Goal: Task Accomplishment & Management: Manage account settings

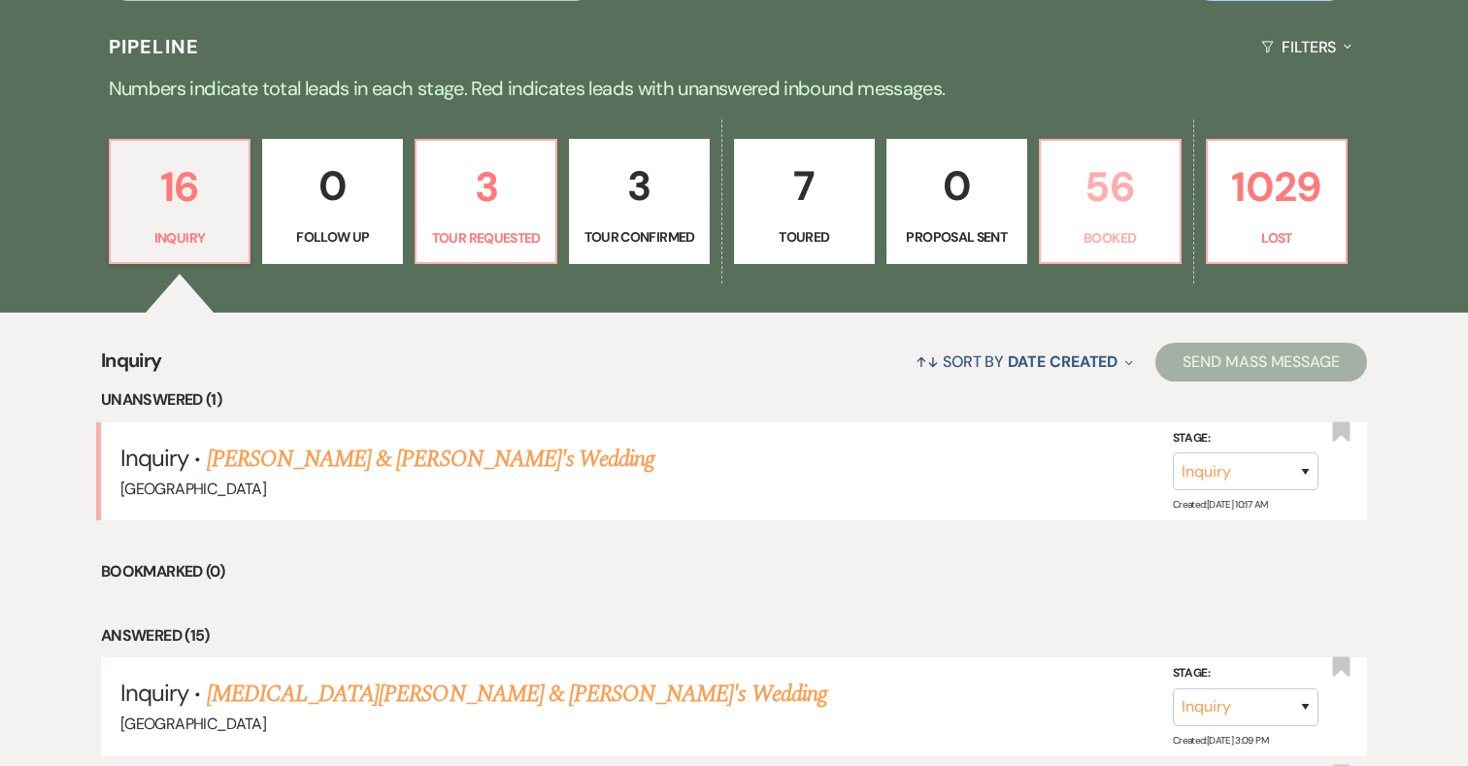
click at [1114, 177] on p "56" at bounding box center [1111, 186] width 116 height 65
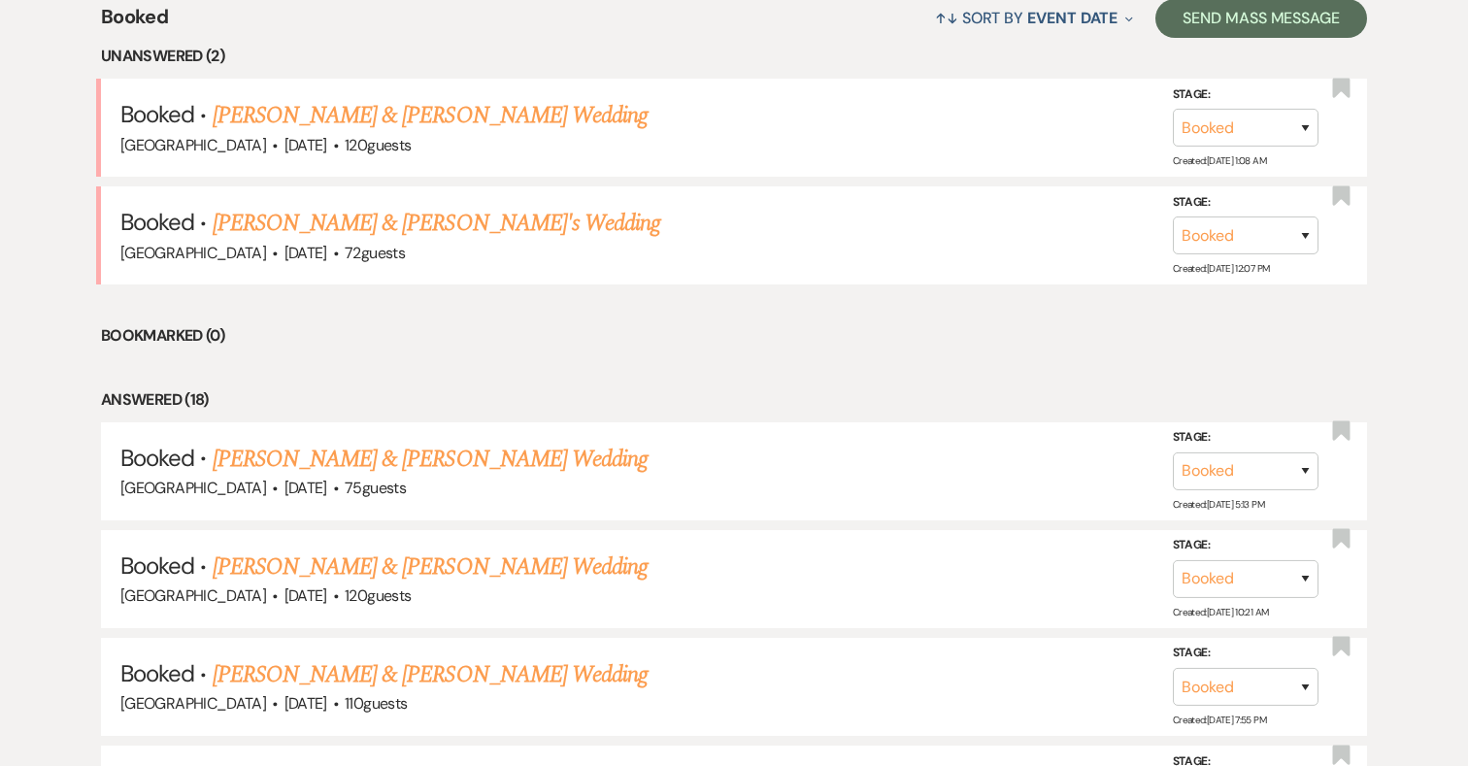
scroll to position [787, 0]
click at [463, 123] on link "[PERSON_NAME] & [PERSON_NAME] Wedding" at bounding box center [430, 116] width 435 height 35
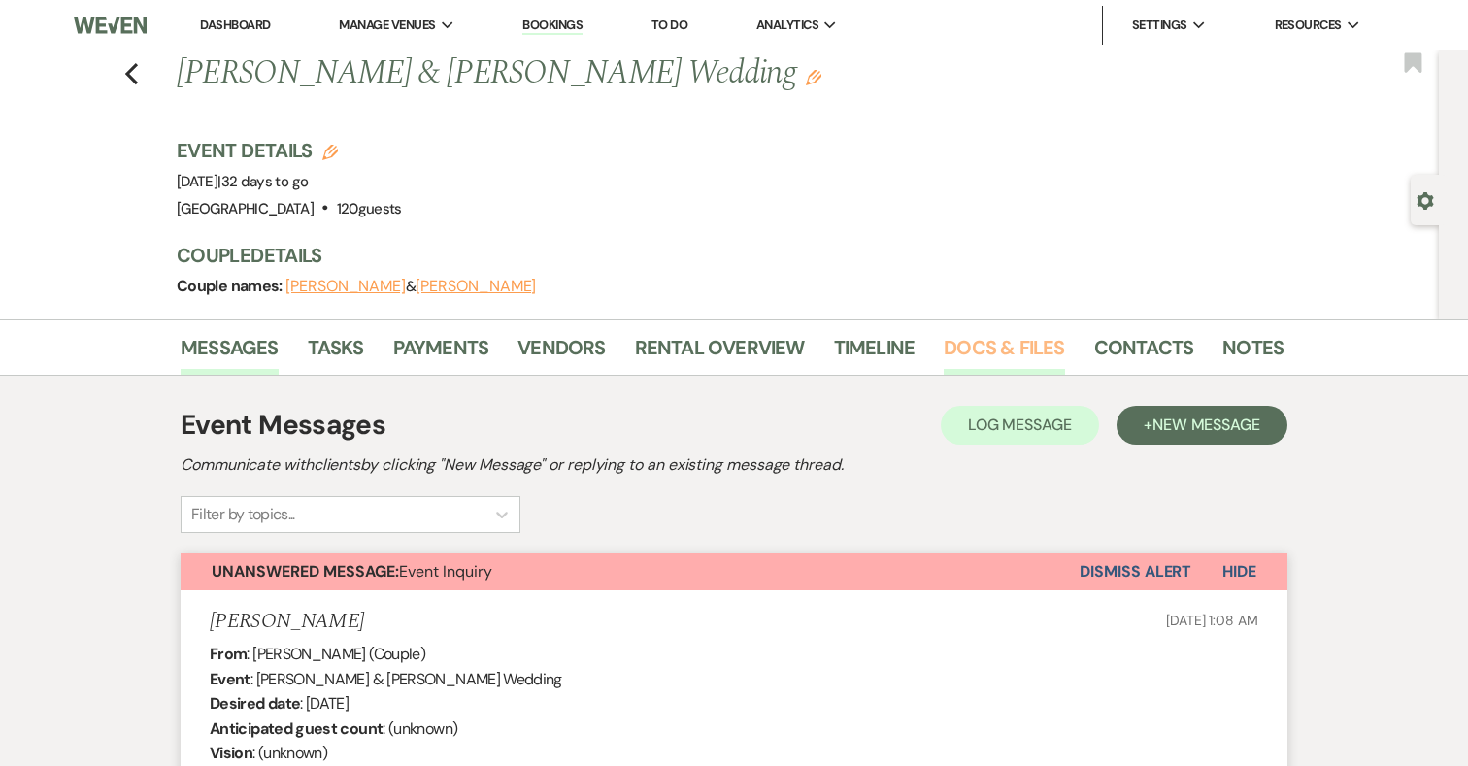
click at [984, 350] on link "Docs & Files" at bounding box center [1004, 353] width 120 height 43
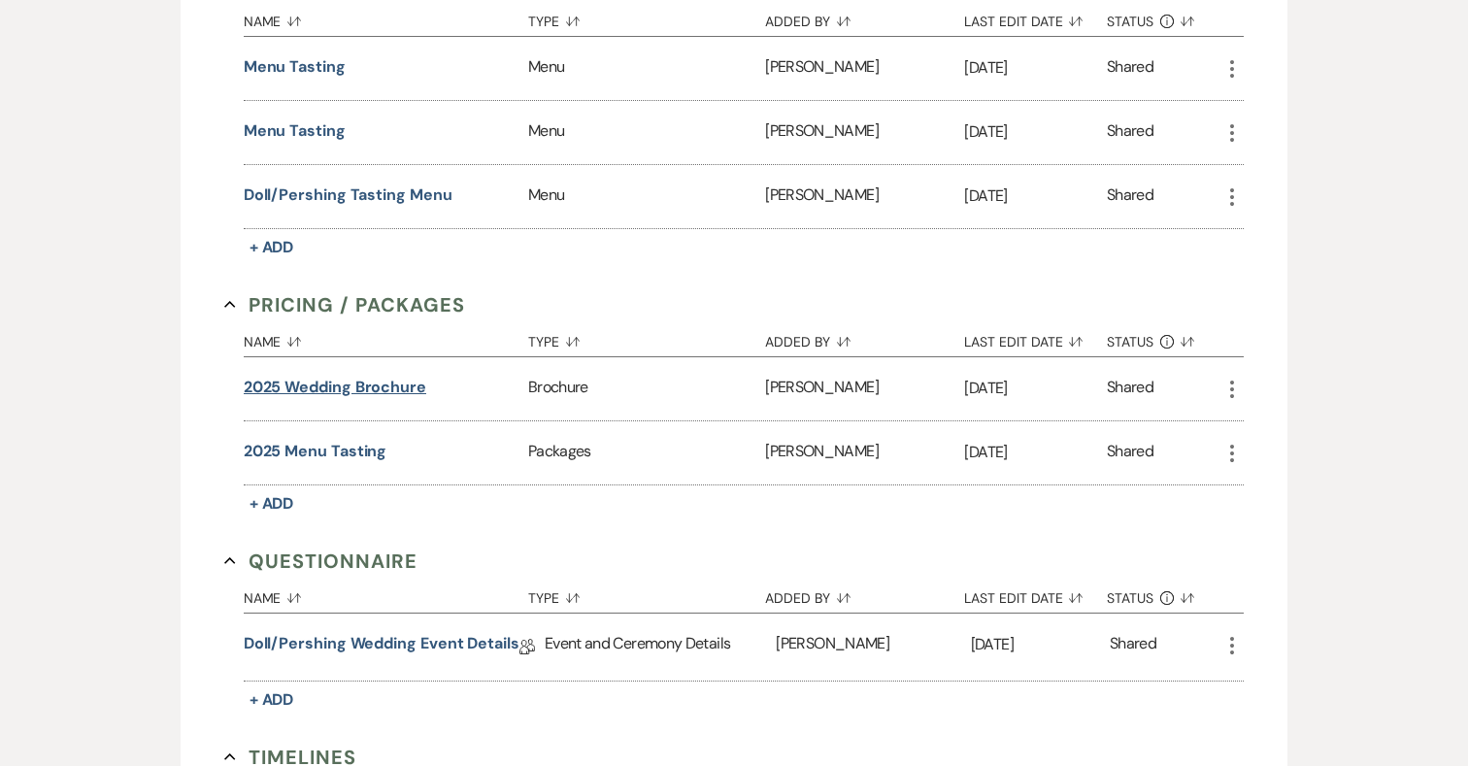
scroll to position [1380, 0]
click at [439, 637] on link "Doll/Pershing Wedding Event Details" at bounding box center [382, 646] width 276 height 30
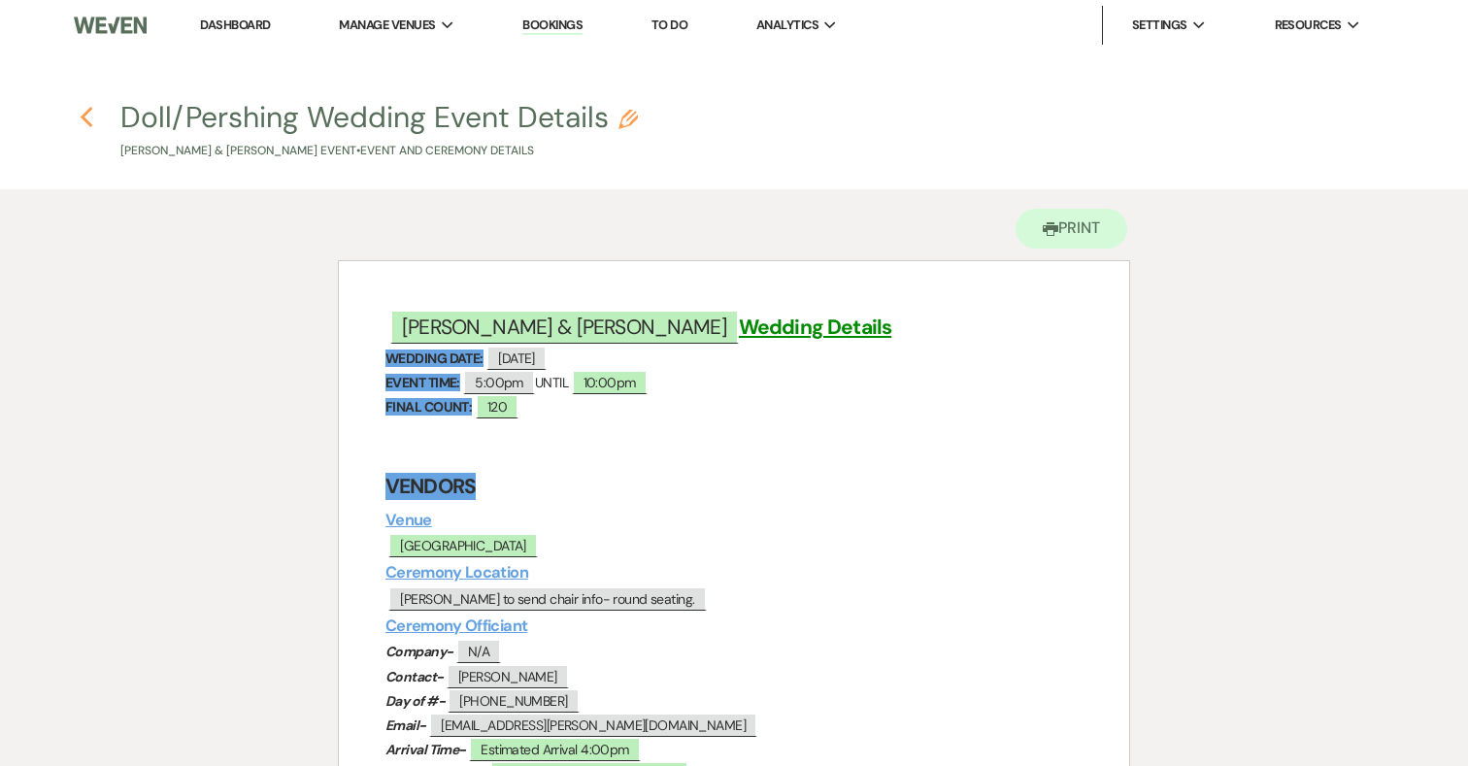
click at [88, 119] on icon "Previous" at bounding box center [87, 117] width 15 height 23
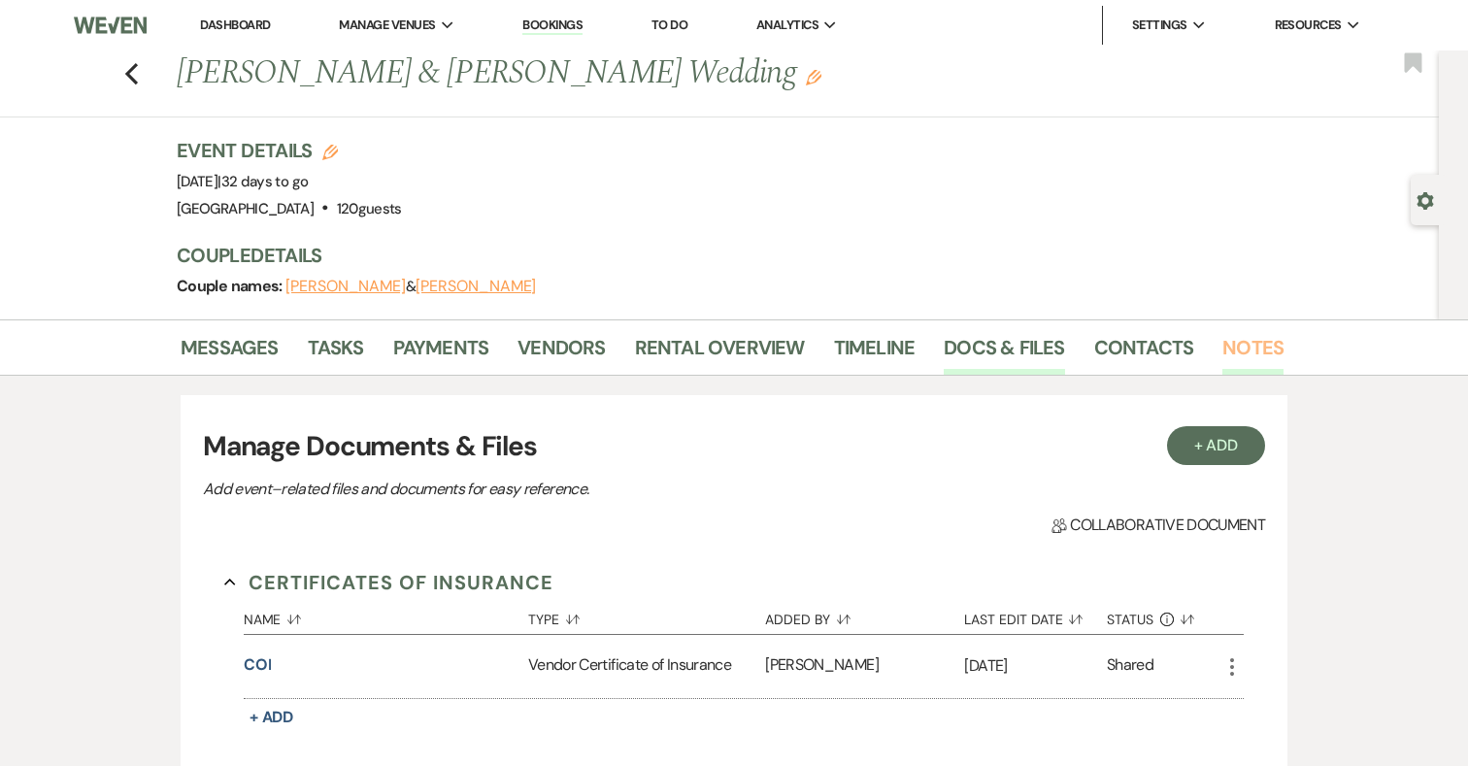
click at [1247, 352] on link "Notes" at bounding box center [1253, 353] width 61 height 43
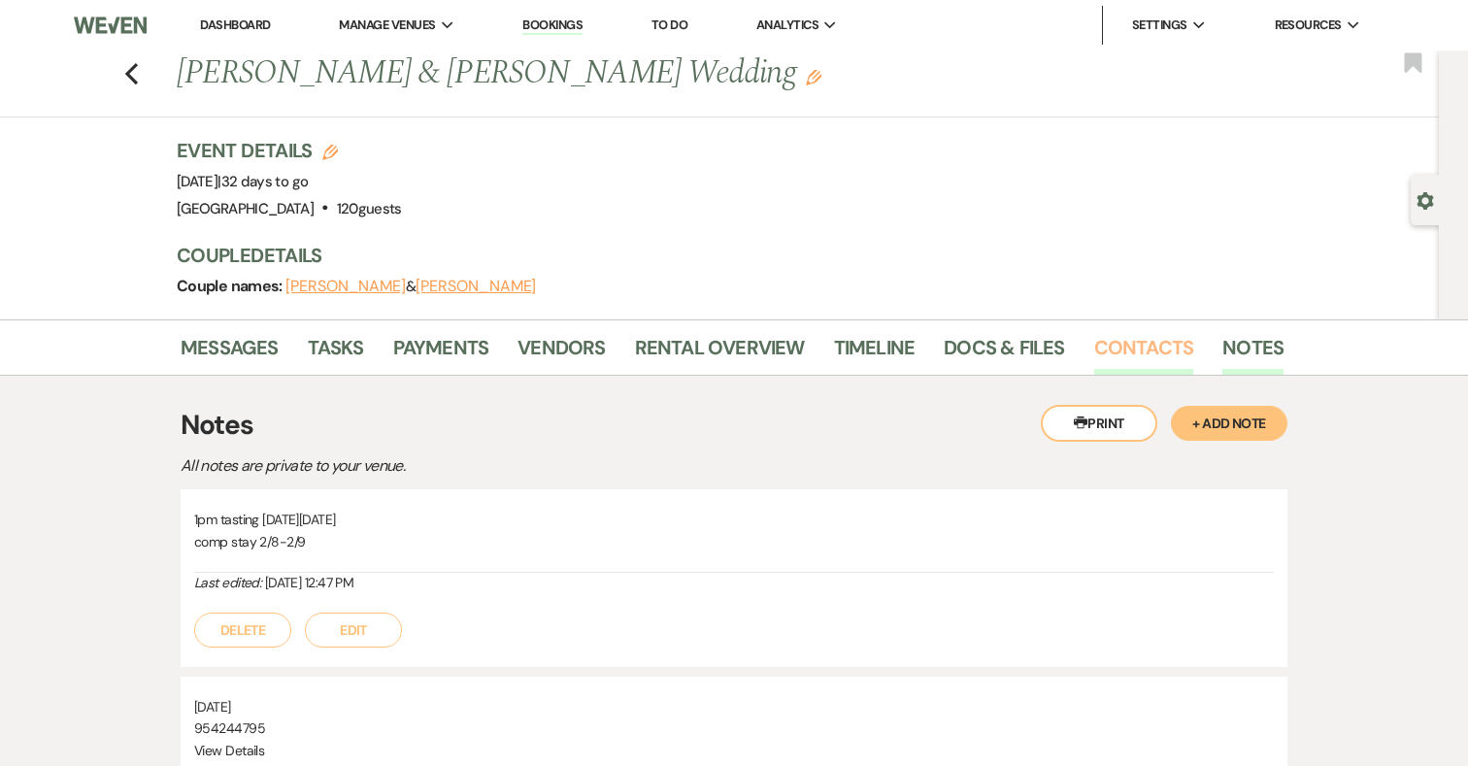
click at [1140, 343] on link "Contacts" at bounding box center [1145, 353] width 100 height 43
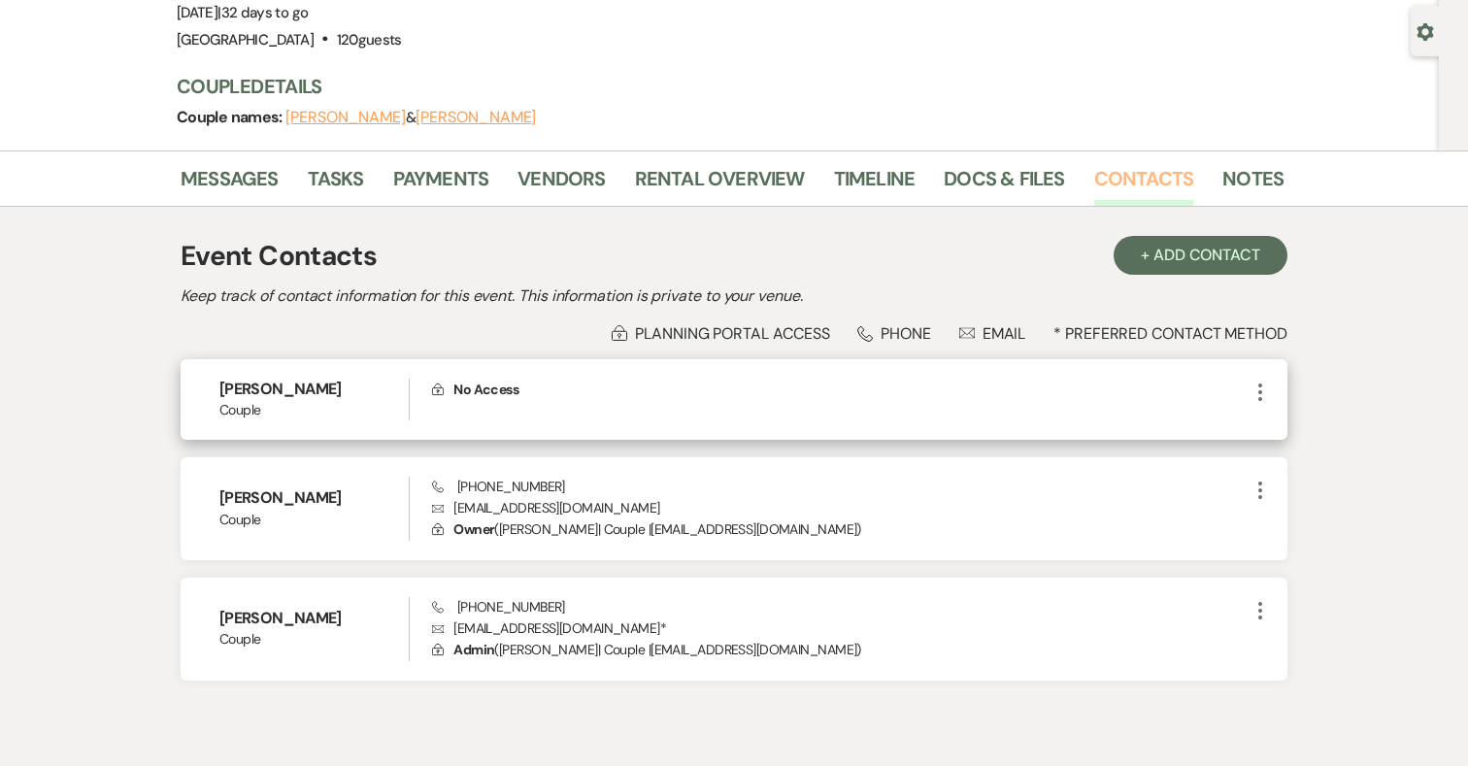
scroll to position [254, 0]
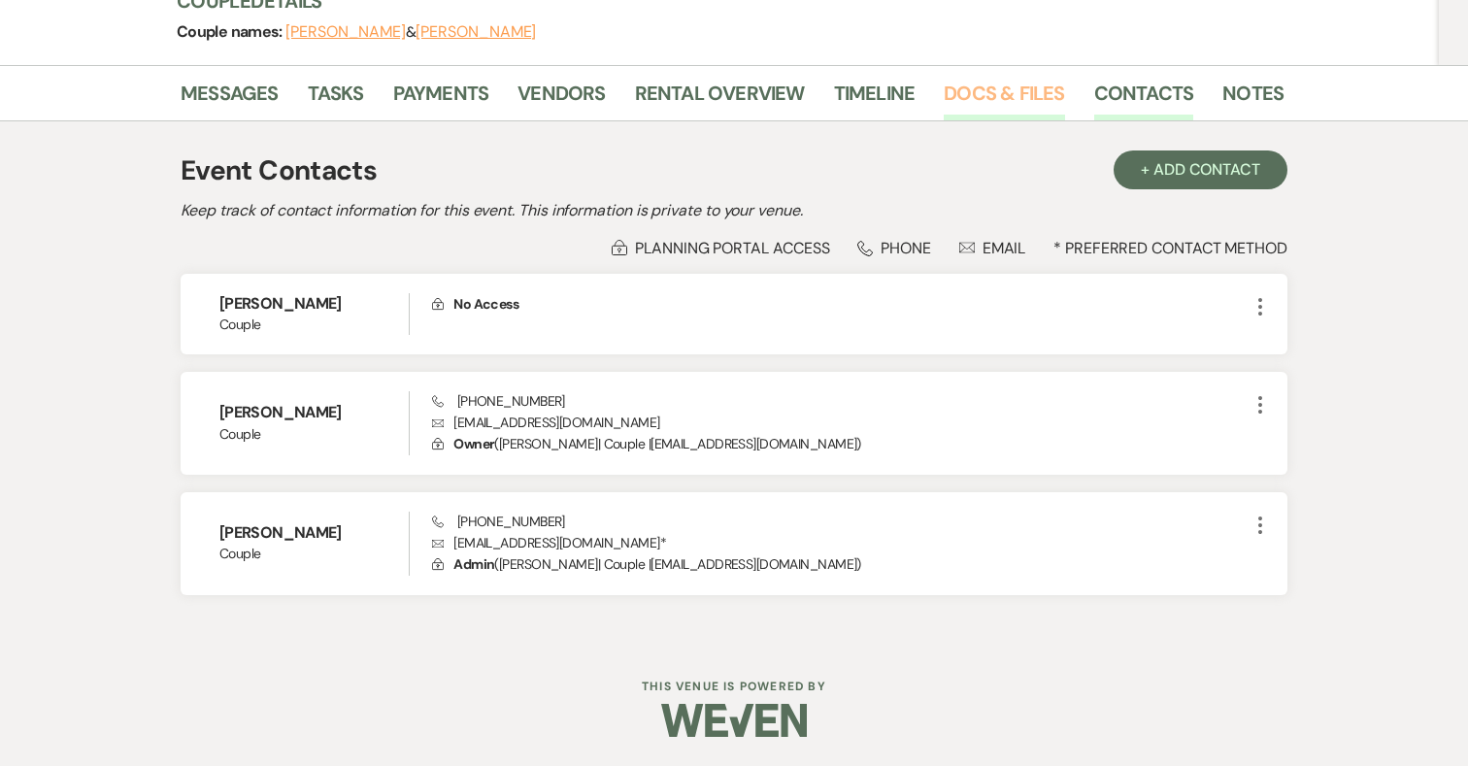
click at [973, 96] on link "Docs & Files" at bounding box center [1004, 99] width 120 height 43
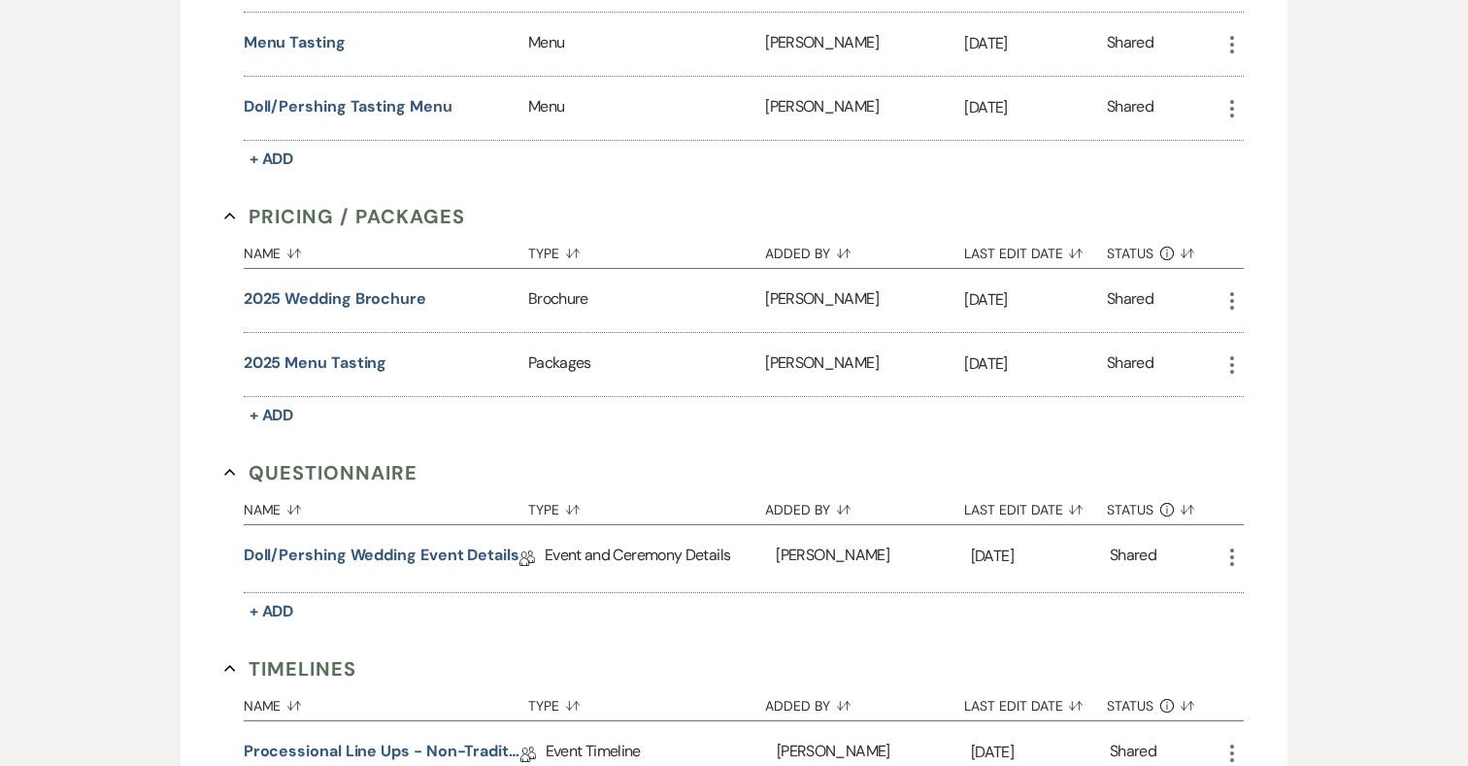
scroll to position [1485, 0]
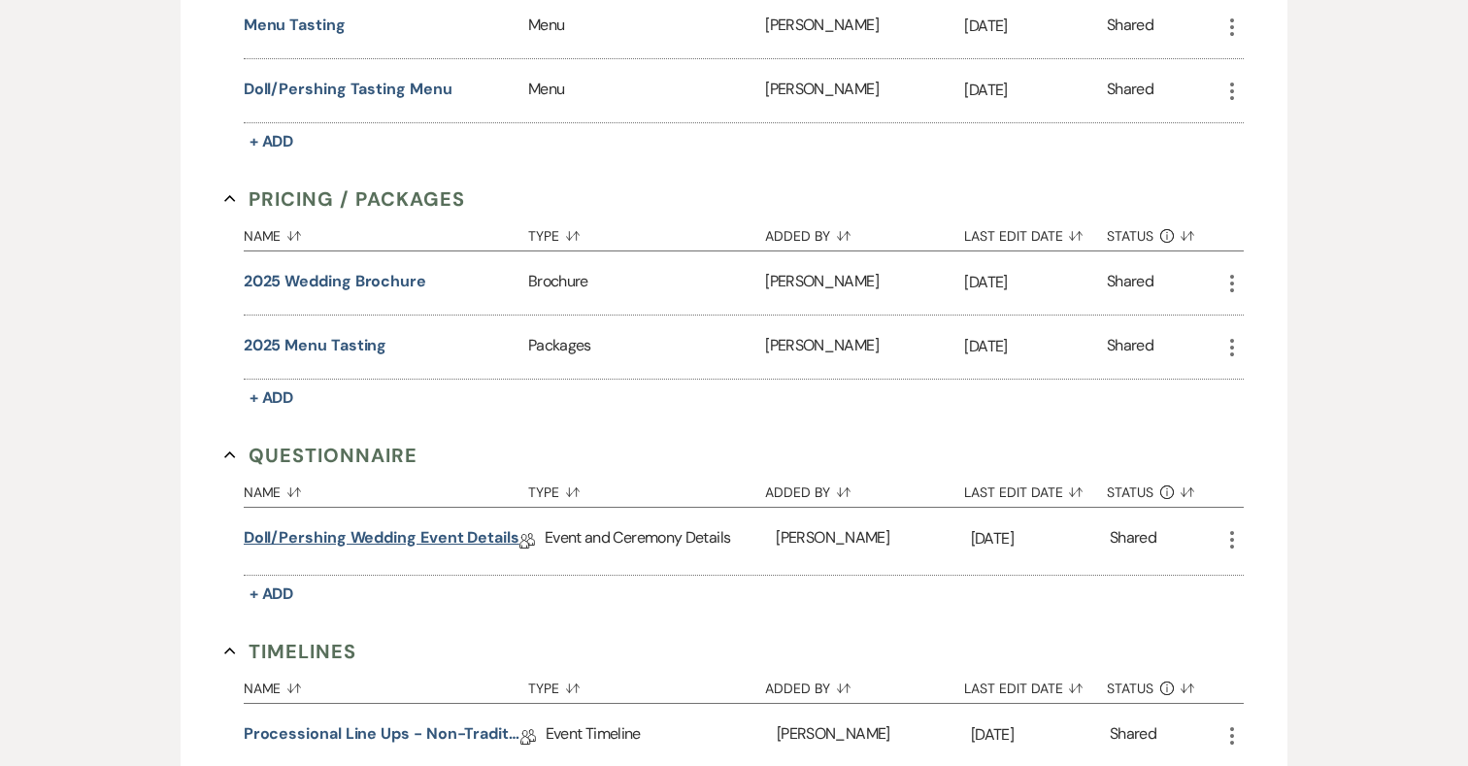
click at [336, 537] on link "Doll/Pershing Wedding Event Details" at bounding box center [382, 541] width 276 height 30
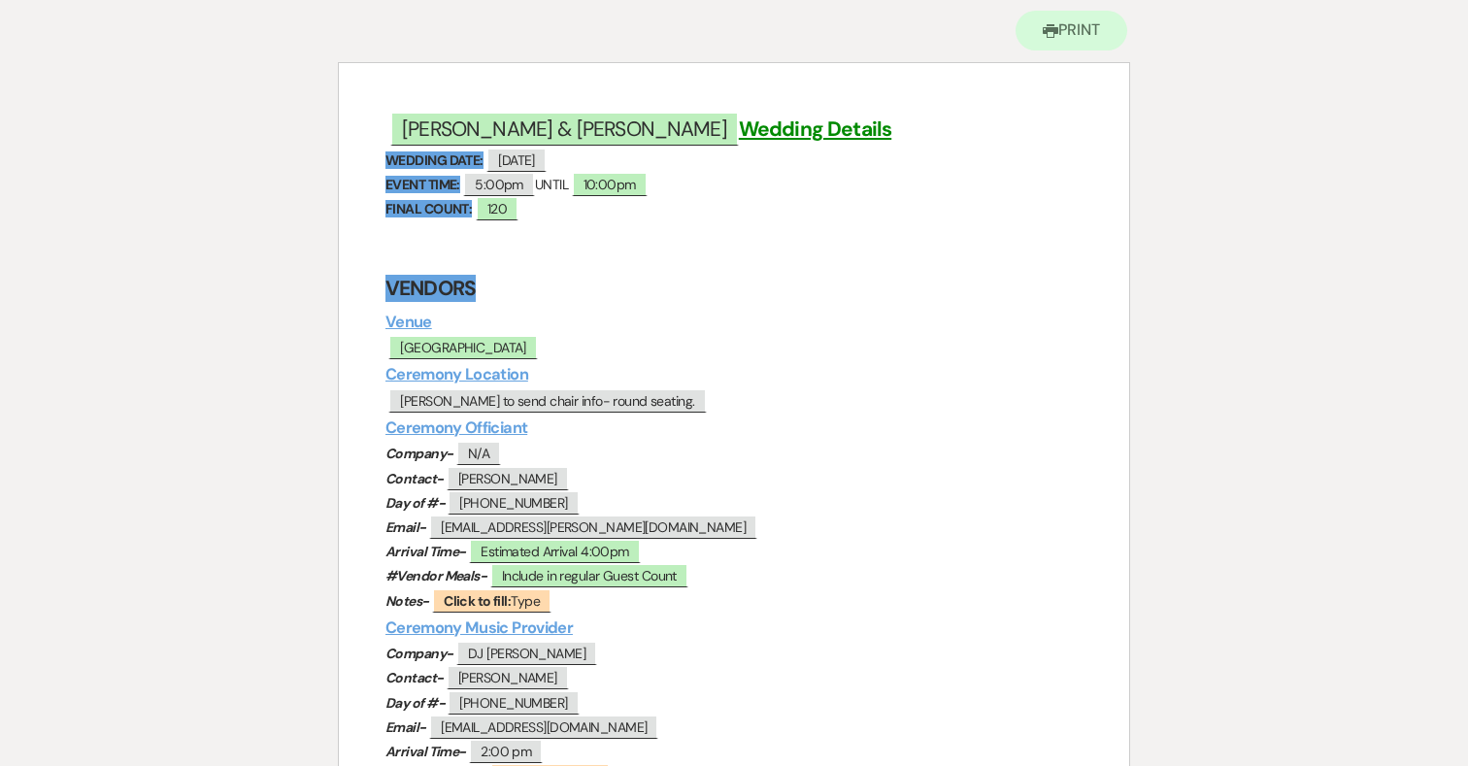
scroll to position [201, 0]
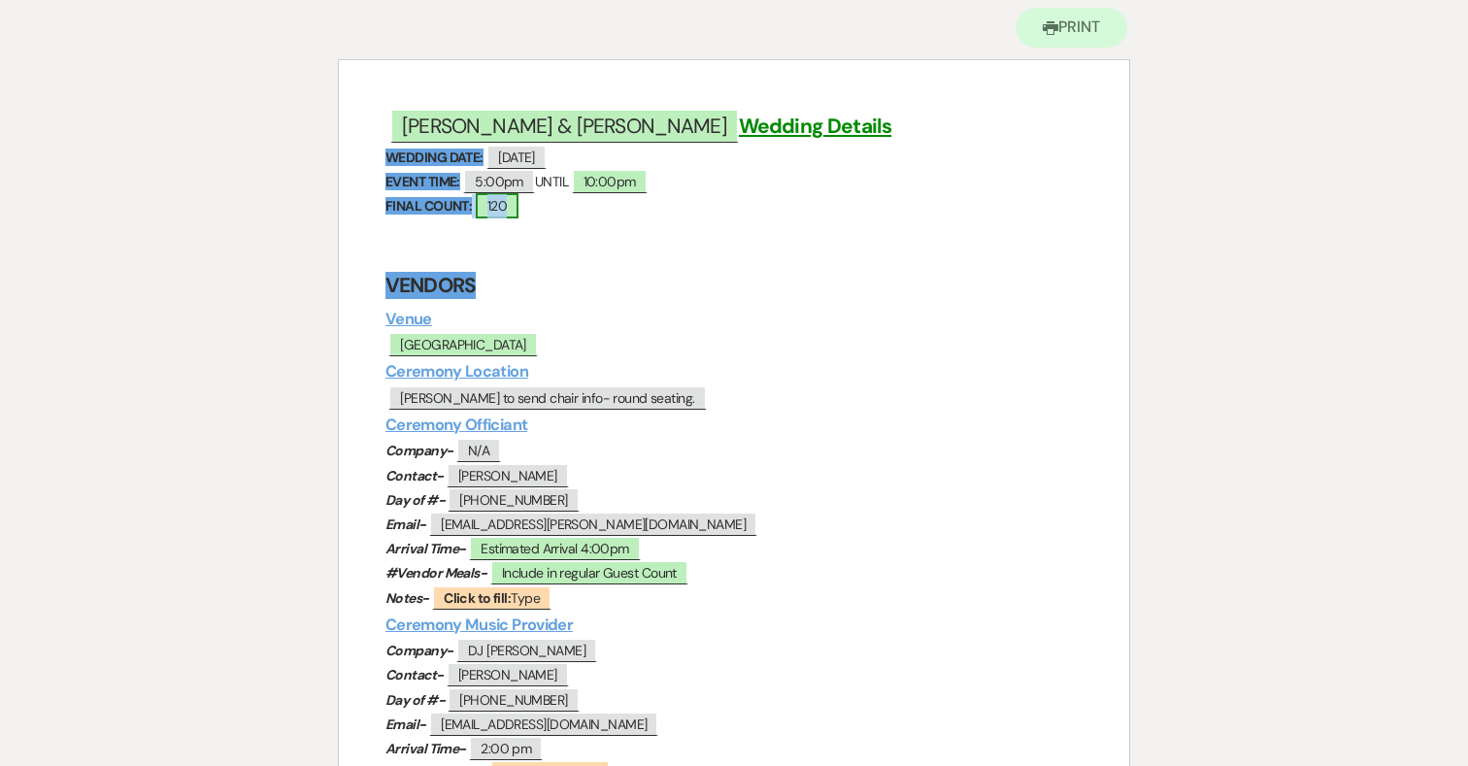
click at [506, 213] on span "120" at bounding box center [497, 205] width 43 height 25
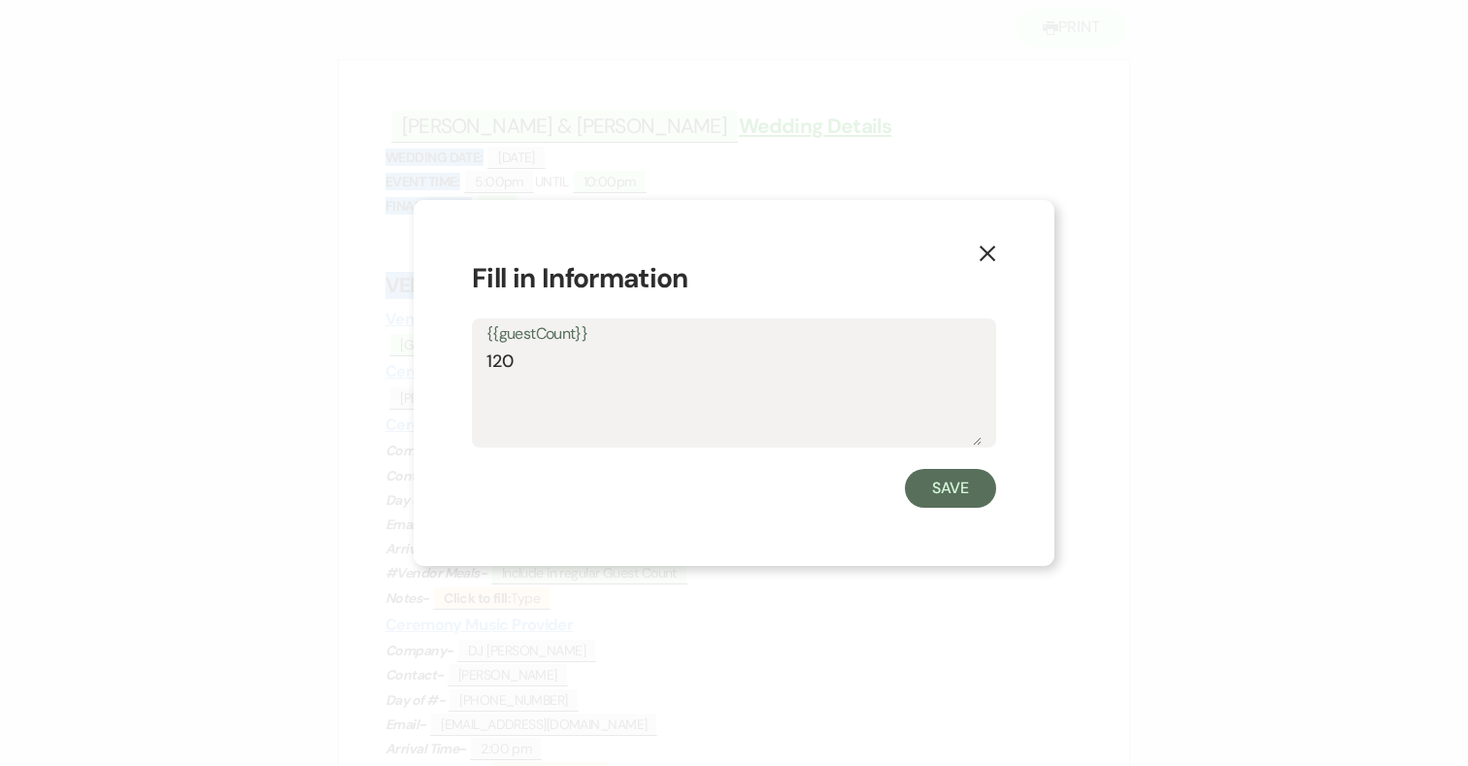
drag, startPoint x: 543, startPoint y: 359, endPoint x: 433, endPoint y: 359, distance: 109.7
click at [433, 359] on div "X Fill in Information {{guestCount}} 120 Save" at bounding box center [734, 383] width 641 height 366
type textarea "118"
click at [955, 497] on button "Save" at bounding box center [950, 488] width 91 height 39
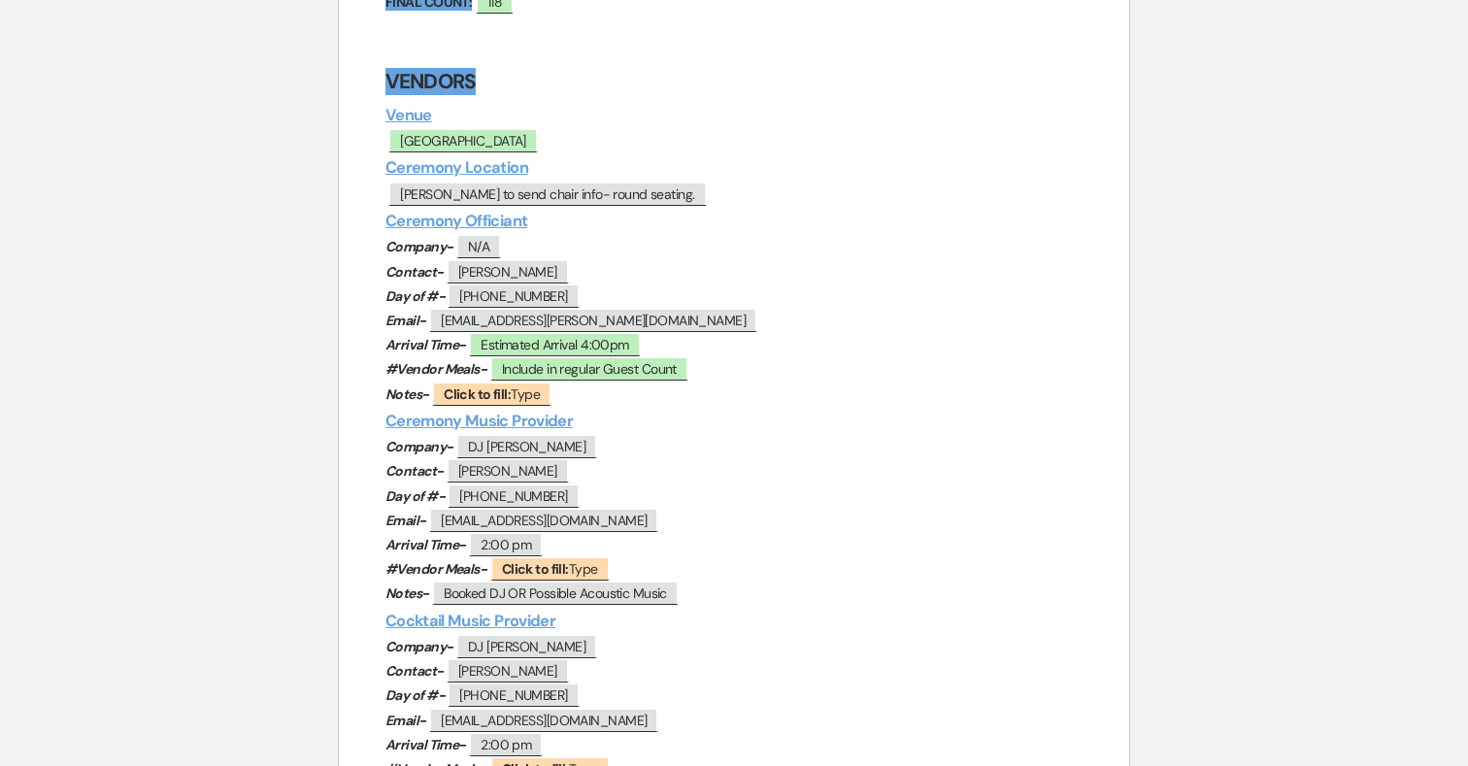
scroll to position [425, 0]
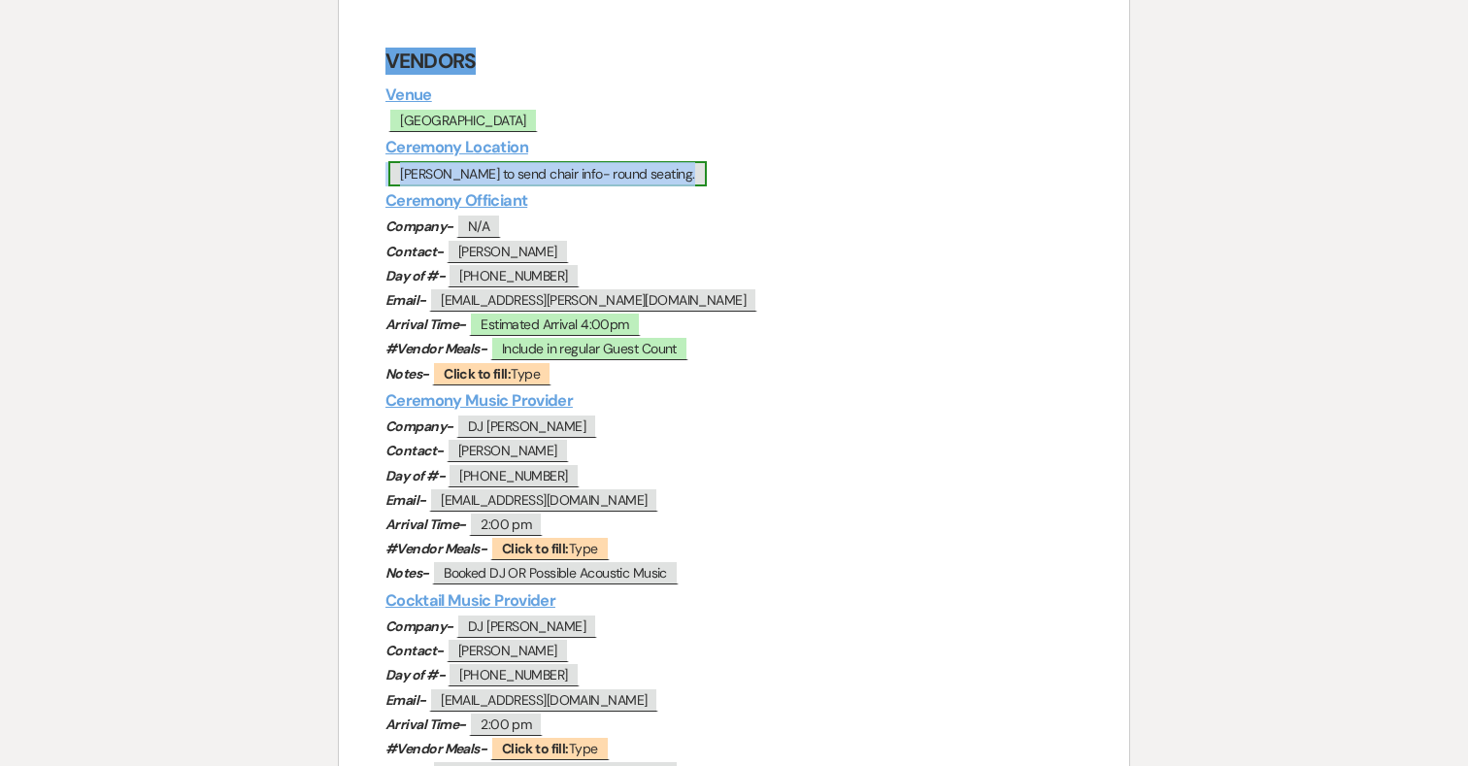
click at [418, 171] on span "[PERSON_NAME] to send chair info- round seating." at bounding box center [547, 173] width 318 height 25
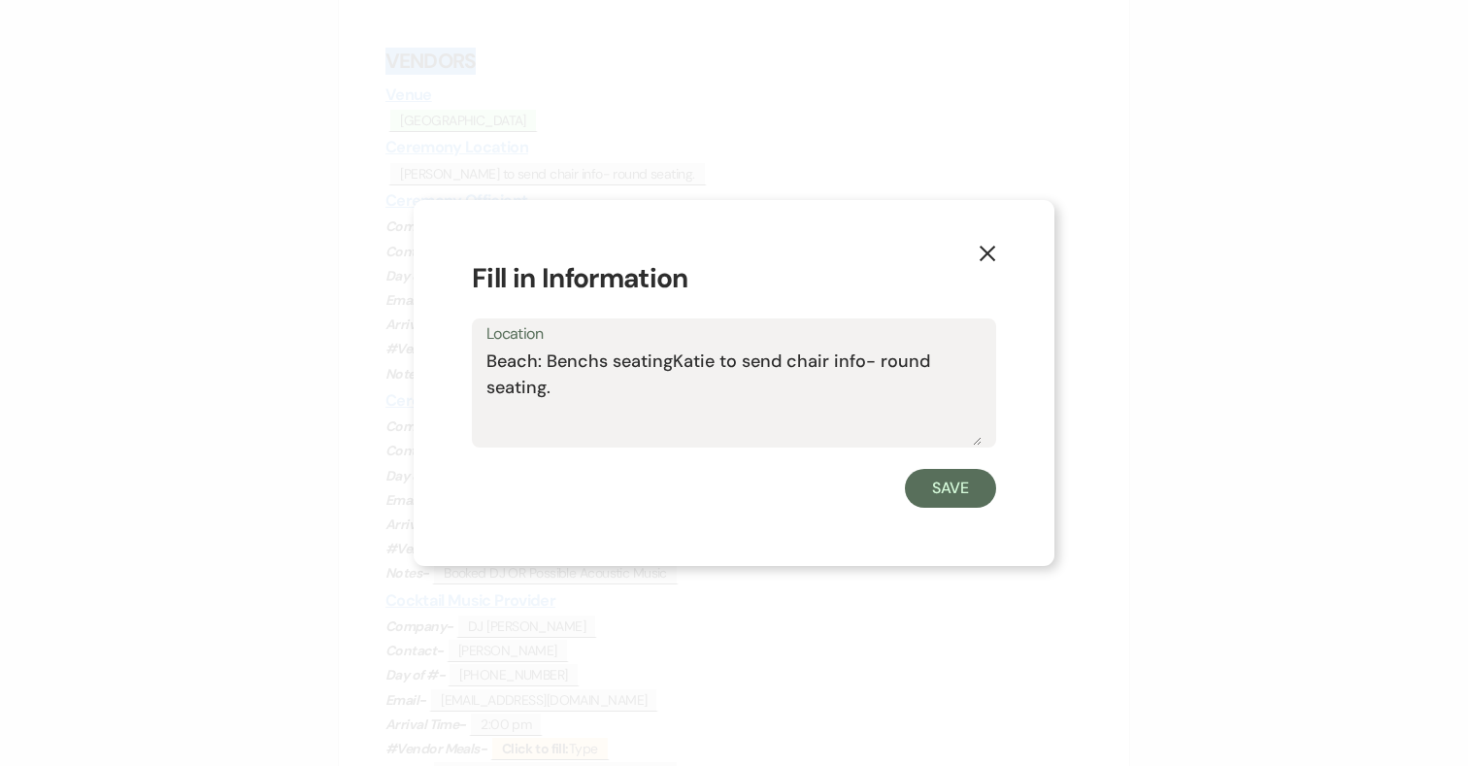
click at [601, 367] on textarea "Beach: Benchs seatingKatie to send chair info- round seating." at bounding box center [734, 397] width 495 height 97
click at [662, 361] on textarea "Beach: Bench seatingKatie to send chair info- round seating." at bounding box center [734, 397] width 495 height 97
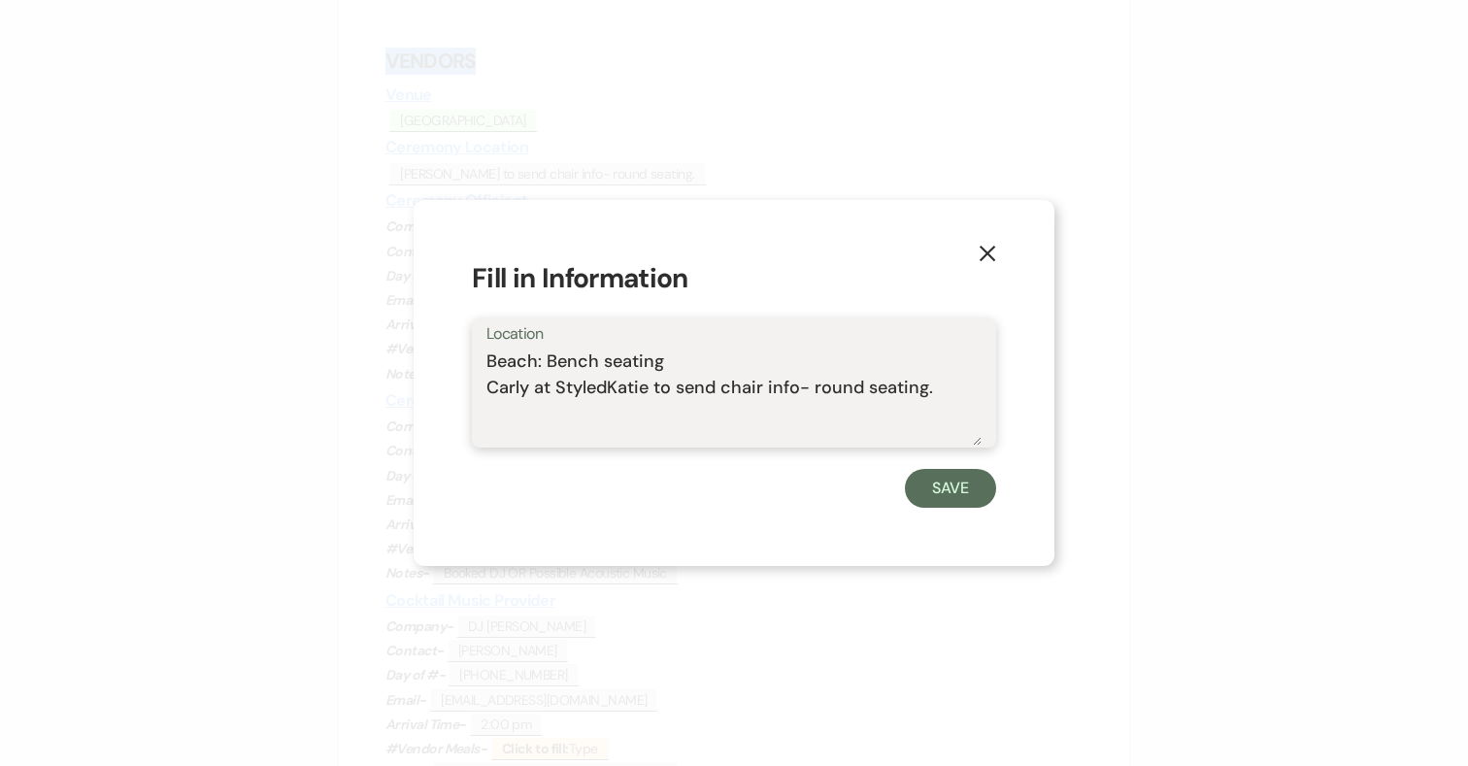
click at [944, 380] on textarea "Beach: Bench seating Carly at StyledKatie to send chair info- round seating." at bounding box center [734, 397] width 495 height 97
click at [501, 403] on textarea "Beach: Bench seating Carly at StyledKatie to send chair info- round seating. 12…" at bounding box center [734, 397] width 495 height 97
click at [607, 385] on textarea "Beach: Bench seating Carly at StyledKatie to send chair info- round seating. 12…" at bounding box center [734, 397] width 495 height 97
click at [686, 422] on textarea "Beach: Bench seating Carly at StyledKatie to send chair info- round seating. 12…" at bounding box center [734, 397] width 495 height 97
click at [610, 388] on textarea "Beach: Bench seating Carly at StyledKatie to send chair info- round seating. 12…" at bounding box center [734, 397] width 495 height 97
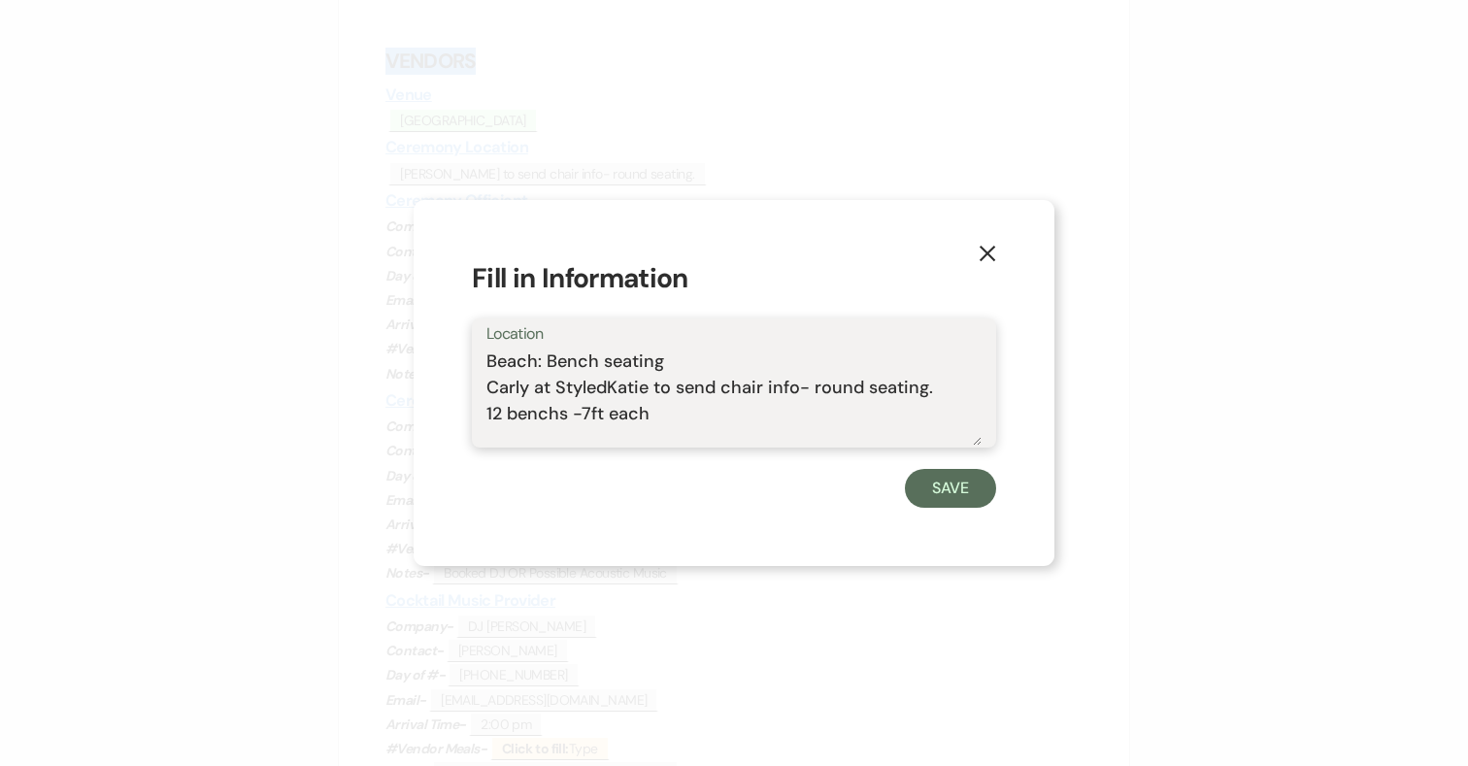
type textarea "Beach: Bench seating Carly at StyledKatie to send chair info- round seating. 12…"
click at [956, 490] on button "Save" at bounding box center [950, 488] width 91 height 39
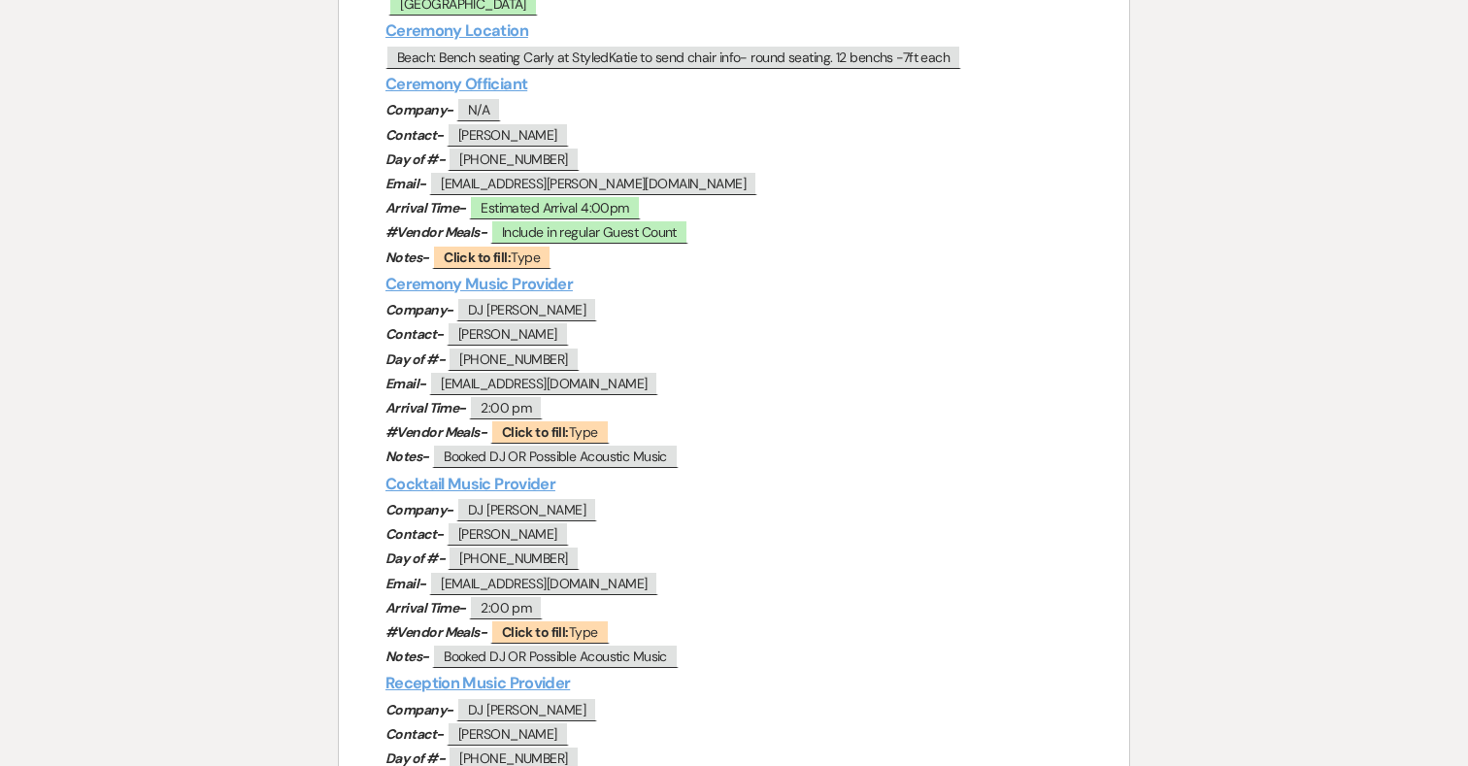
scroll to position [543, 0]
click at [527, 255] on span "Click to fill: Type" at bounding box center [491, 256] width 119 height 25
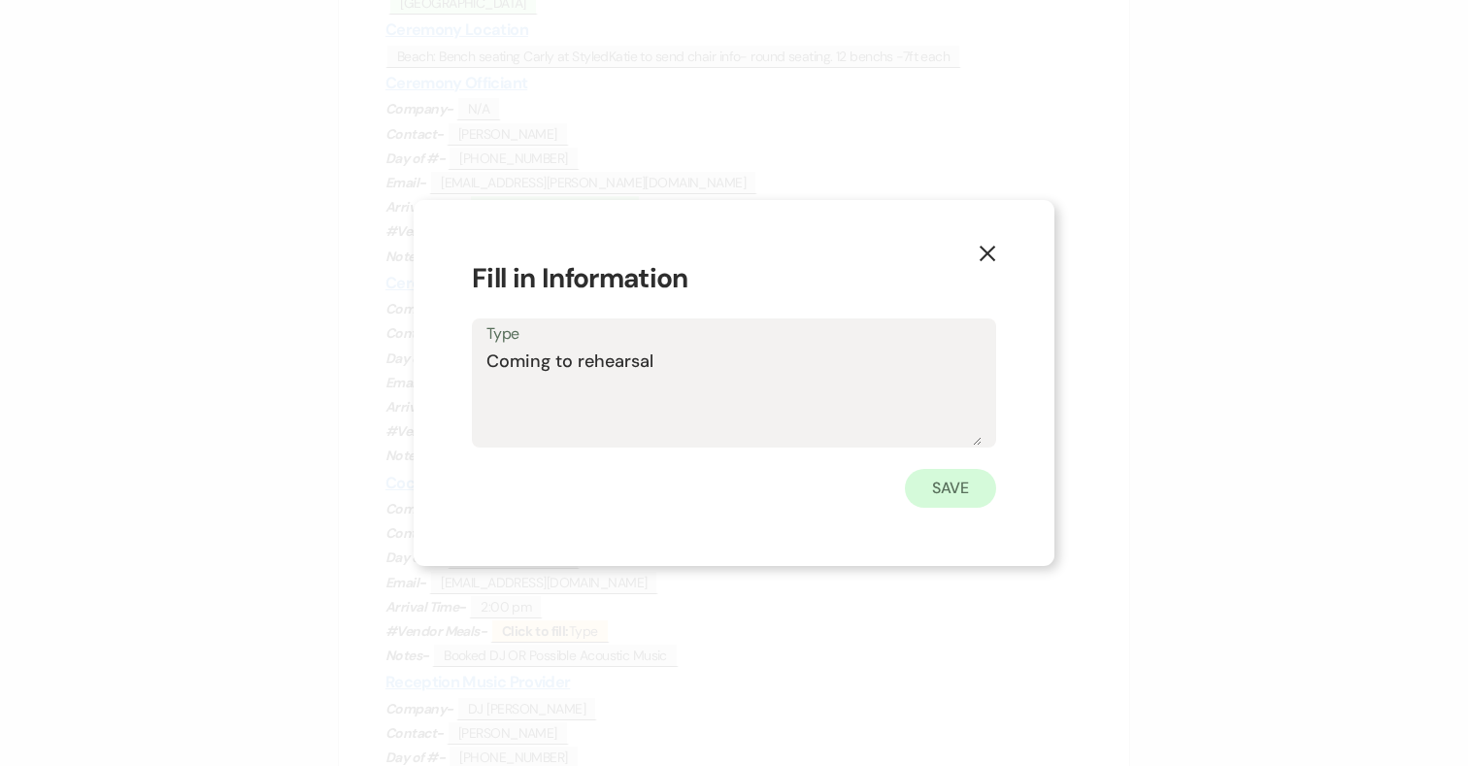
type textarea "Coming to rehearsal"
click at [938, 498] on button "Save" at bounding box center [950, 488] width 91 height 39
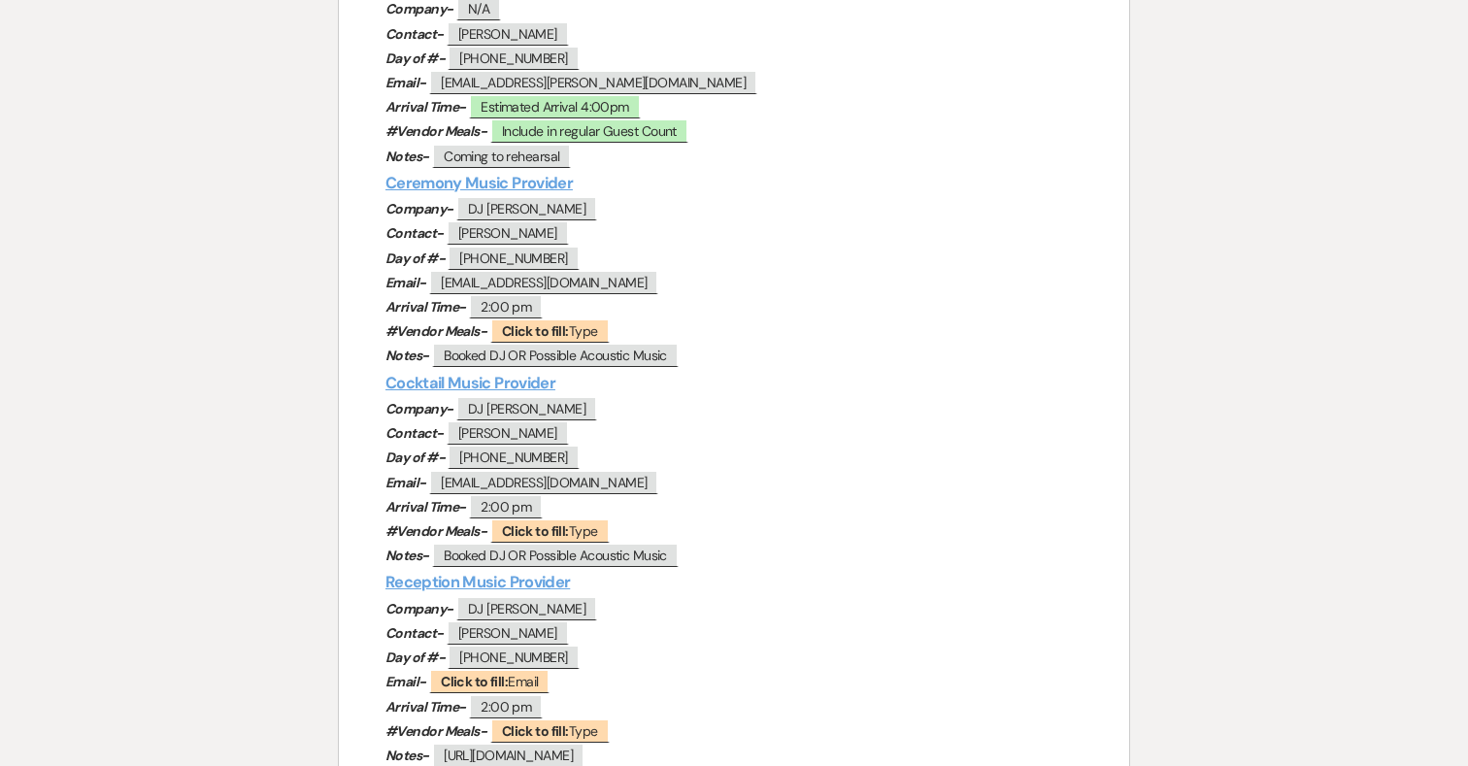
scroll to position [597, 0]
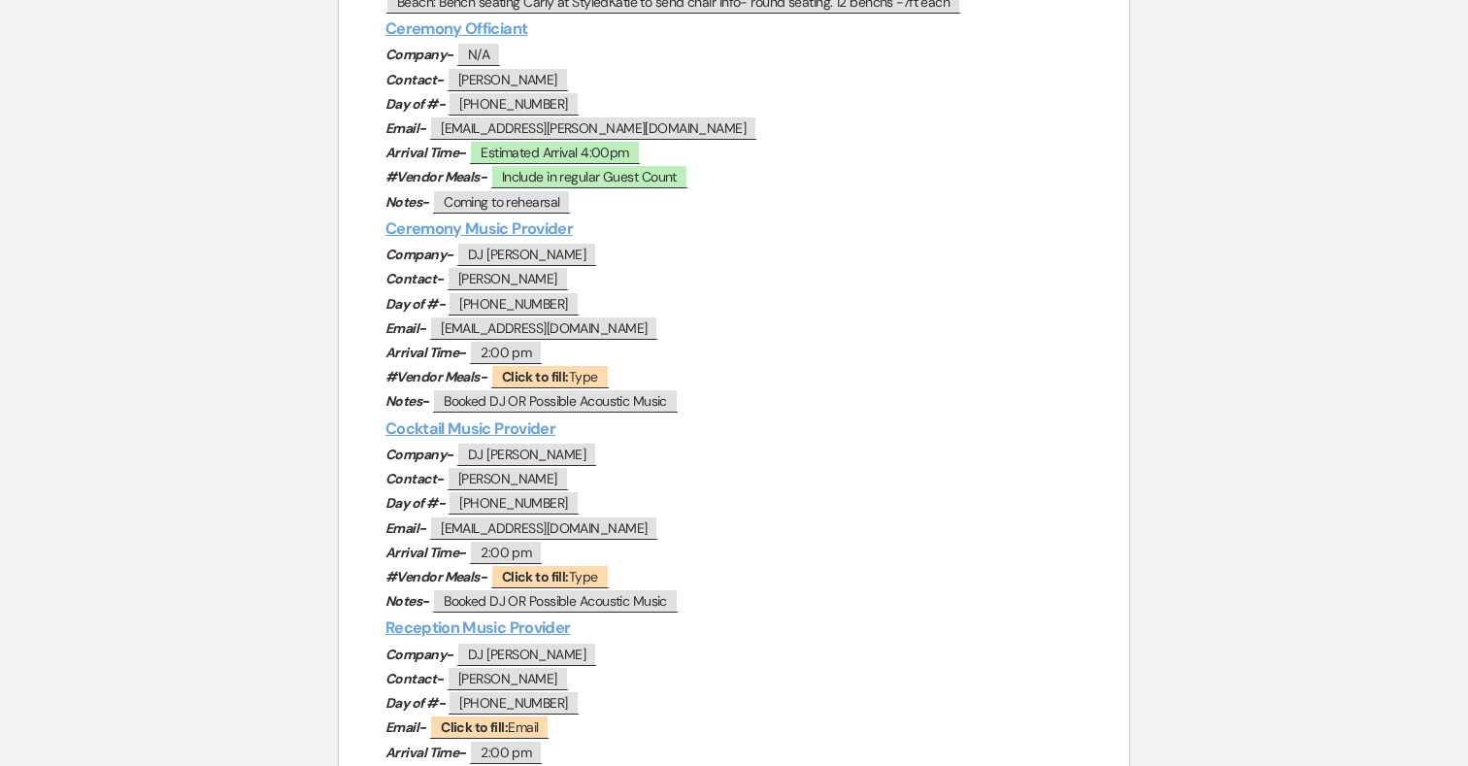
click at [845, 325] on p "Email- ﻿ [EMAIL_ADDRESS][DOMAIN_NAME] ﻿" at bounding box center [734, 329] width 697 height 24
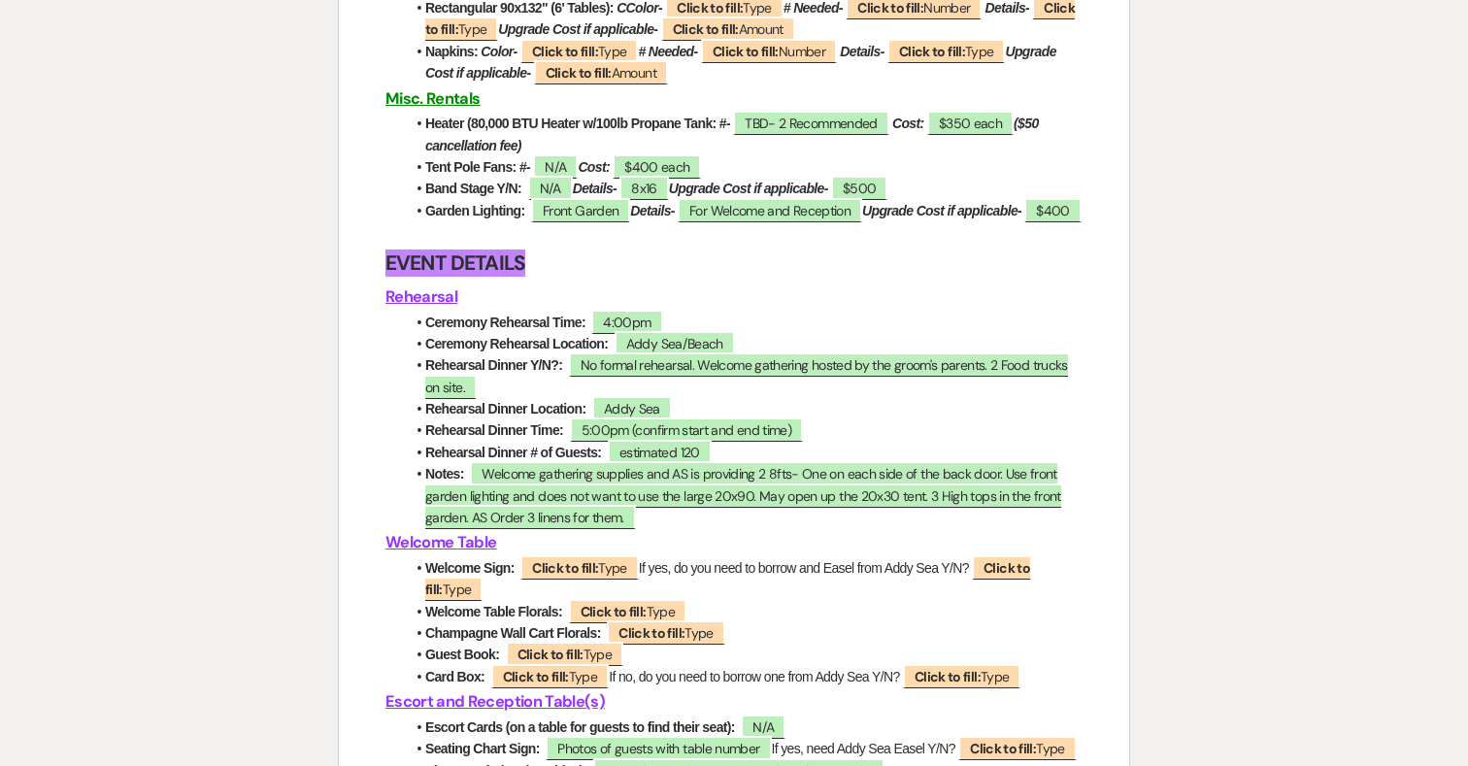
scroll to position [3229, 0]
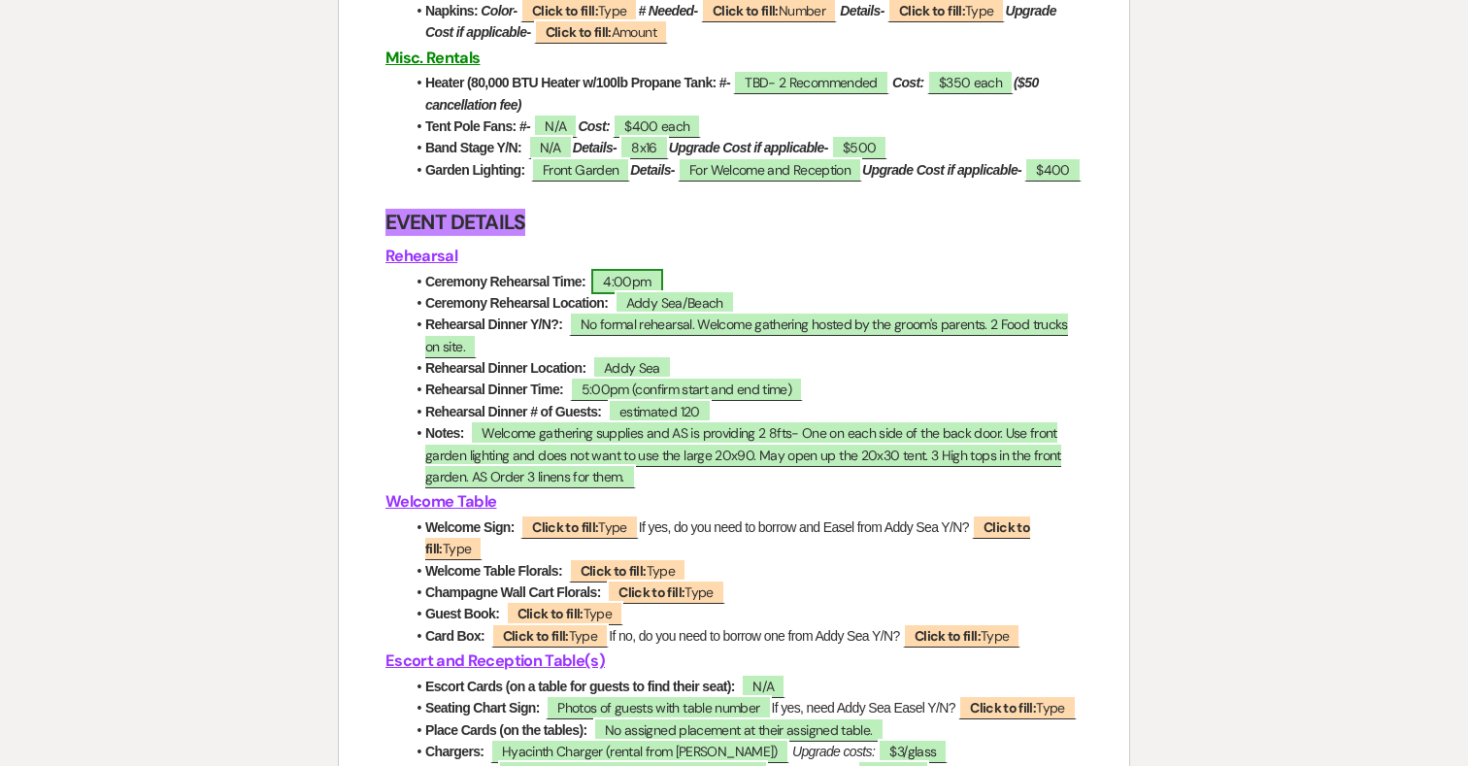
click at [642, 294] on span "4:00pm" at bounding box center [626, 281] width 71 height 25
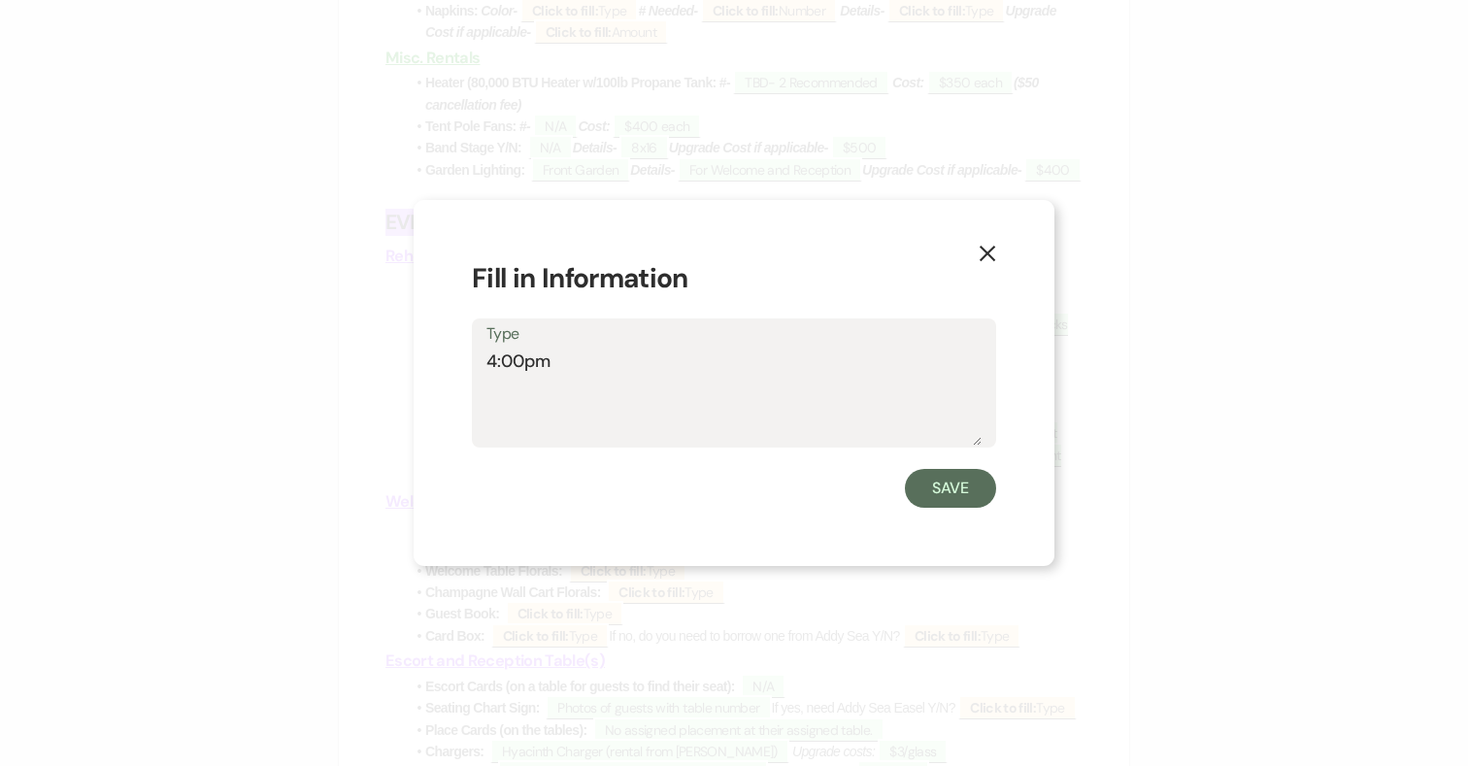
drag, startPoint x: 525, startPoint y: 360, endPoint x: 422, endPoint y: 360, distance: 102.9
click at [422, 360] on div "X Fill in Information Type 4:00pm Save" at bounding box center [734, 383] width 641 height 366
type textarea "3:30pm"
click at [978, 491] on button "Save" at bounding box center [950, 488] width 91 height 39
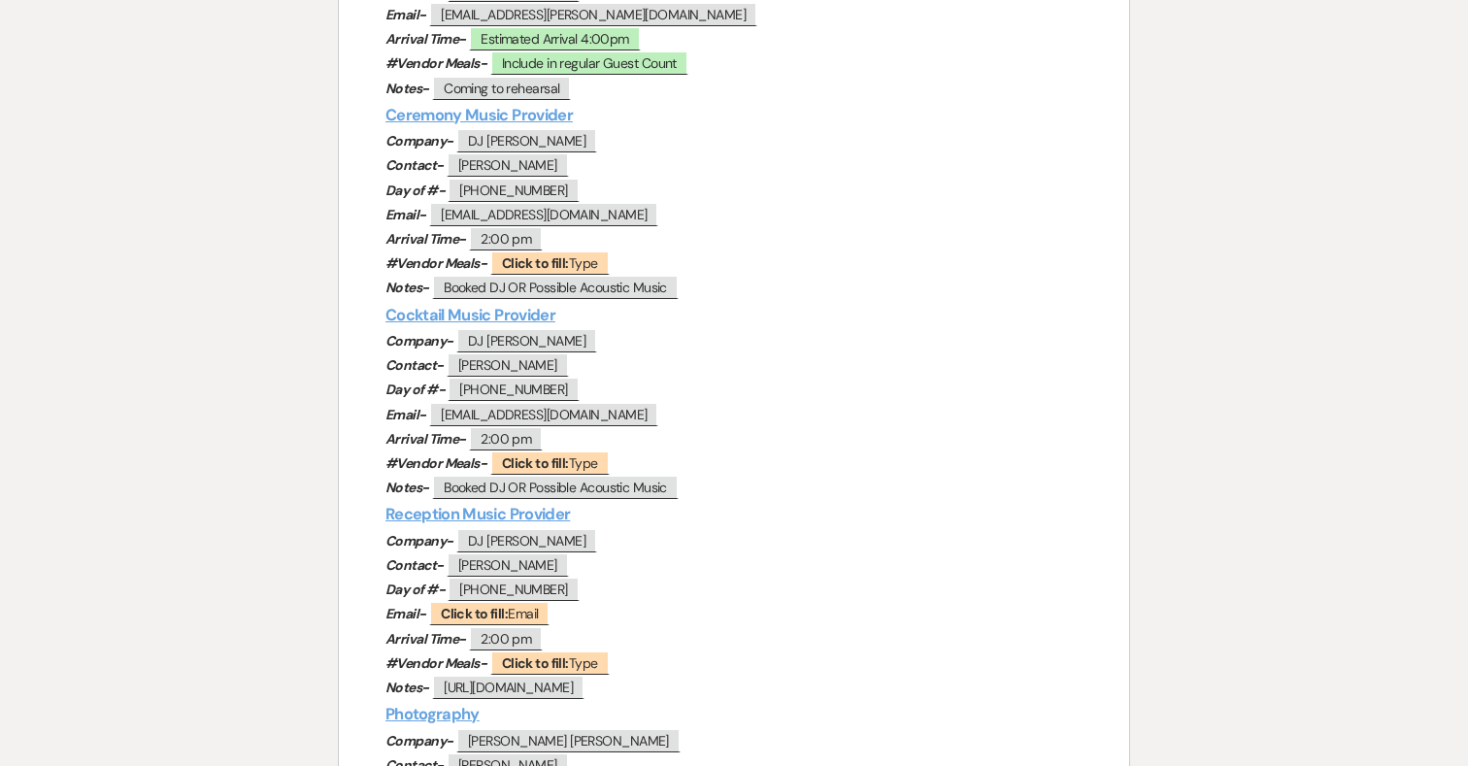
scroll to position [713, 0]
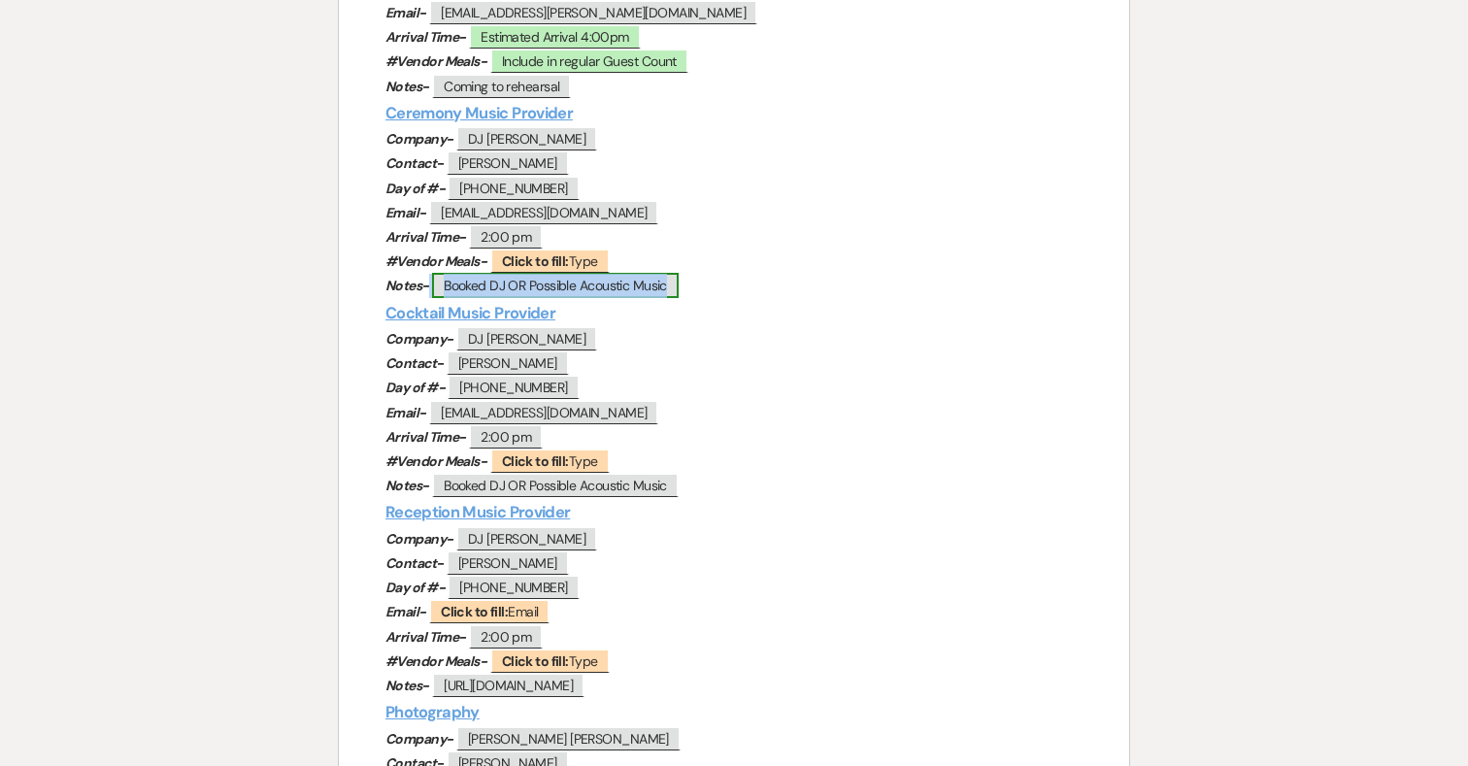
click at [673, 287] on span "Booked DJ OR Possible Acoustic Music" at bounding box center [555, 285] width 247 height 25
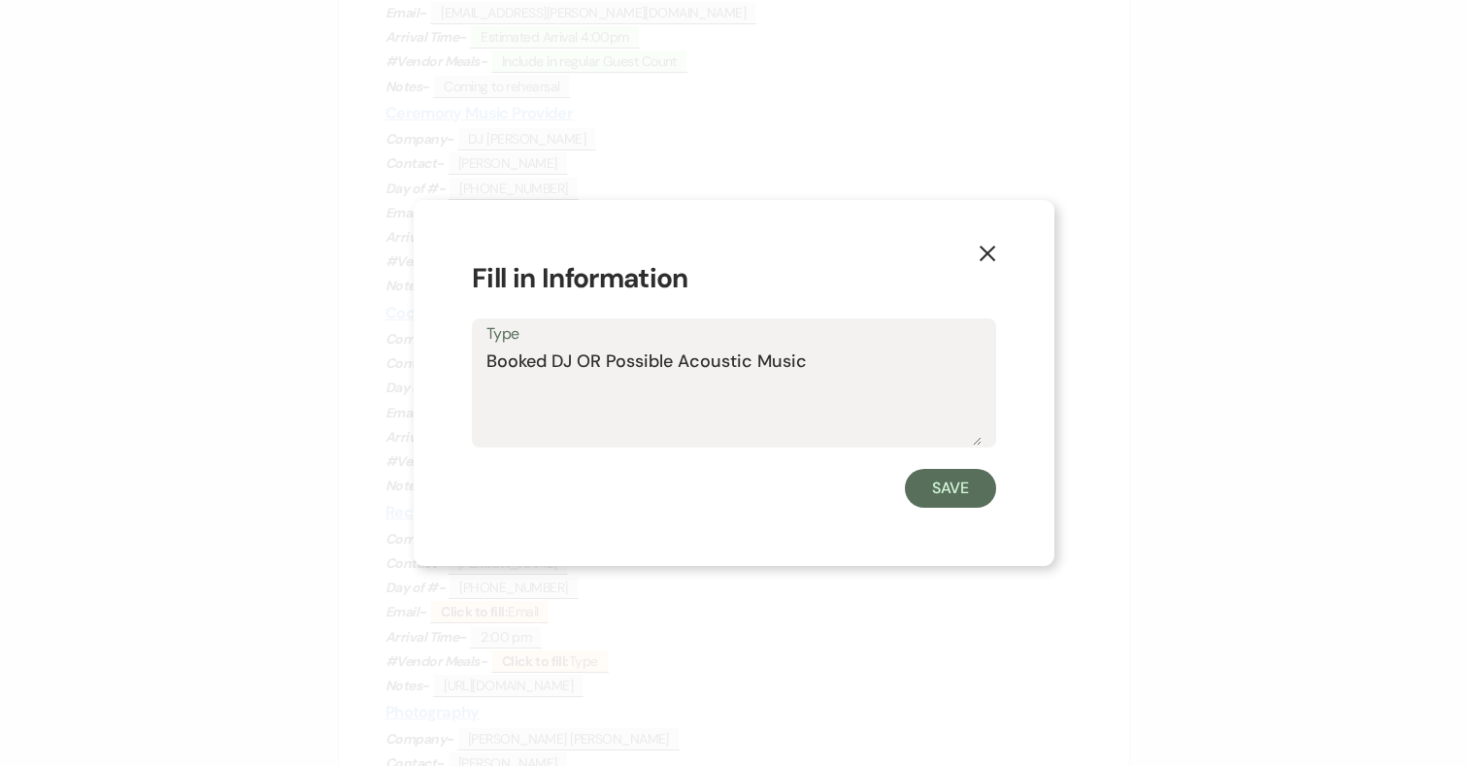
drag, startPoint x: 832, startPoint y: 365, endPoint x: 578, endPoint y: 354, distance: 254.7
click at [578, 354] on textarea "Booked DJ OR Possible Acoustic Music" at bounding box center [734, 397] width 495 height 97
type textarea "Booked DJ"
click at [925, 495] on button "Save" at bounding box center [950, 488] width 91 height 39
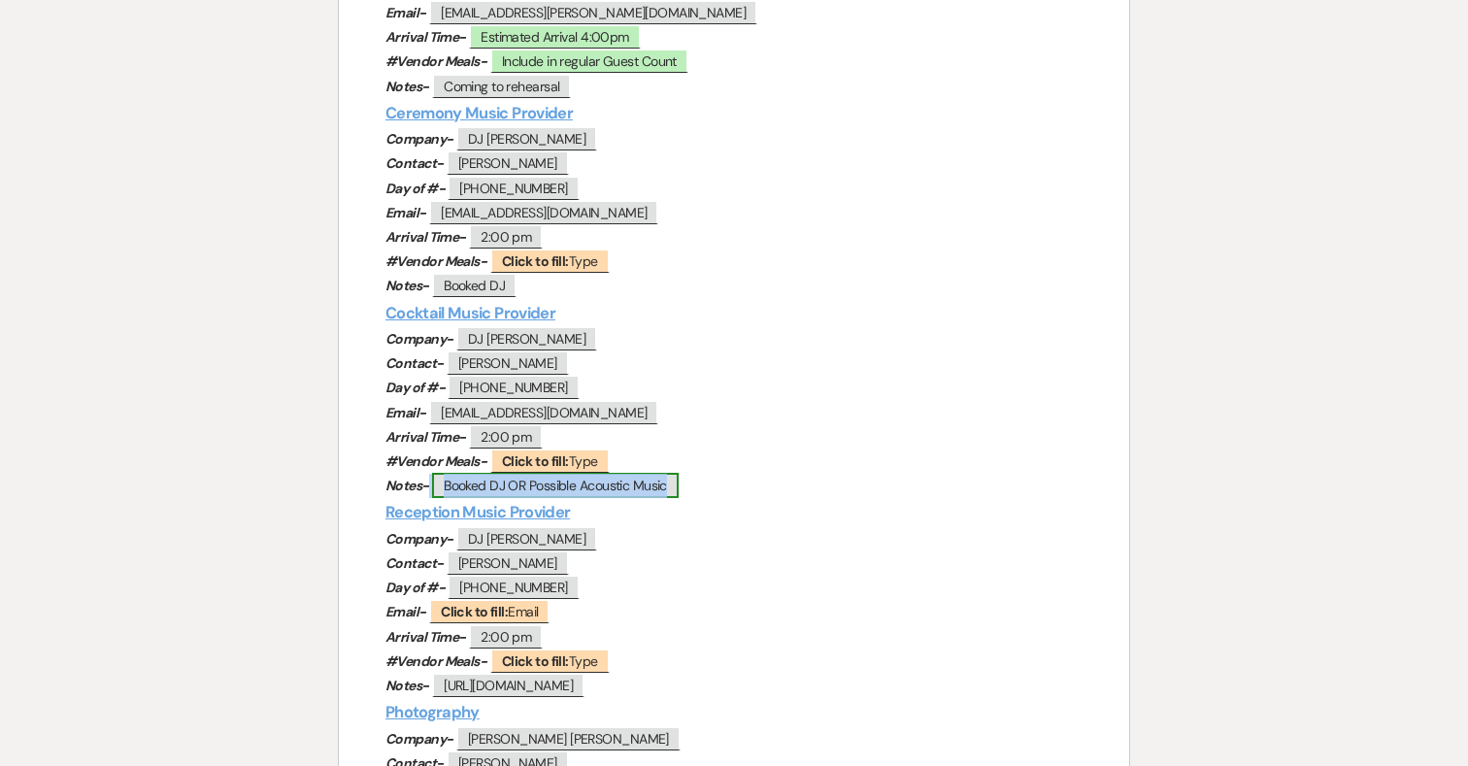
click at [640, 485] on span "Booked DJ OR Possible Acoustic Music" at bounding box center [555, 485] width 247 height 25
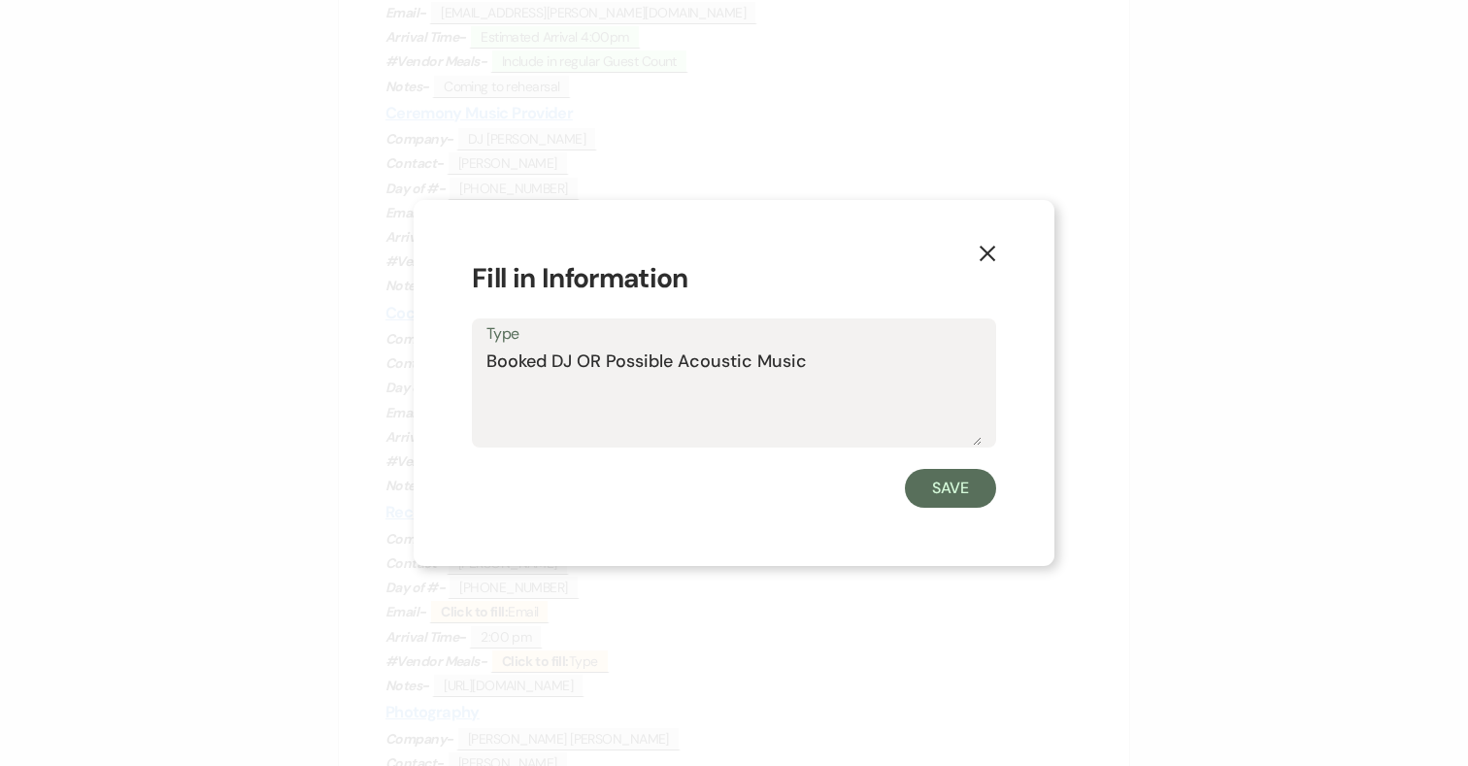
drag, startPoint x: 842, startPoint y: 373, endPoint x: 401, endPoint y: 371, distance: 440.9
click at [401, 371] on div "X Fill in Information Type Booked DJ OR Possible Acoustic Music Save" at bounding box center [734, 383] width 1468 height 766
click at [963, 486] on button "Save" at bounding box center [950, 488] width 91 height 39
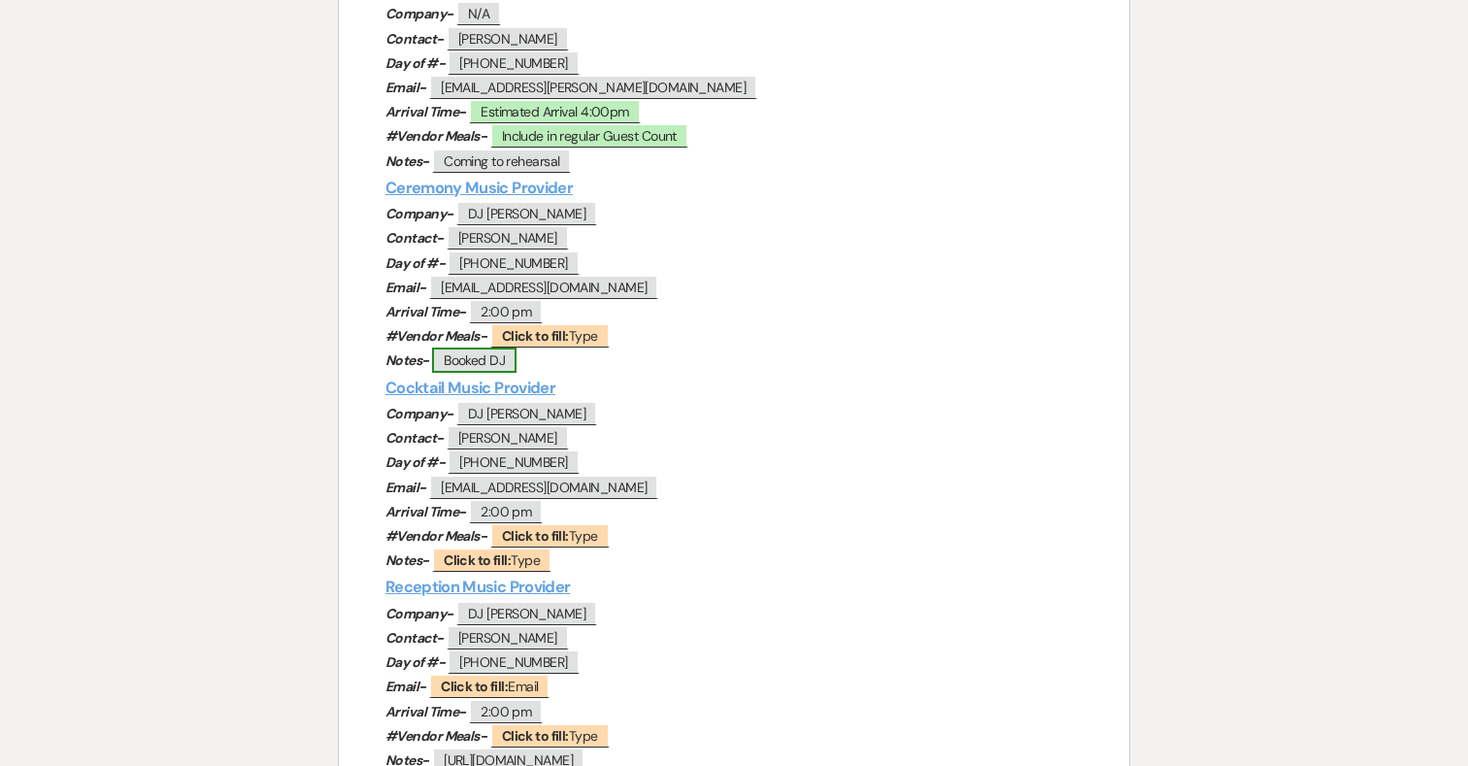
scroll to position [628, 0]
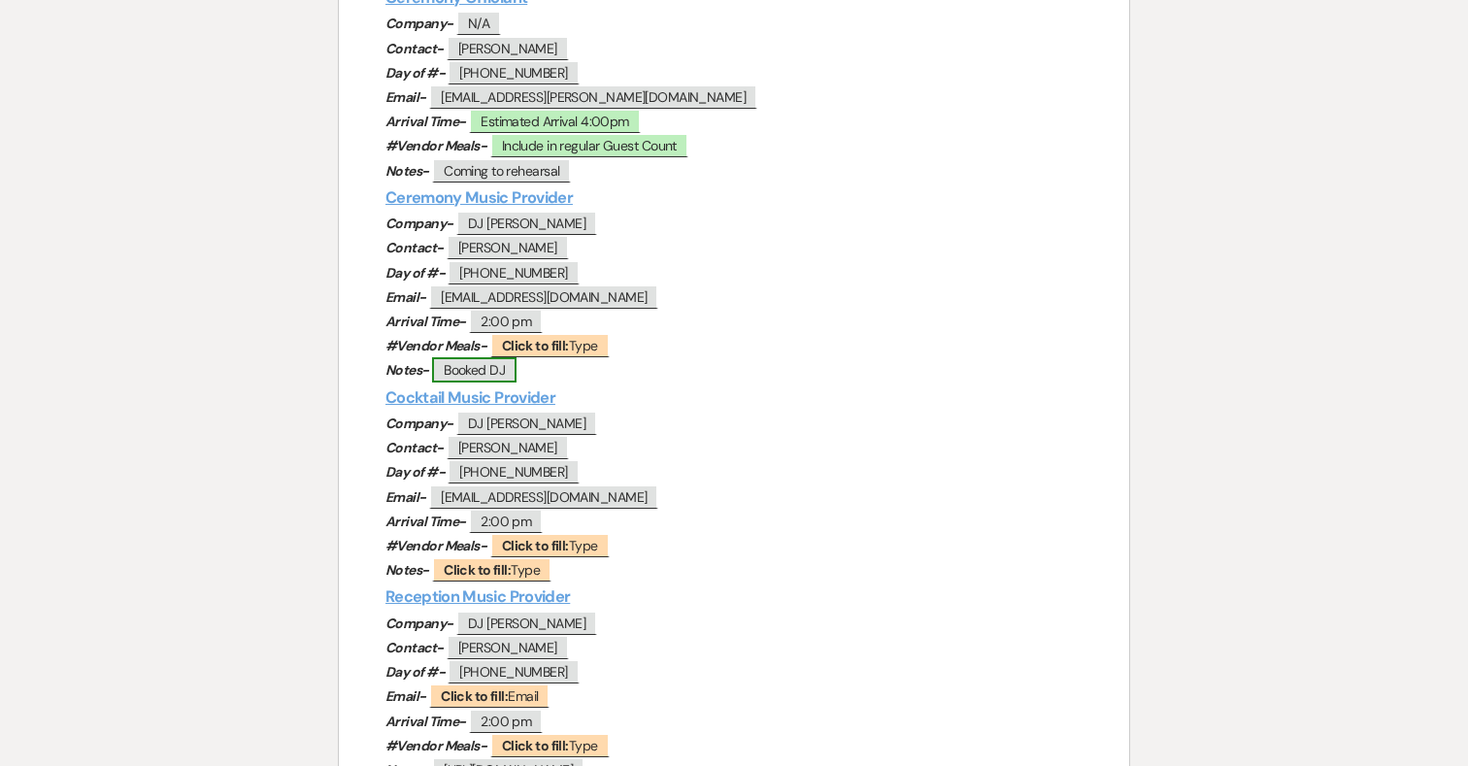
click at [496, 364] on span "Booked DJ" at bounding box center [474, 369] width 84 height 25
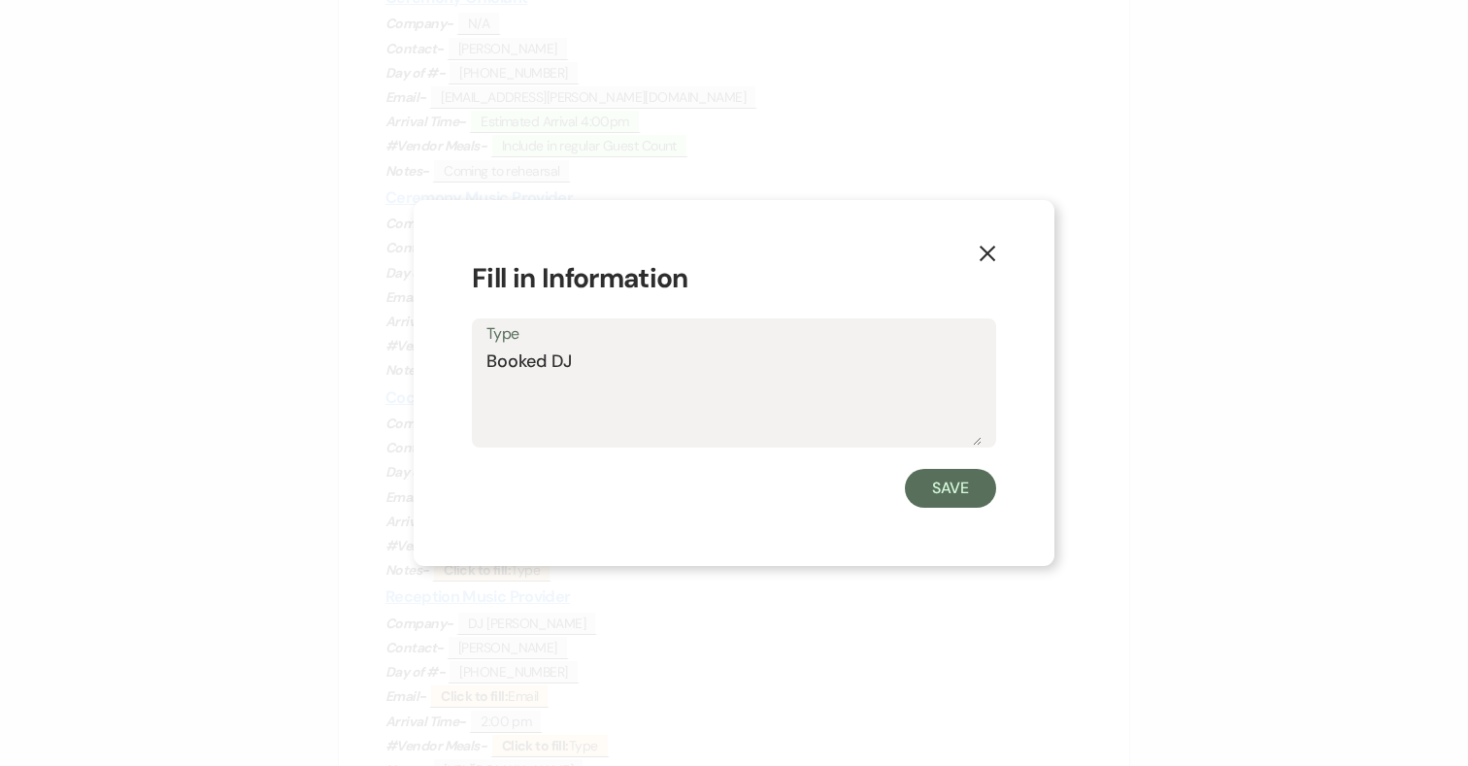
drag, startPoint x: 641, startPoint y: 365, endPoint x: 442, endPoint y: 365, distance: 199.1
click at [442, 365] on div "X Fill in Information Type Booked DJ Save" at bounding box center [734, 383] width 641 height 366
type textarea "Cordless speakers, 2 wireless mic, checking on mic stand"
click at [937, 507] on button "Save" at bounding box center [950, 488] width 91 height 39
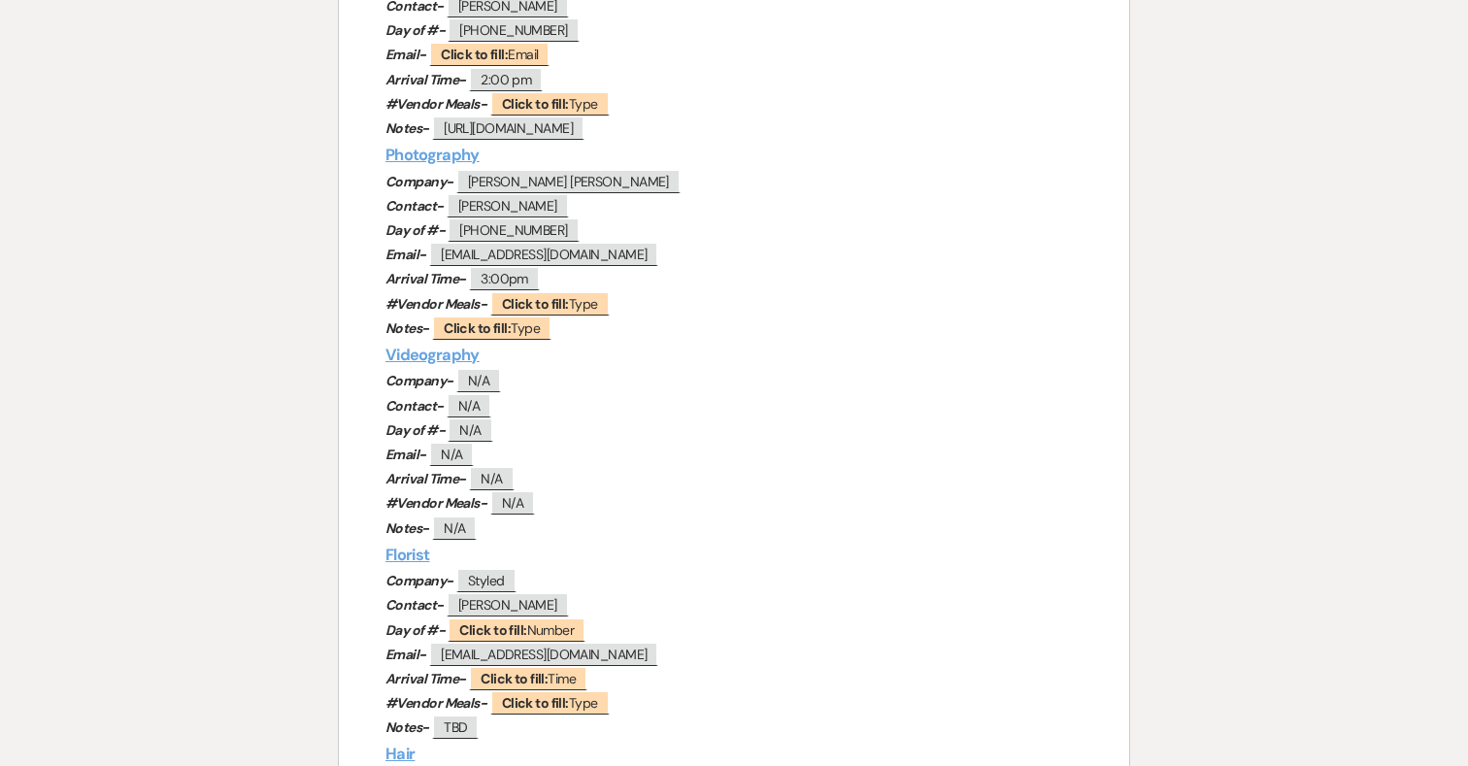
scroll to position [1233, 0]
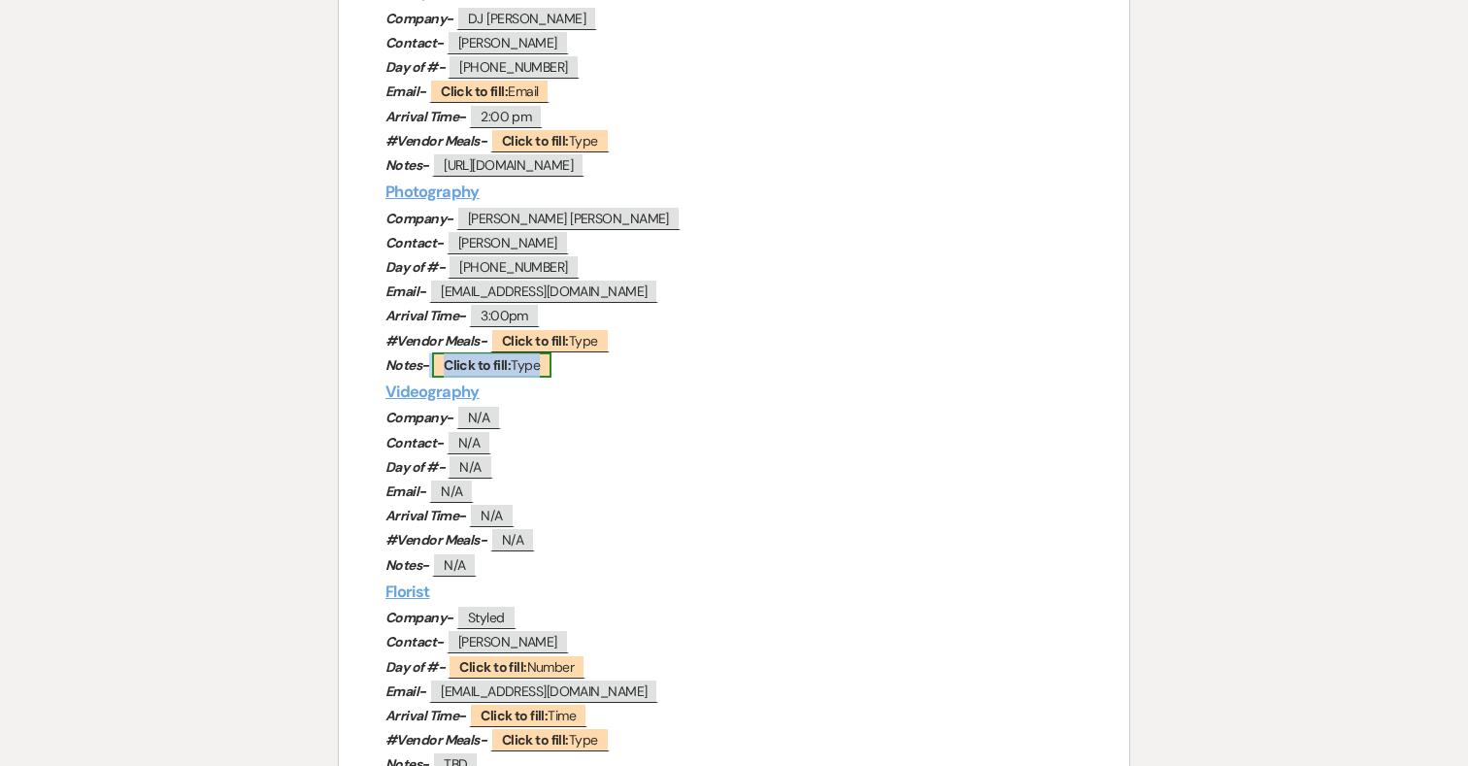
click at [520, 368] on span "Click to fill: Type" at bounding box center [491, 365] width 119 height 25
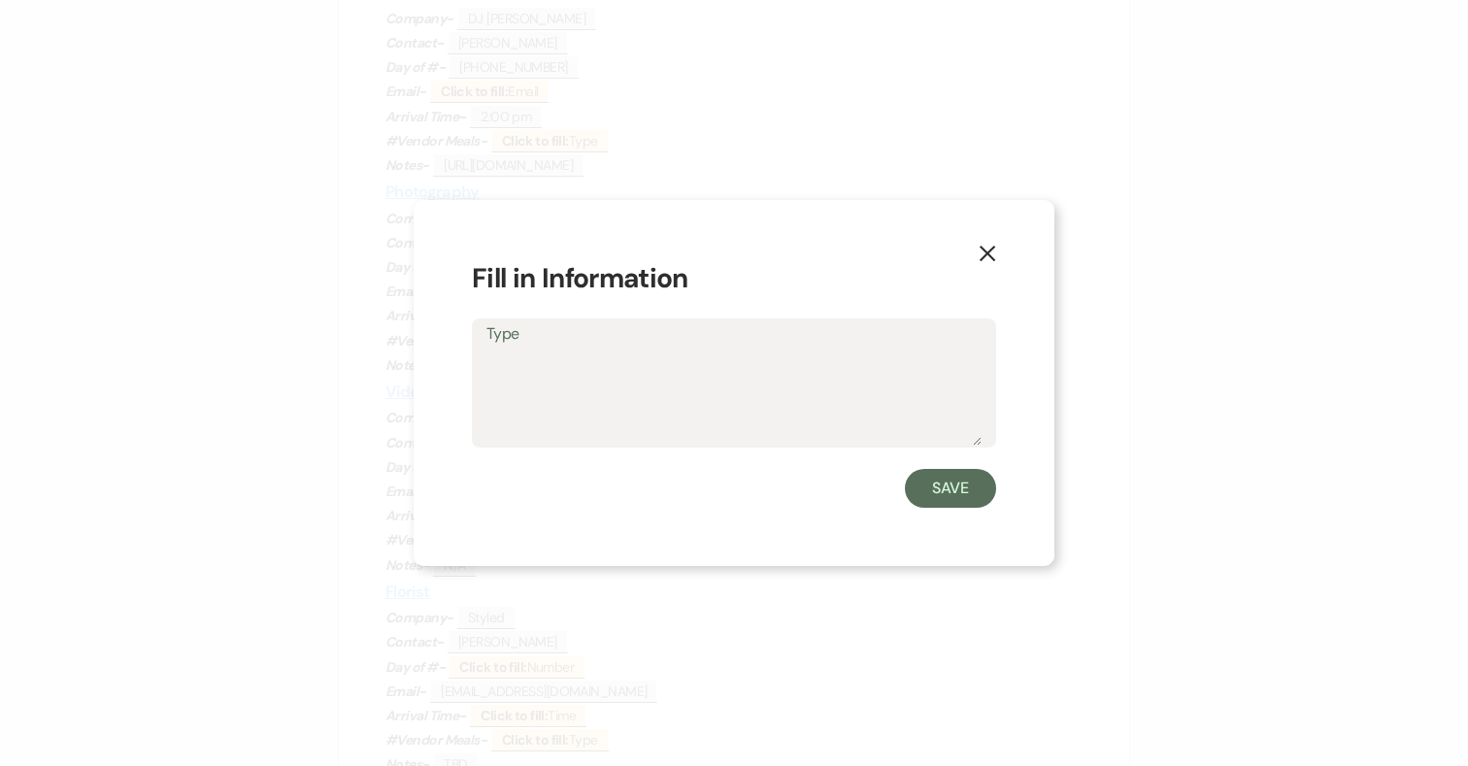
click at [575, 375] on textarea "Type" at bounding box center [734, 397] width 495 height 97
type textarea "Yes."
click at [959, 491] on button "Save" at bounding box center [950, 488] width 91 height 39
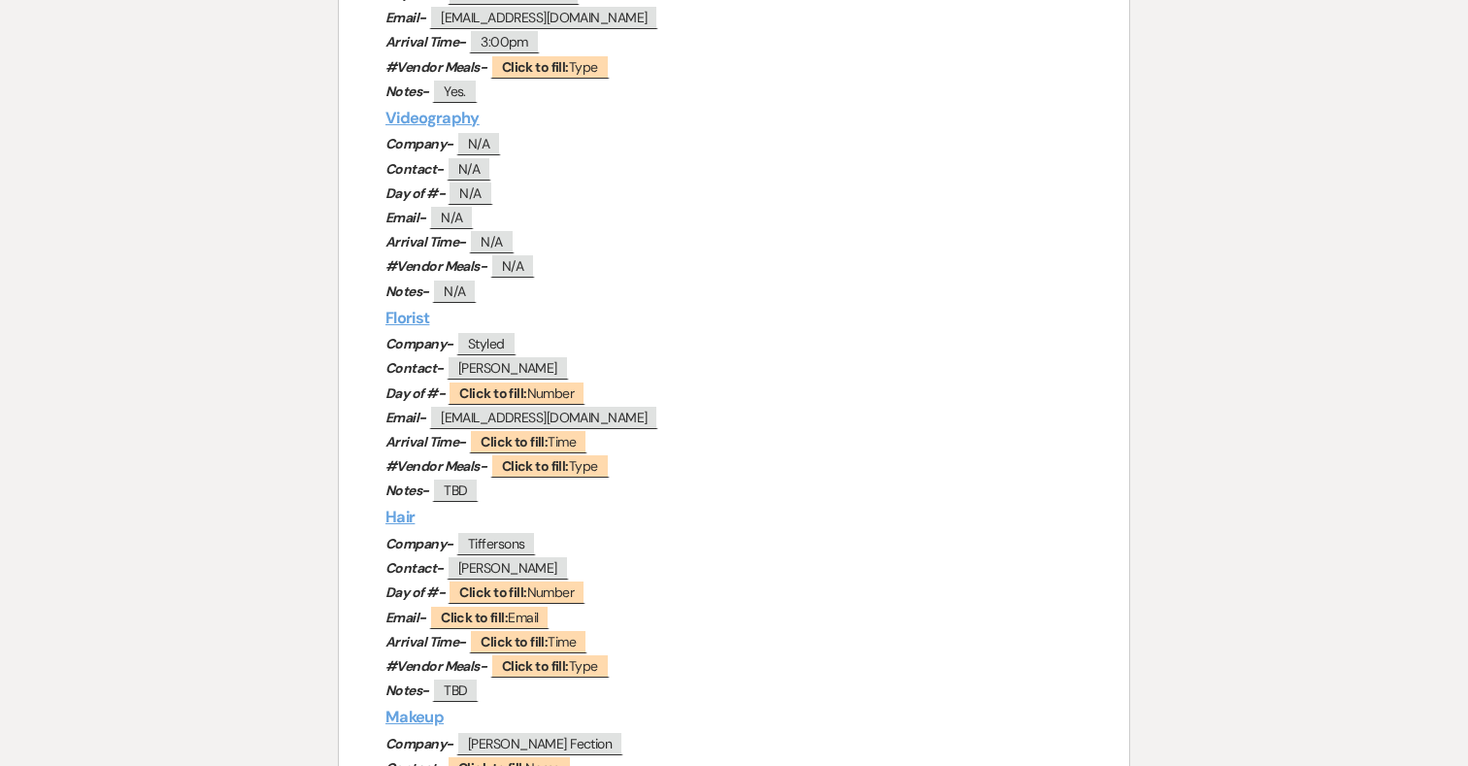
scroll to position [1521, 0]
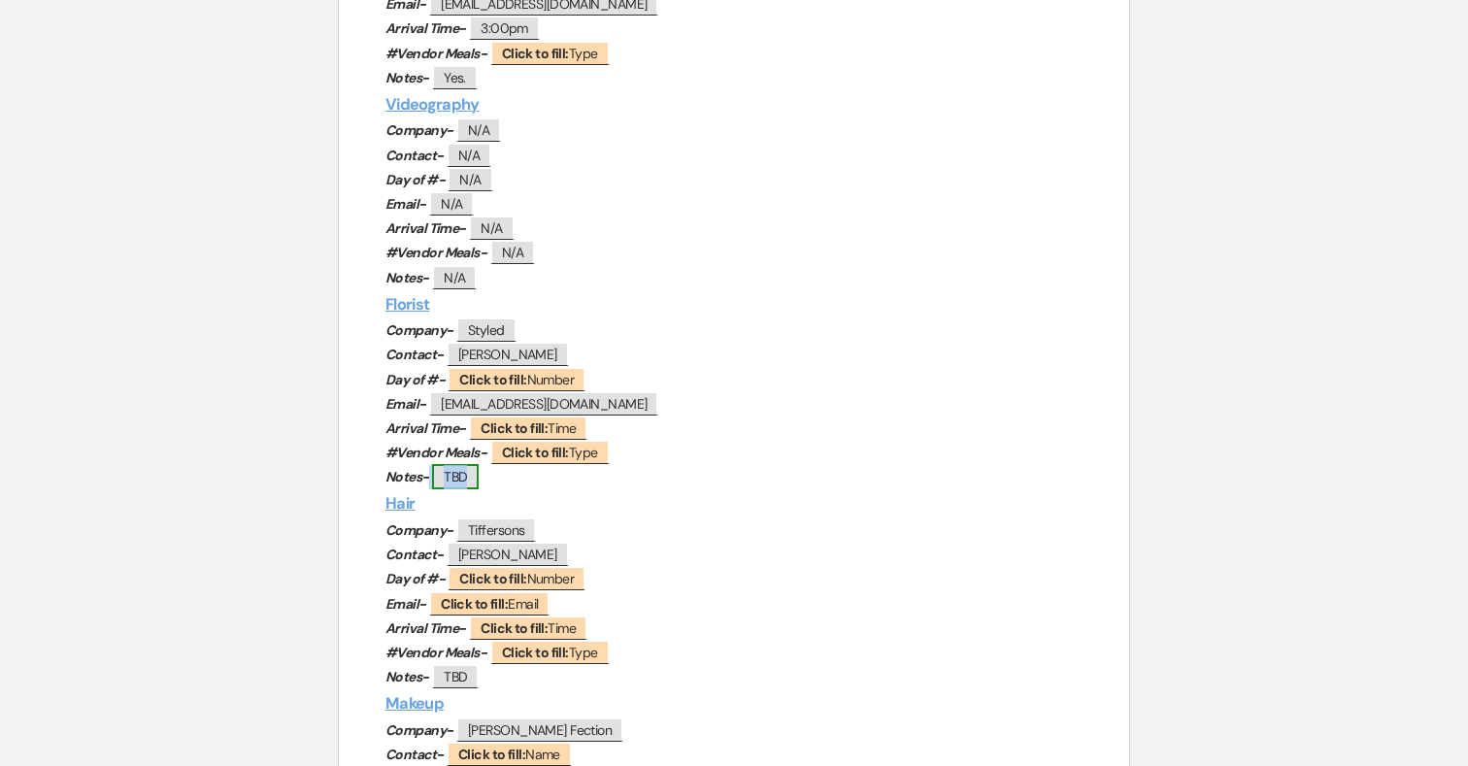
click at [468, 473] on span "TBD" at bounding box center [455, 476] width 47 height 25
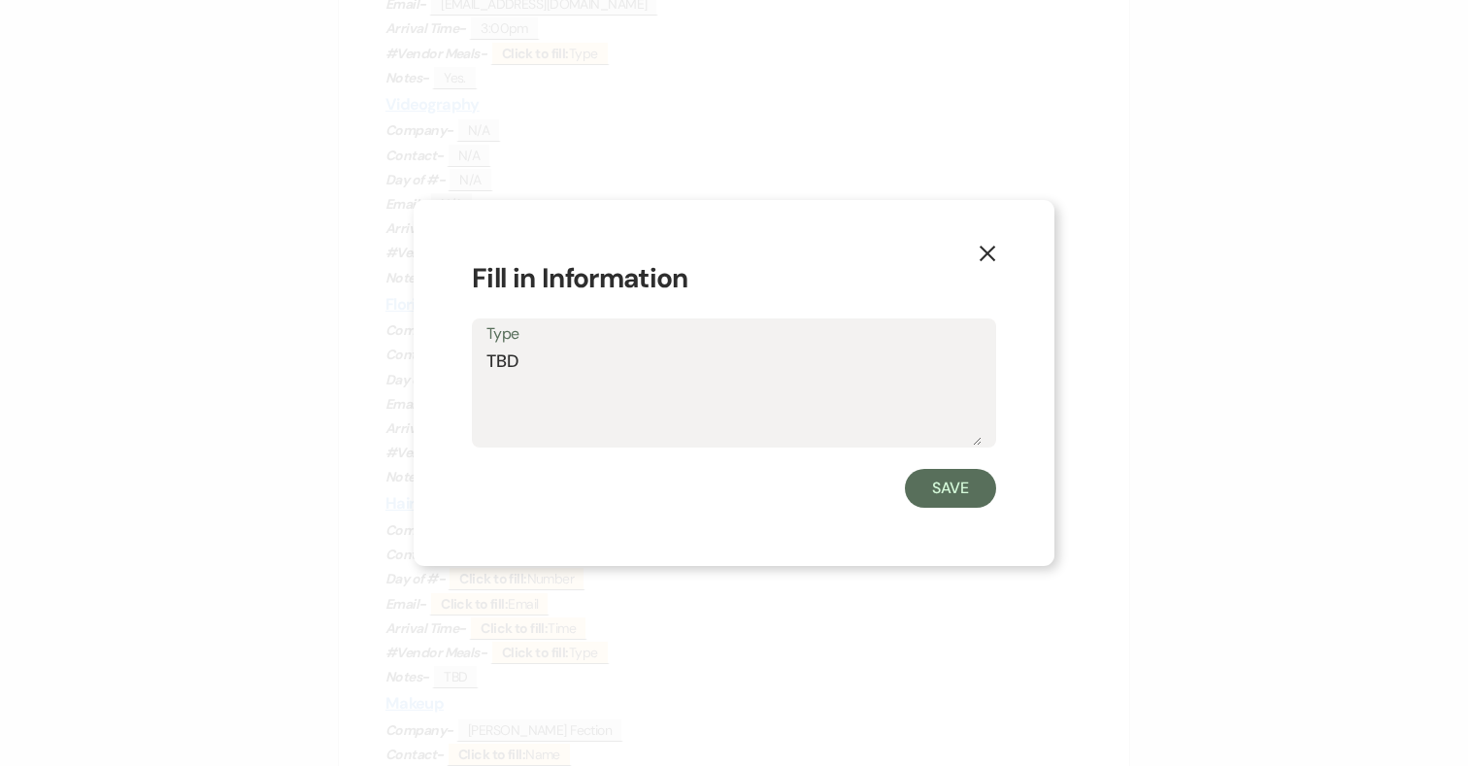
drag, startPoint x: 571, startPoint y: 363, endPoint x: 476, endPoint y: 363, distance: 95.2
click at [476, 363] on div "Type TBD" at bounding box center [734, 383] width 524 height 129
drag, startPoint x: 550, startPoint y: 360, endPoint x: 528, endPoint y: 360, distance: 21.4
click at [528, 360] on textarea "Pots ofr ceremony and all reception florals." at bounding box center [734, 397] width 495 height 97
type textarea "Pots for ceremony and all reception florals."
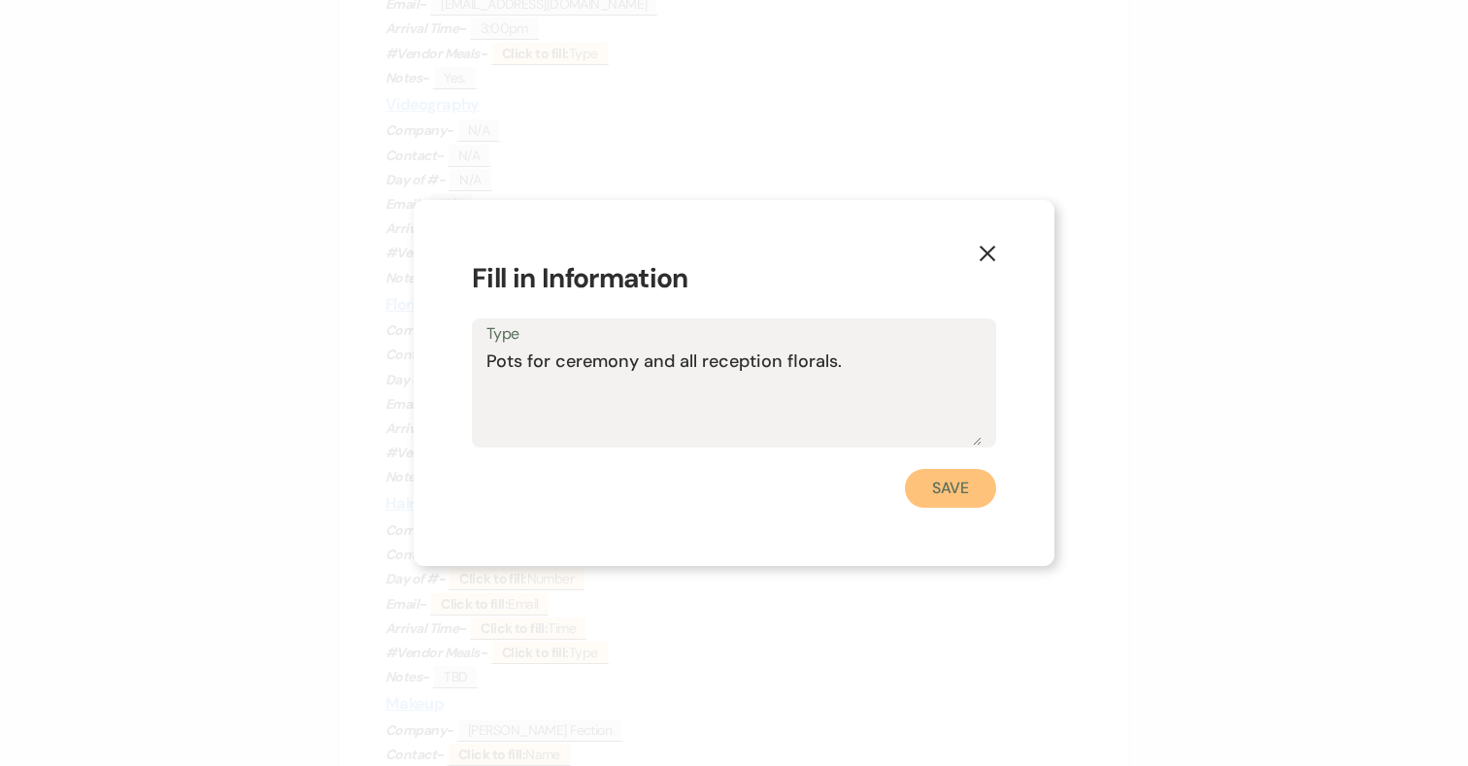
click at [970, 492] on button "Save" at bounding box center [950, 488] width 91 height 39
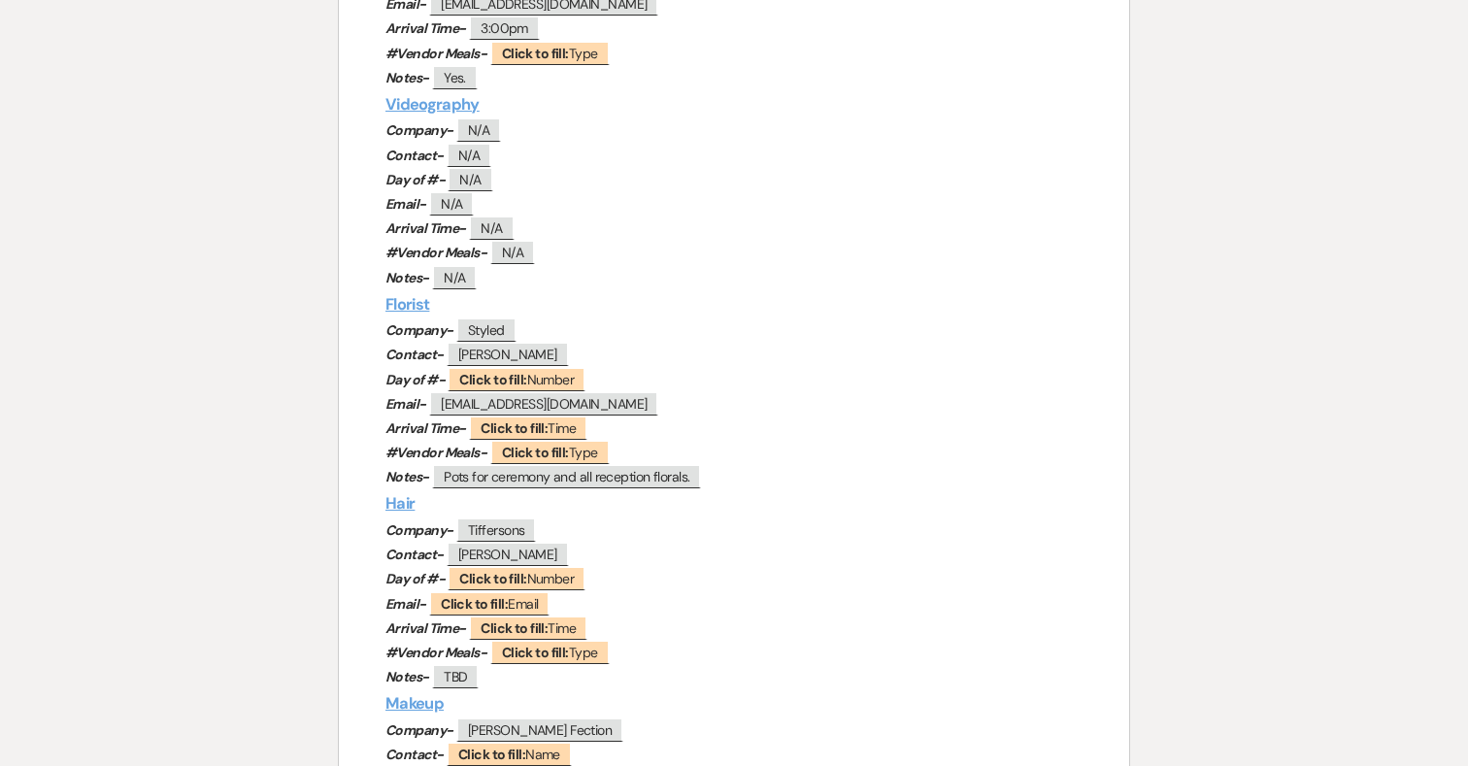
click at [890, 555] on p "Contact- ﻿ [PERSON_NAME] ﻿" at bounding box center [734, 555] width 697 height 24
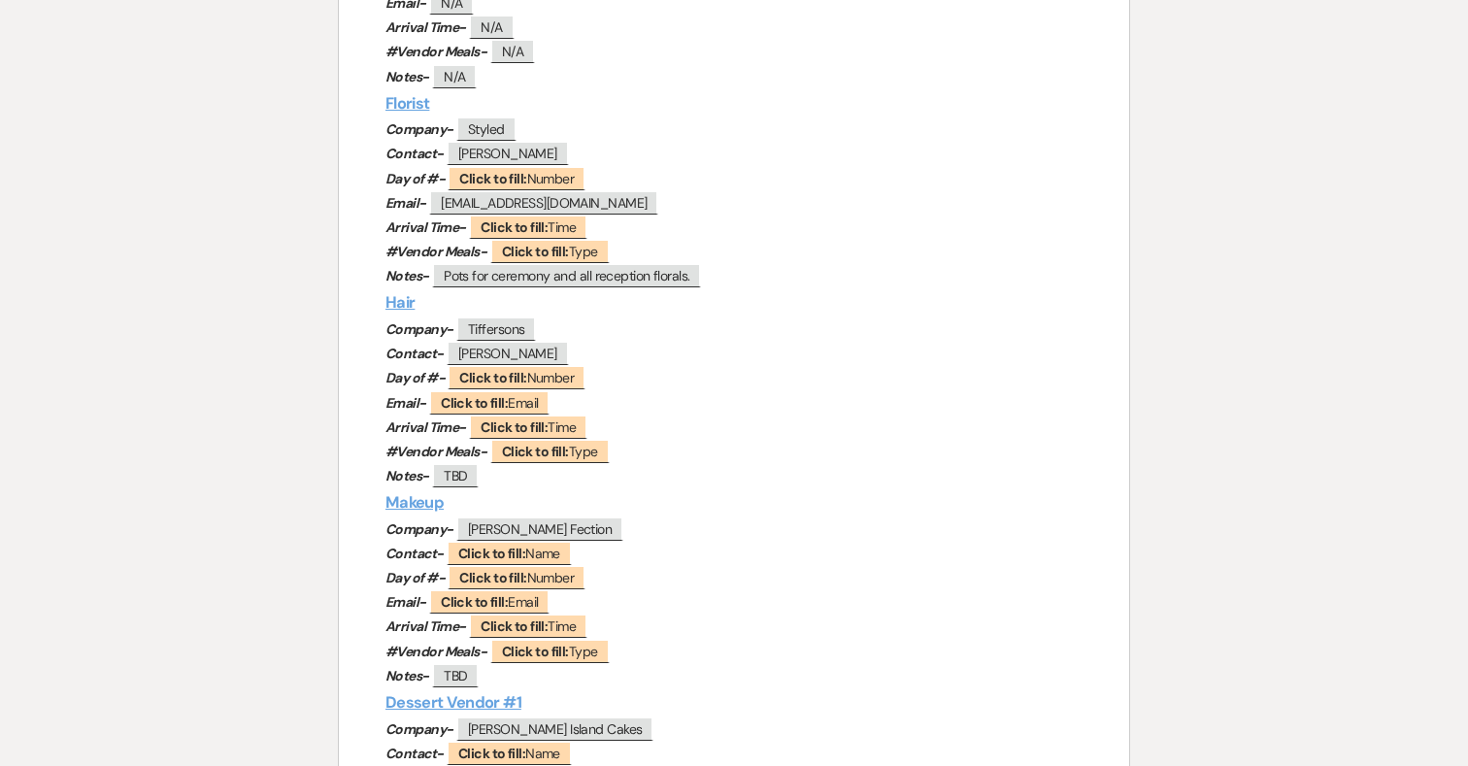
scroll to position [1742, 0]
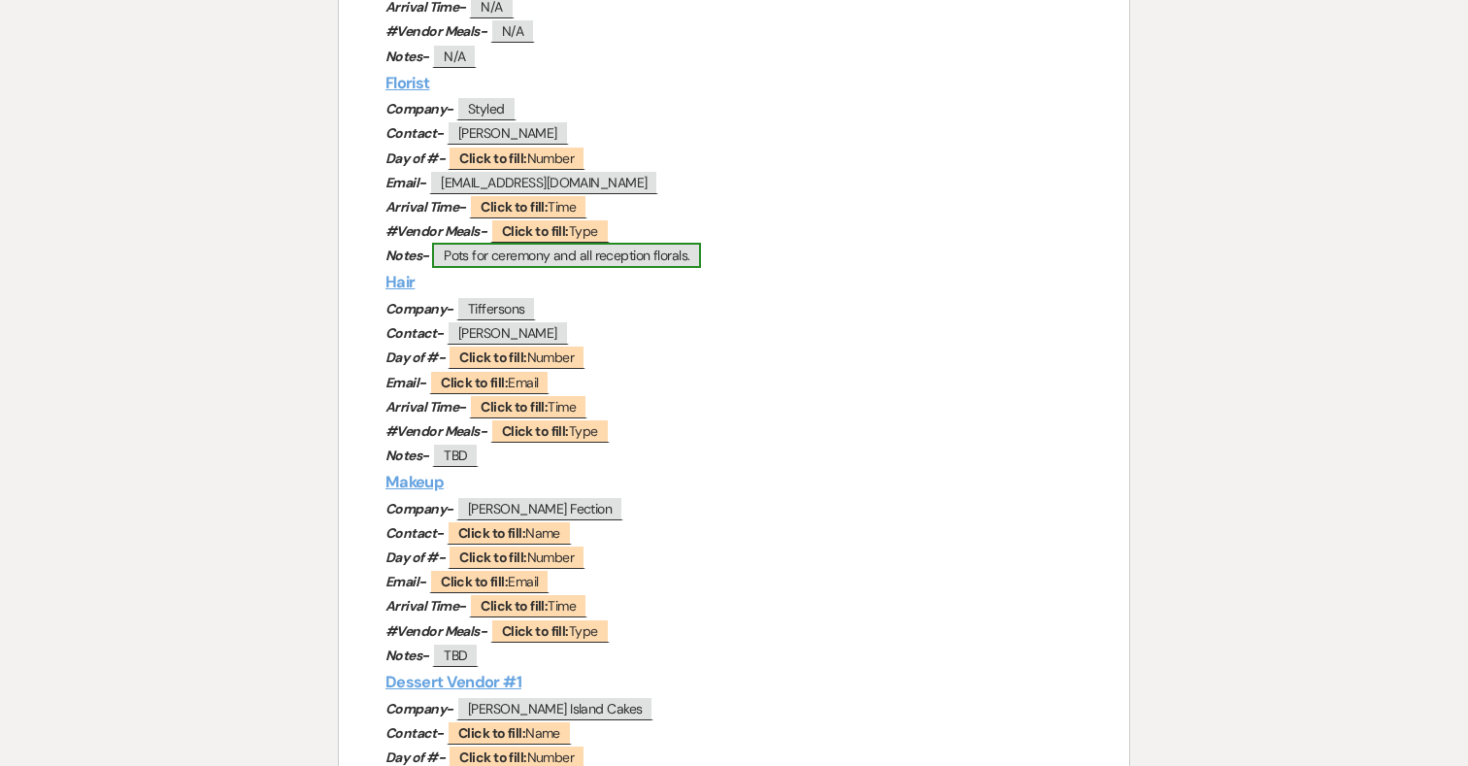
click at [693, 262] on span "Pots for ceremony and all reception florals." at bounding box center [566, 255] width 269 height 25
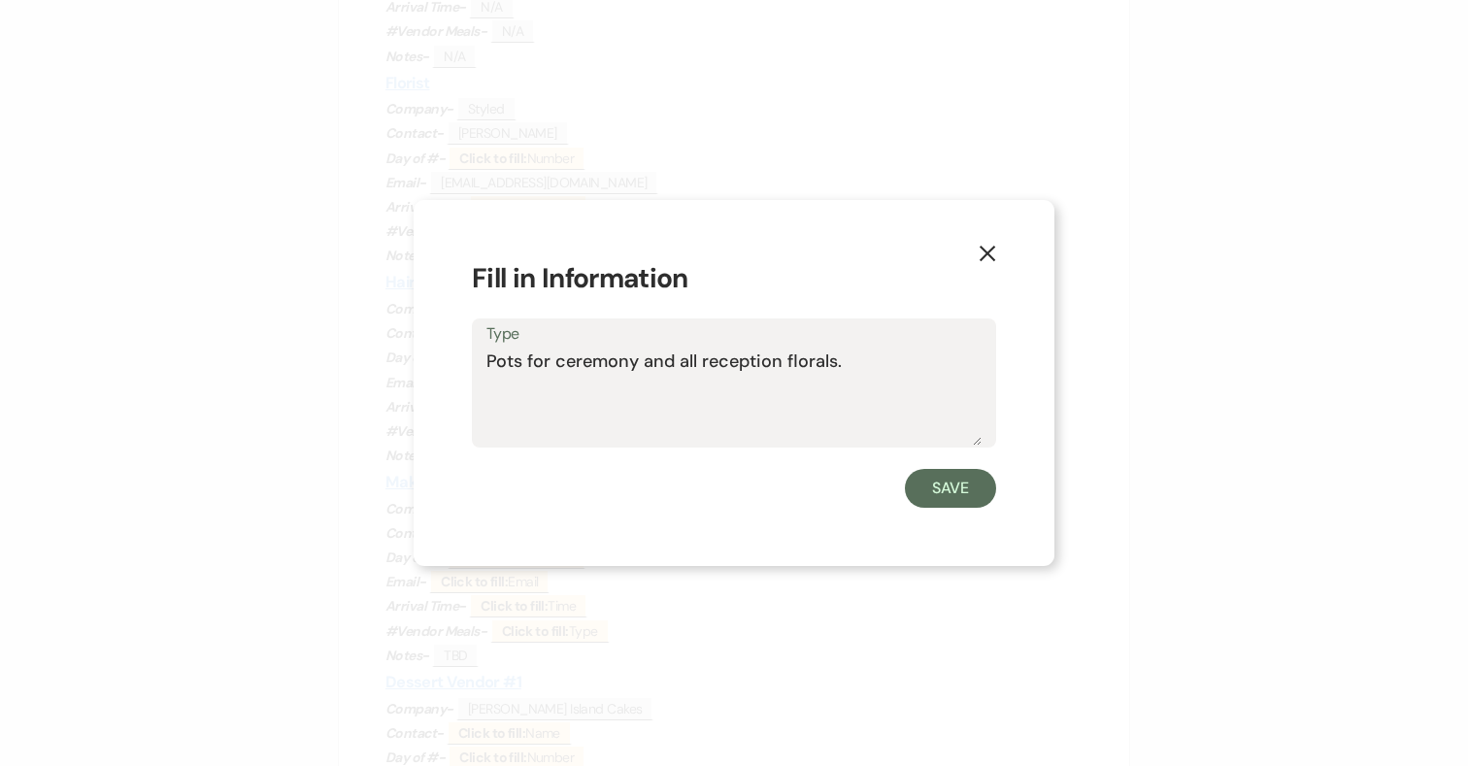
click at [863, 364] on textarea "Pots for ceremony and all reception florals." at bounding box center [734, 397] width 495 height 97
type textarea "Pots for ceremony and all reception florals. (4 hightops and reception tables)"
click at [960, 482] on button "Save" at bounding box center [950, 488] width 91 height 39
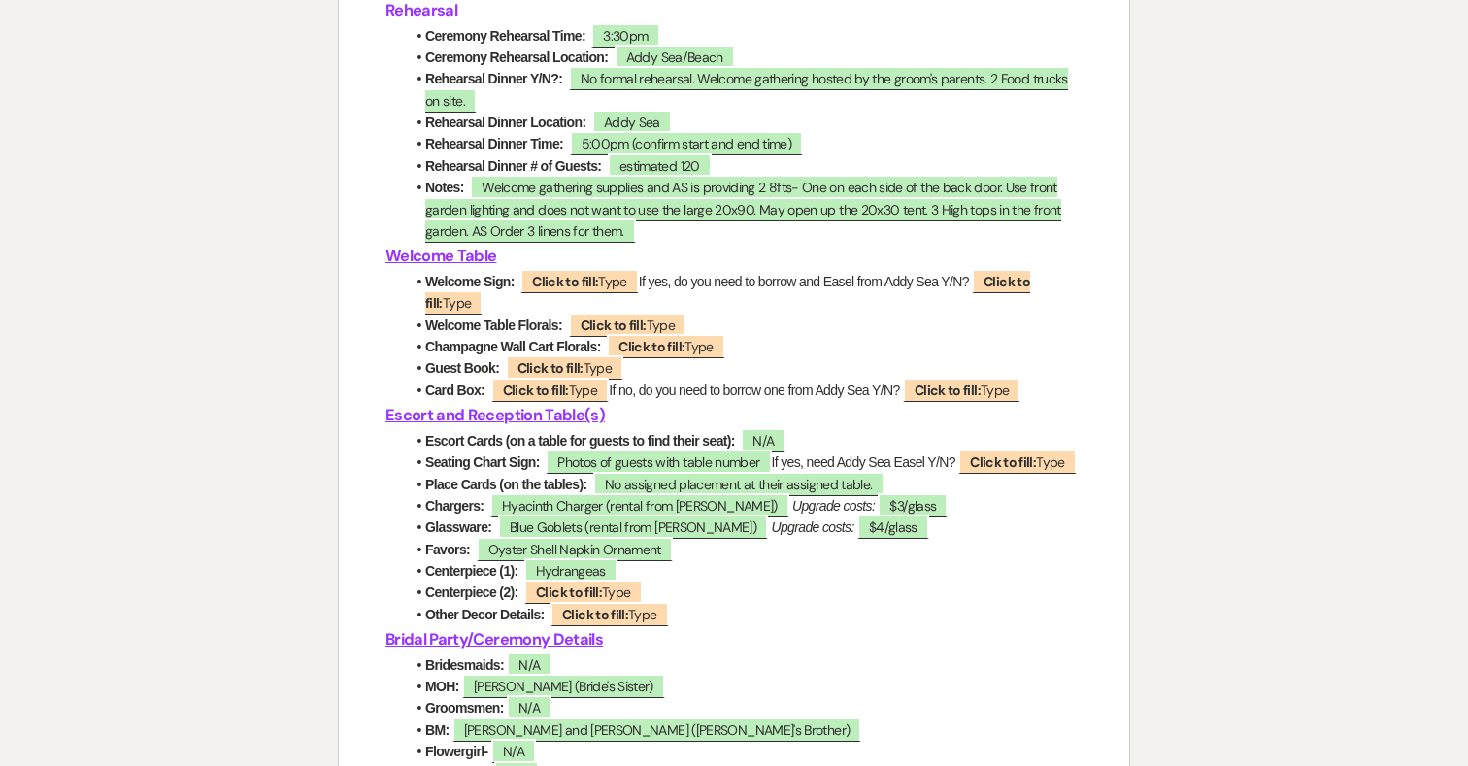
scroll to position [3480, 0]
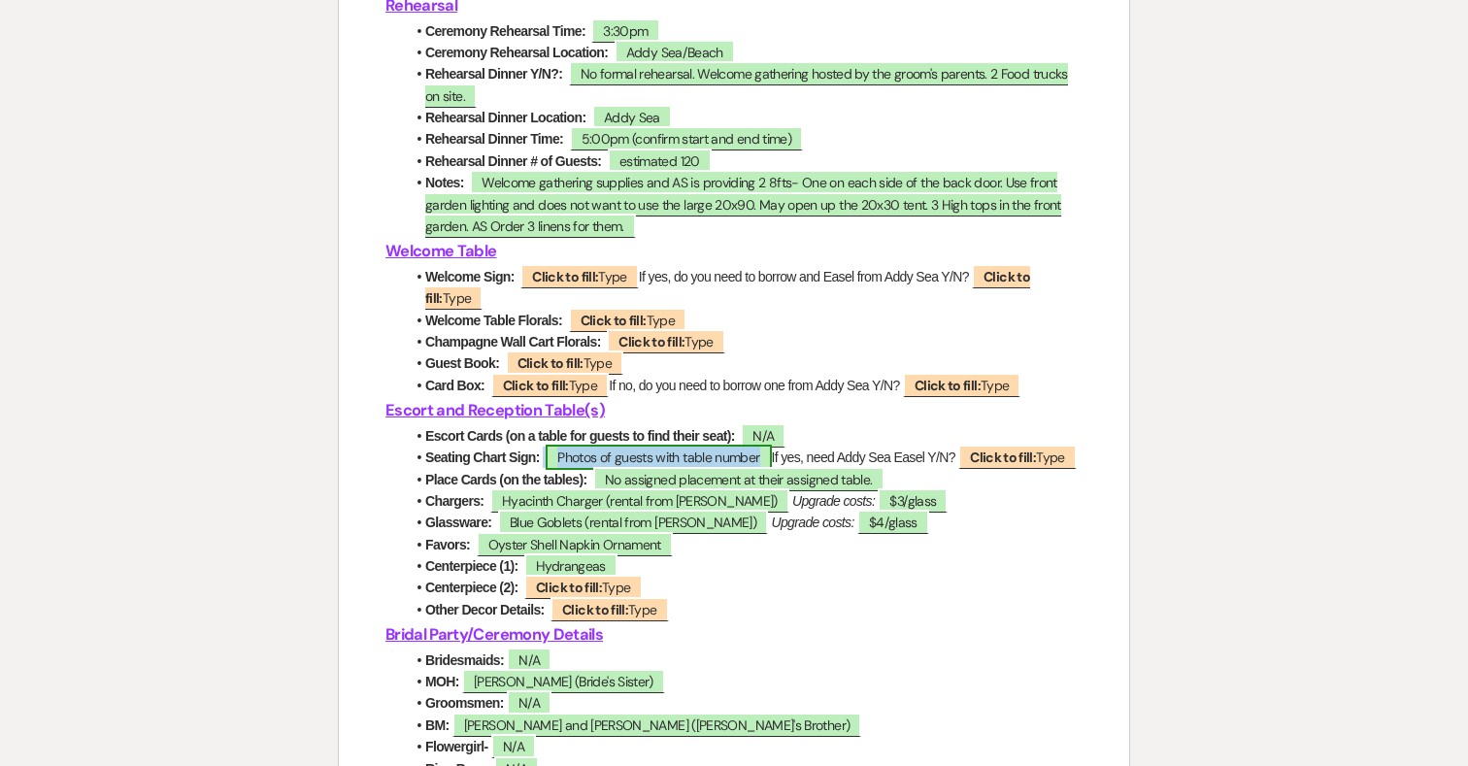
click at [763, 470] on span "Photos of guests with table number" at bounding box center [658, 457] width 225 height 25
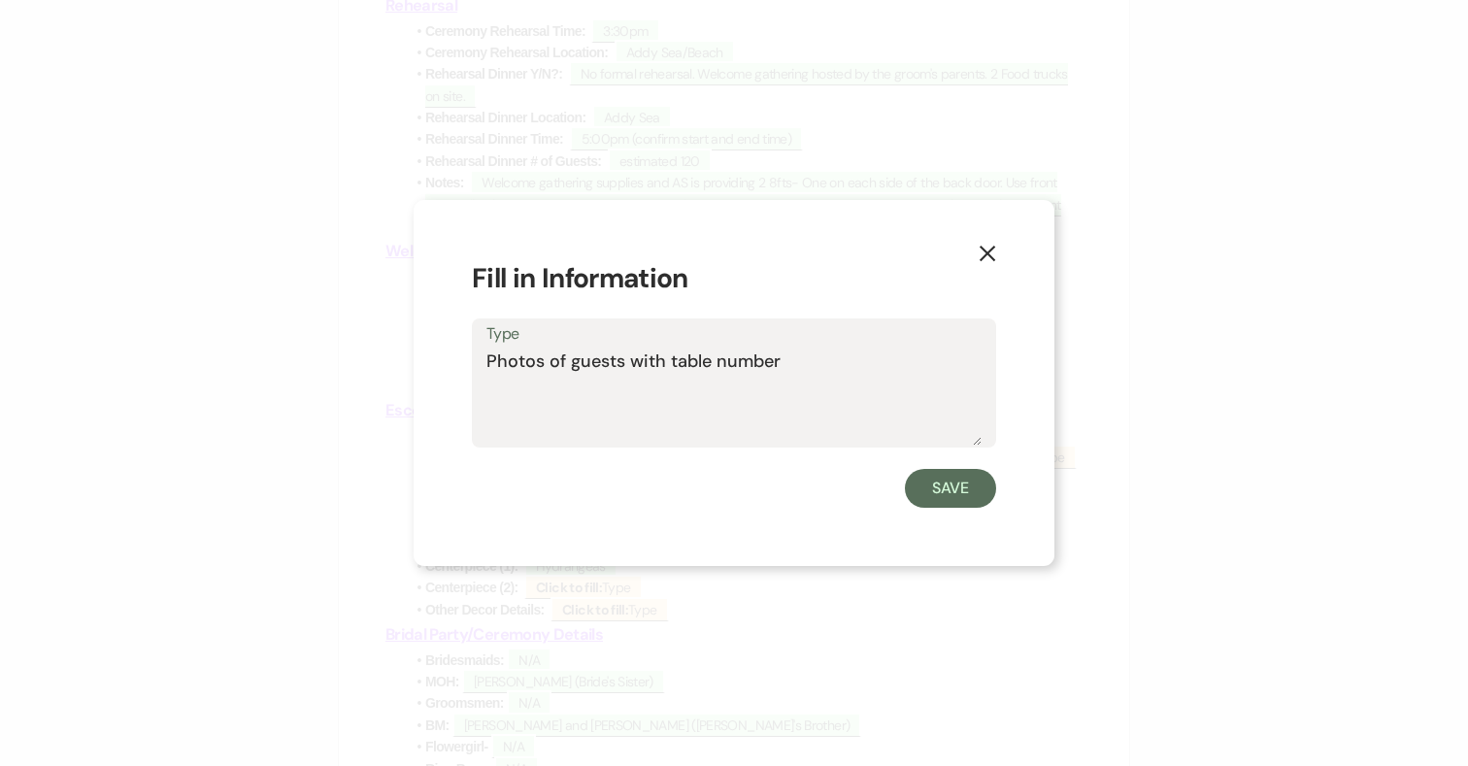
click at [794, 361] on textarea "Photos of guests with table number" at bounding box center [734, 397] width 495 height 97
type textarea "Photos of guests with table number- Plywood propped 8ft escort table"
click at [980, 483] on button "Save" at bounding box center [950, 488] width 91 height 39
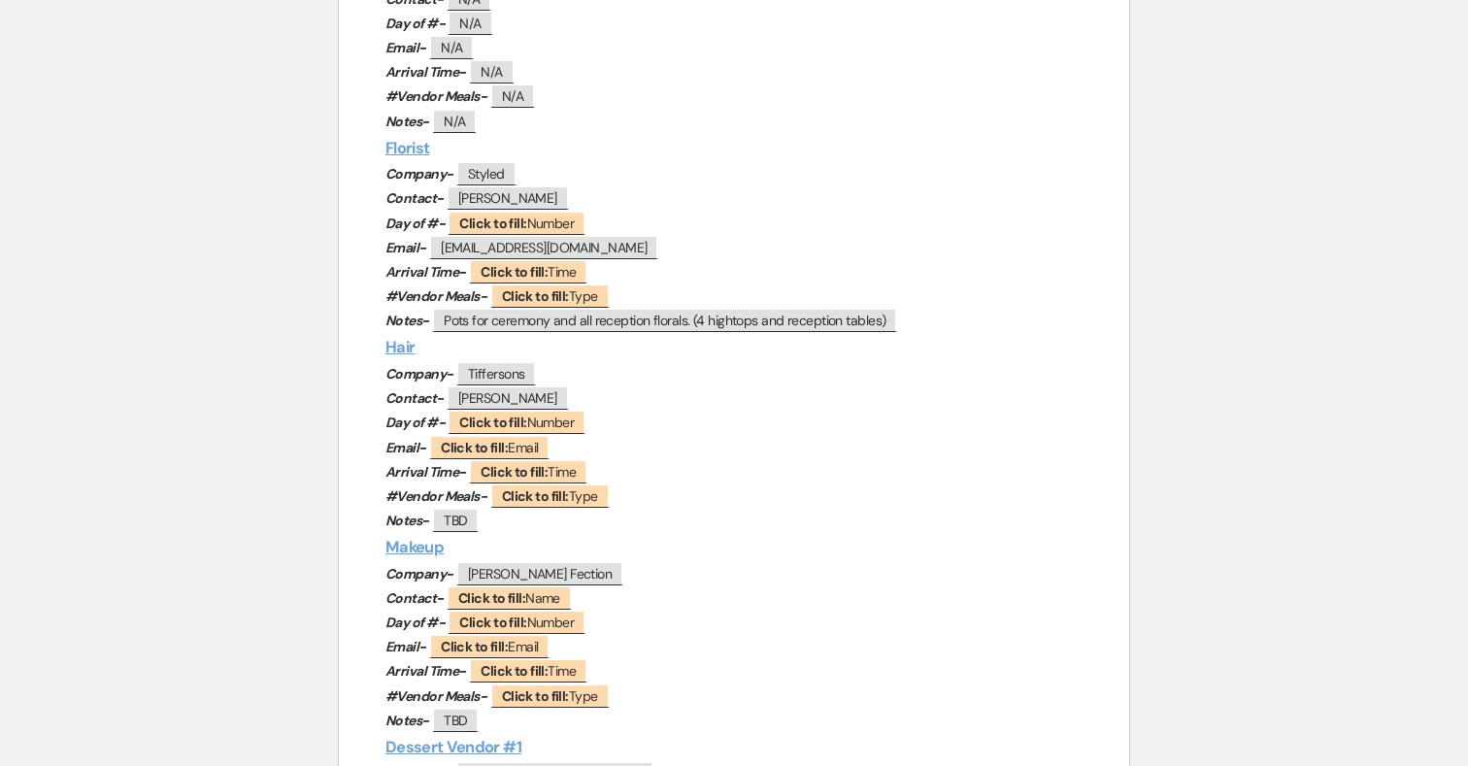
scroll to position [1680, 0]
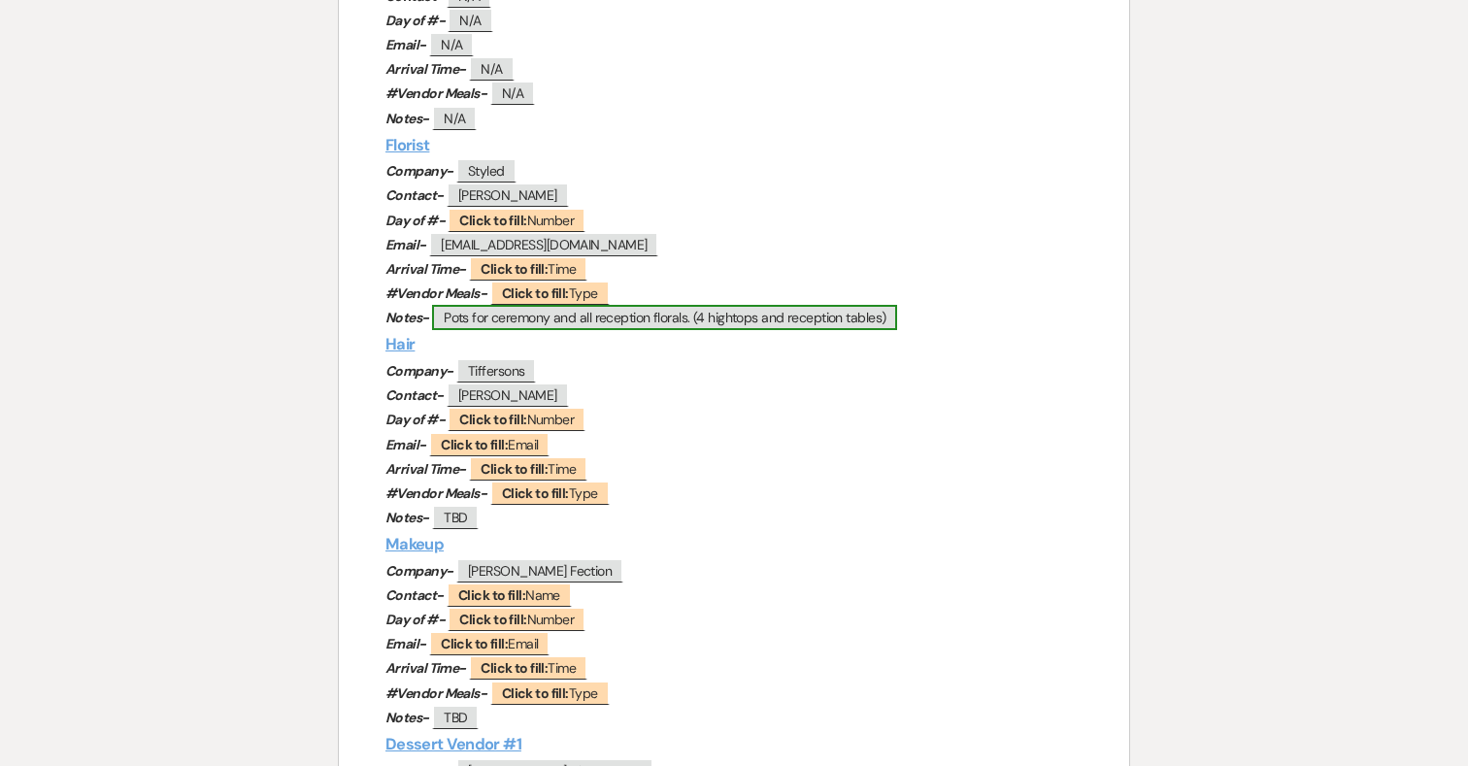
click at [882, 316] on span "Pots for ceremony and all reception florals. (4 hightops and reception tables)" at bounding box center [664, 317] width 465 height 25
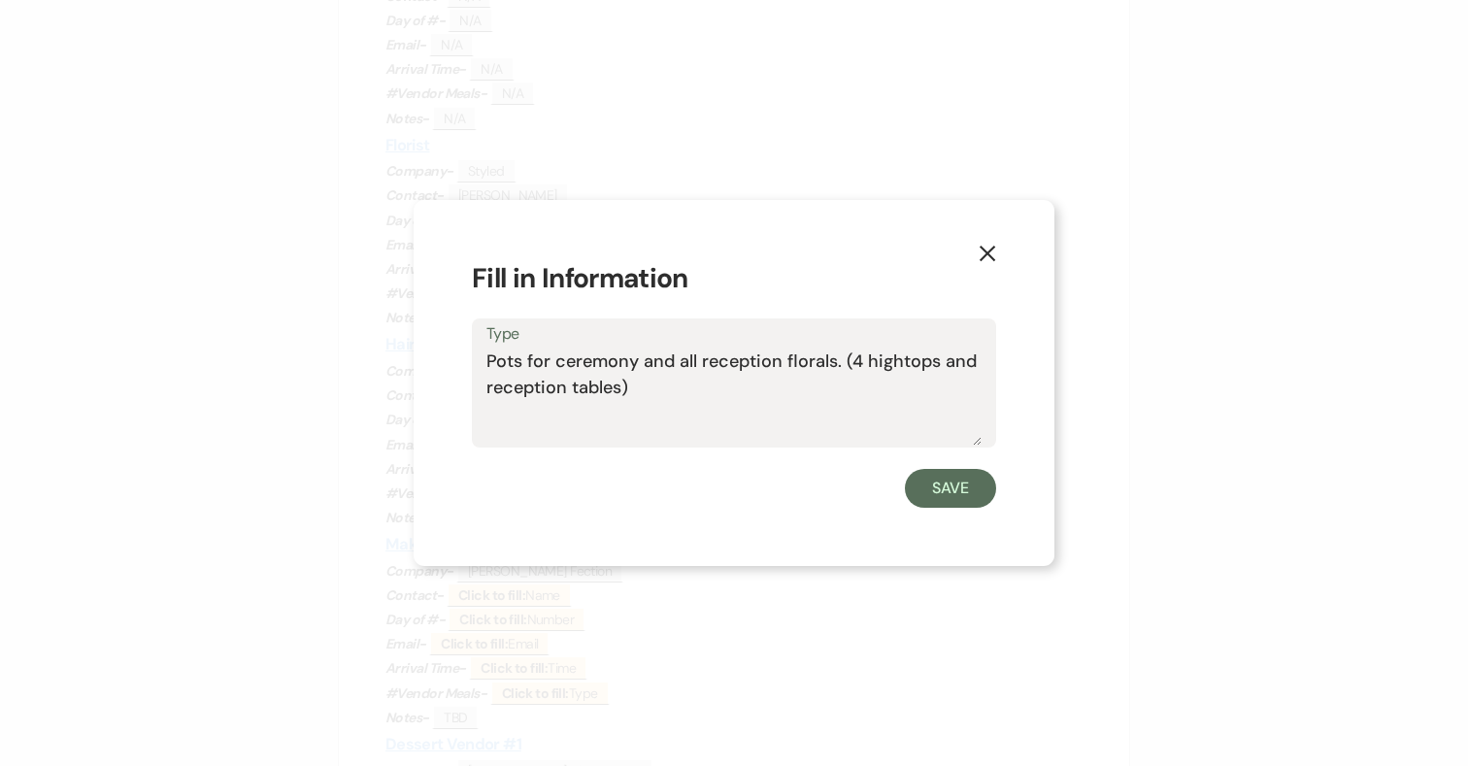
click at [638, 388] on textarea "Pots for ceremony and all reception florals. (4 hightops and reception tables)" at bounding box center [734, 397] width 495 height 97
click at [804, 388] on textarea "Pots for ceremony and all reception florals. (4 hightops and reception tables) …" at bounding box center [734, 397] width 495 height 97
click at [620, 389] on textarea "Pots for ceremony and all reception florals. (4 hightops and reception tables) …" at bounding box center [734, 397] width 495 height 97
click at [959, 388] on textarea "Pots for ceremony and all reception florals. (4 hightops and reception tables, …" at bounding box center [734, 397] width 495 height 97
click at [753, 421] on textarea "Pots for ceremony and all reception florals. (4 hightops and reception tables, …" at bounding box center [734, 397] width 495 height 97
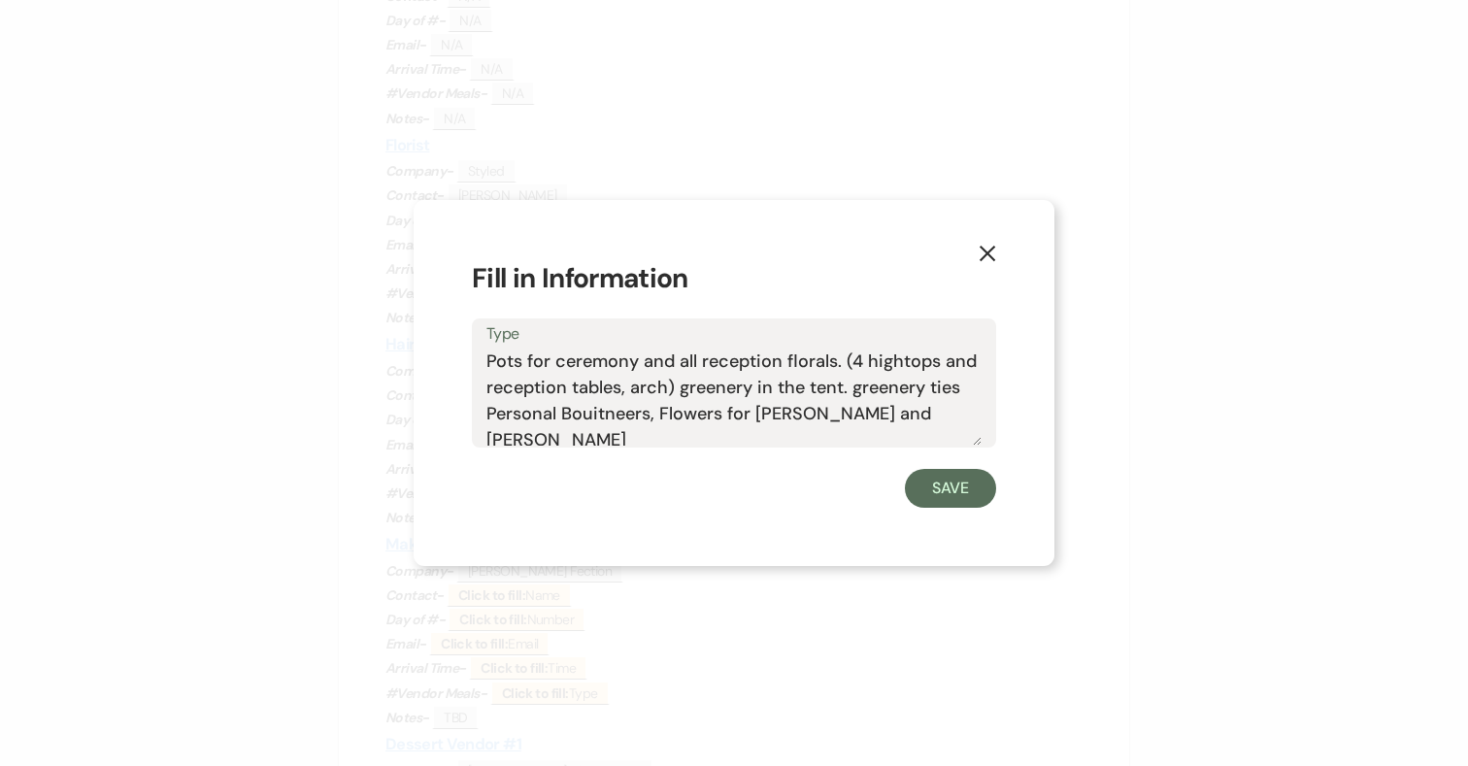
click at [611, 420] on textarea "Pots for ceremony and all reception florals. (4 hightops and reception tables, …" at bounding box center [734, 397] width 495 height 97
paste textarea "boutonniere"
click at [556, 411] on textarea "Pots for ceremony and all reception florals. (4 hightops and reception tables, …" at bounding box center [734, 397] width 495 height 97
click at [668, 412] on textarea "Pots for ceremony and all reception florals. (4 hightops and reception tables, …" at bounding box center [734, 397] width 495 height 97
click at [911, 417] on textarea "Pots for ceremony and all reception florals. (4 hightops and reception tables, …" at bounding box center [734, 397] width 495 height 97
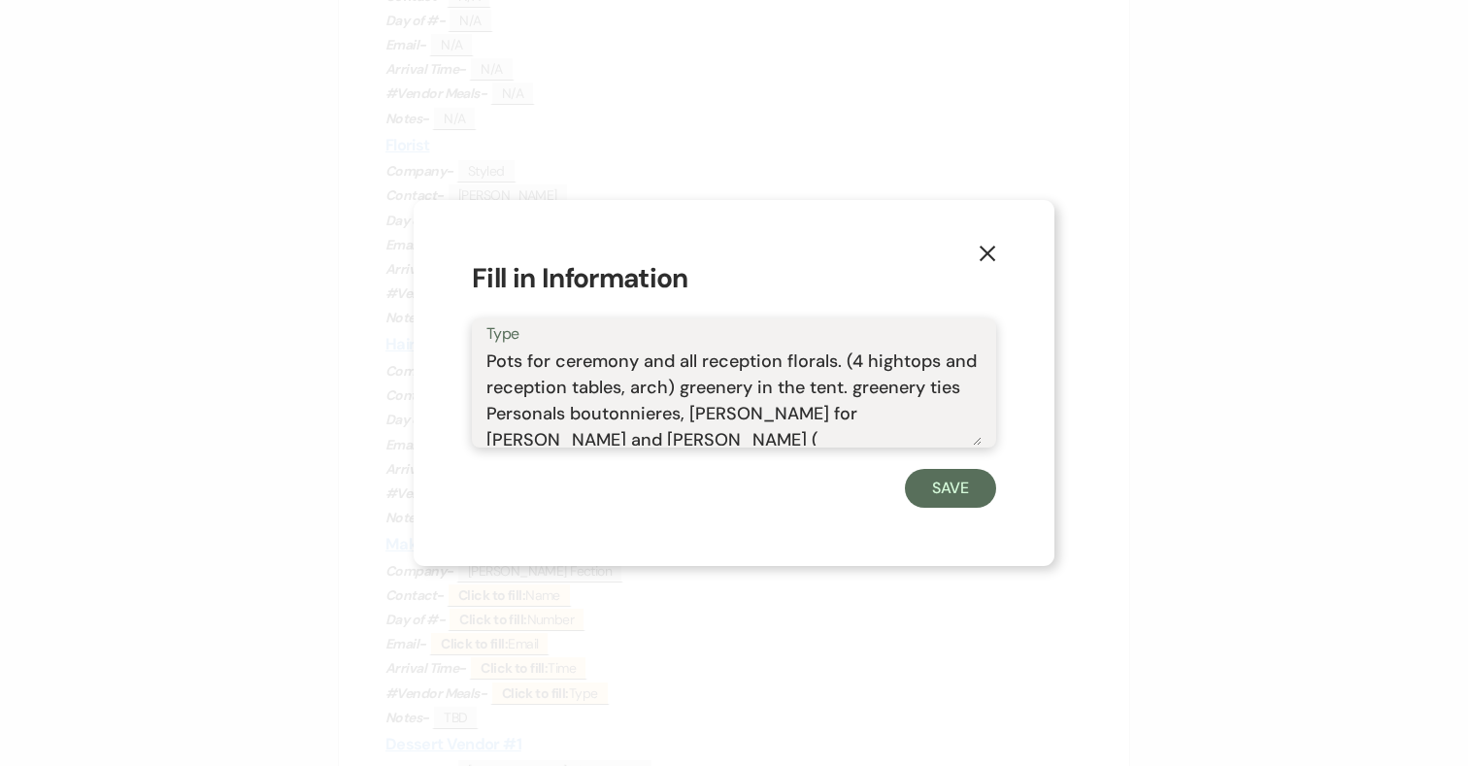
click at [815, 409] on textarea "Pots for ceremony and all reception florals. (4 hightops and reception tables, …" at bounding box center [734, 397] width 495 height 97
click at [972, 414] on textarea "Pots for ceremony and all reception florals. (4 hightops and reception tables, …" at bounding box center [734, 397] width 495 height 97
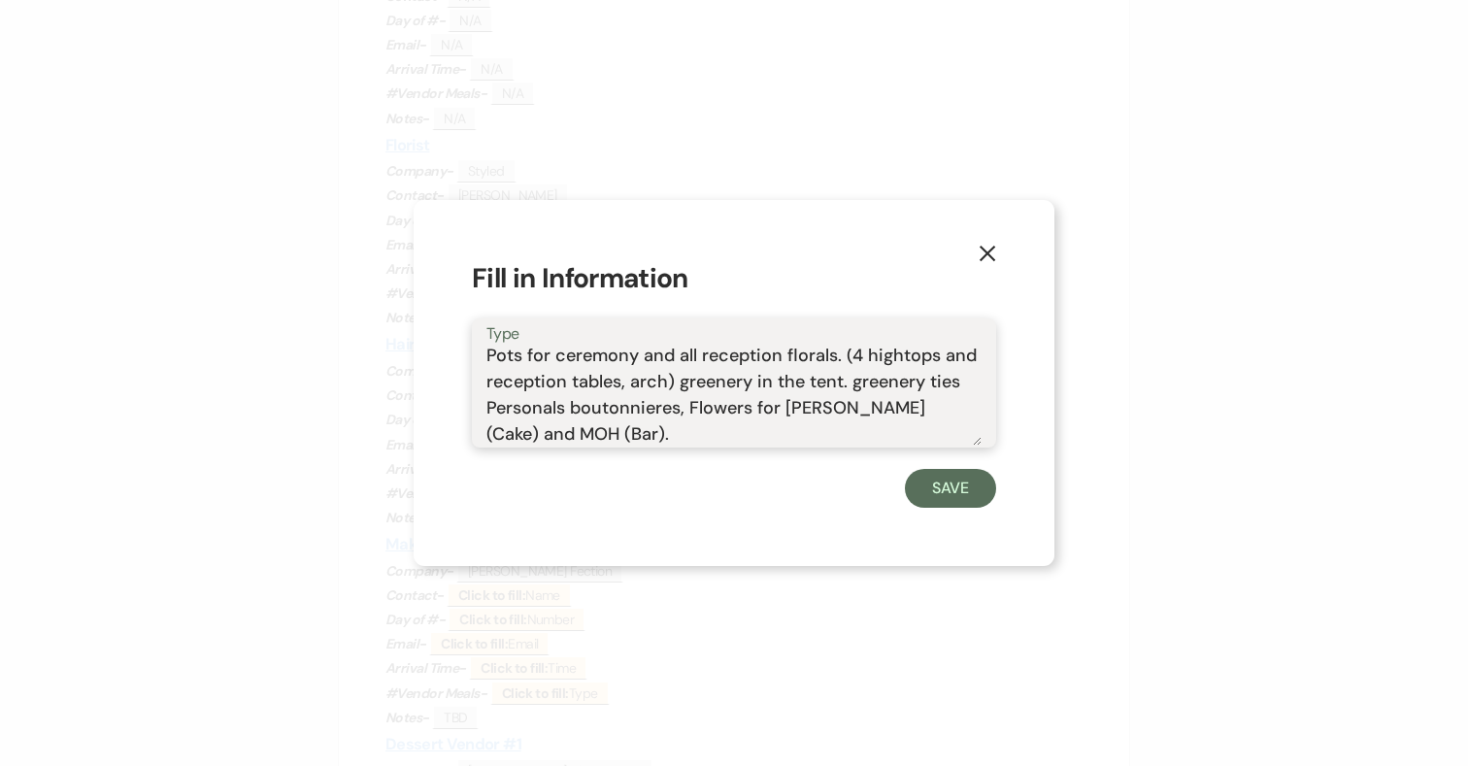
type textarea "Pots for ceremony and all reception florals. (4 hightops and reception tables, …"
click at [985, 252] on use "button" at bounding box center [988, 254] width 16 height 16
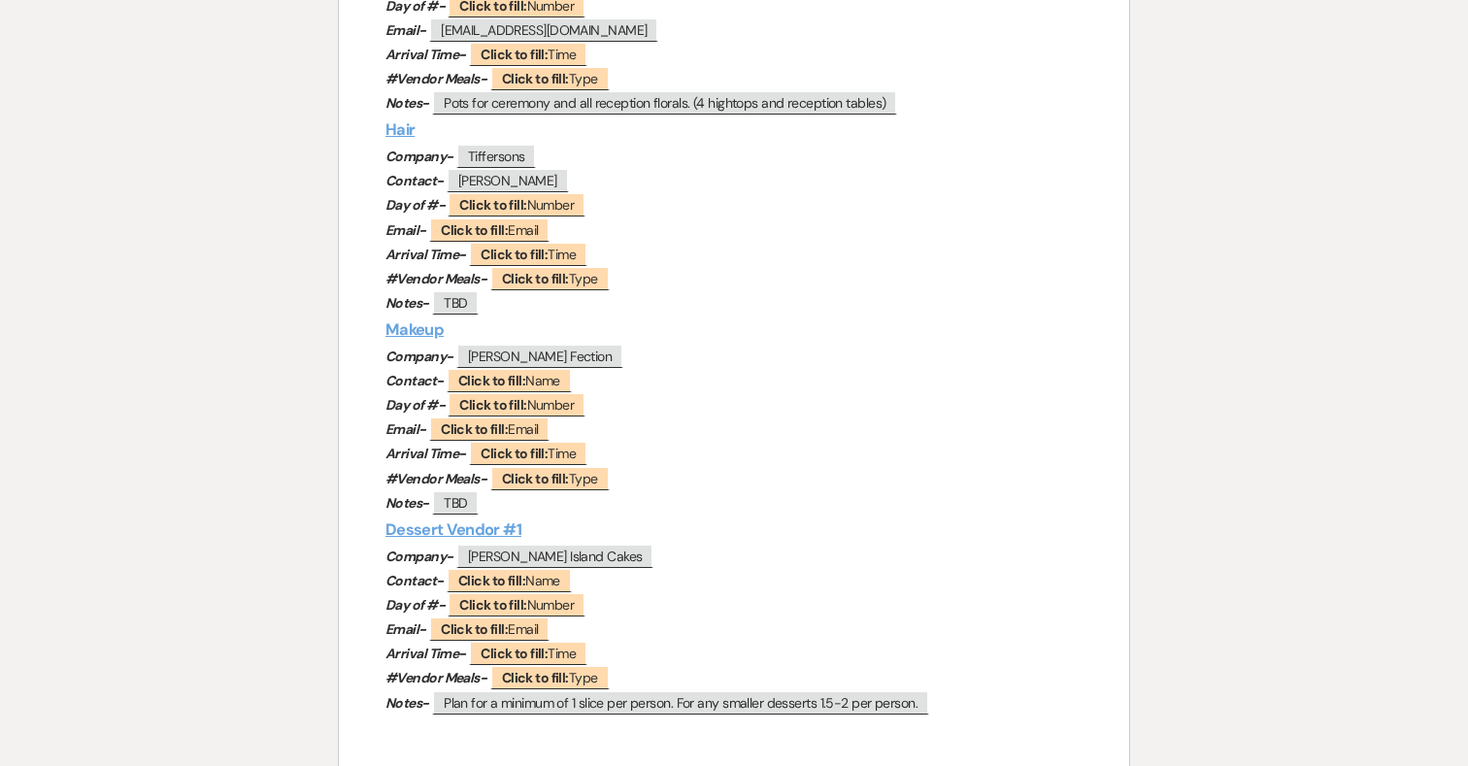
scroll to position [1897, 0]
click at [542, 207] on span "Click to fill: Number" at bounding box center [517, 202] width 138 height 25
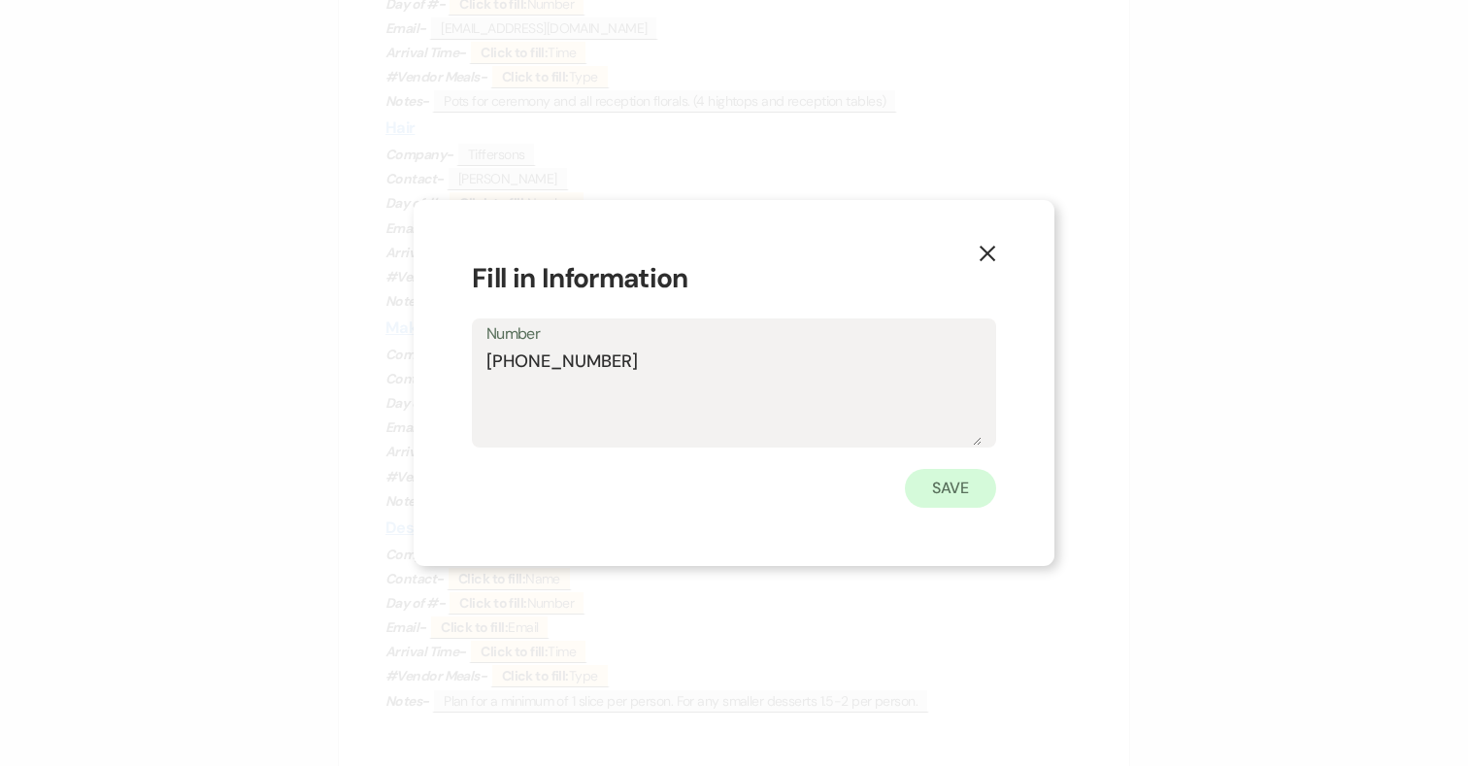
type textarea "[PHONE_NUMBER]"
click at [958, 482] on button "Save" at bounding box center [950, 488] width 91 height 39
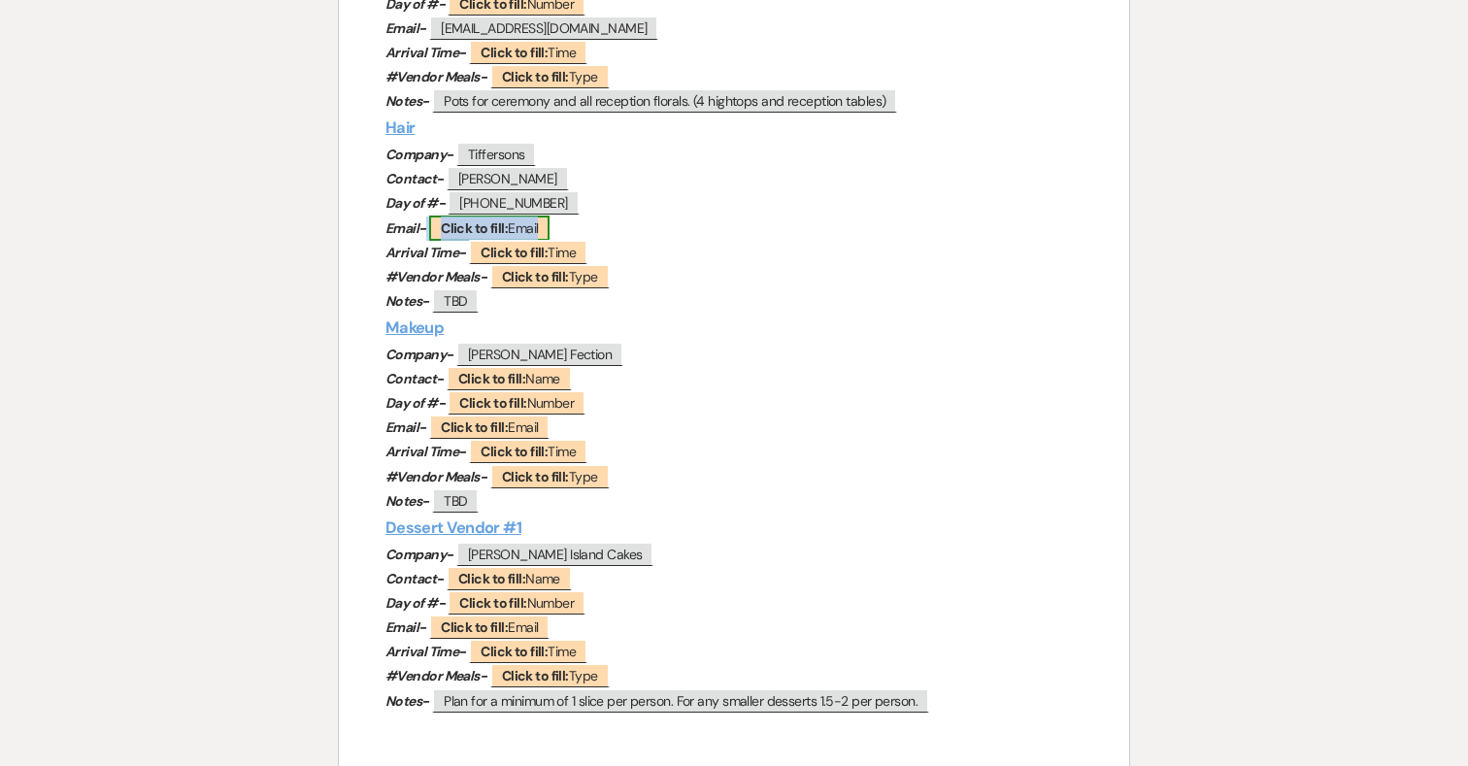
click at [477, 227] on b "Click to fill:" at bounding box center [474, 227] width 67 height 17
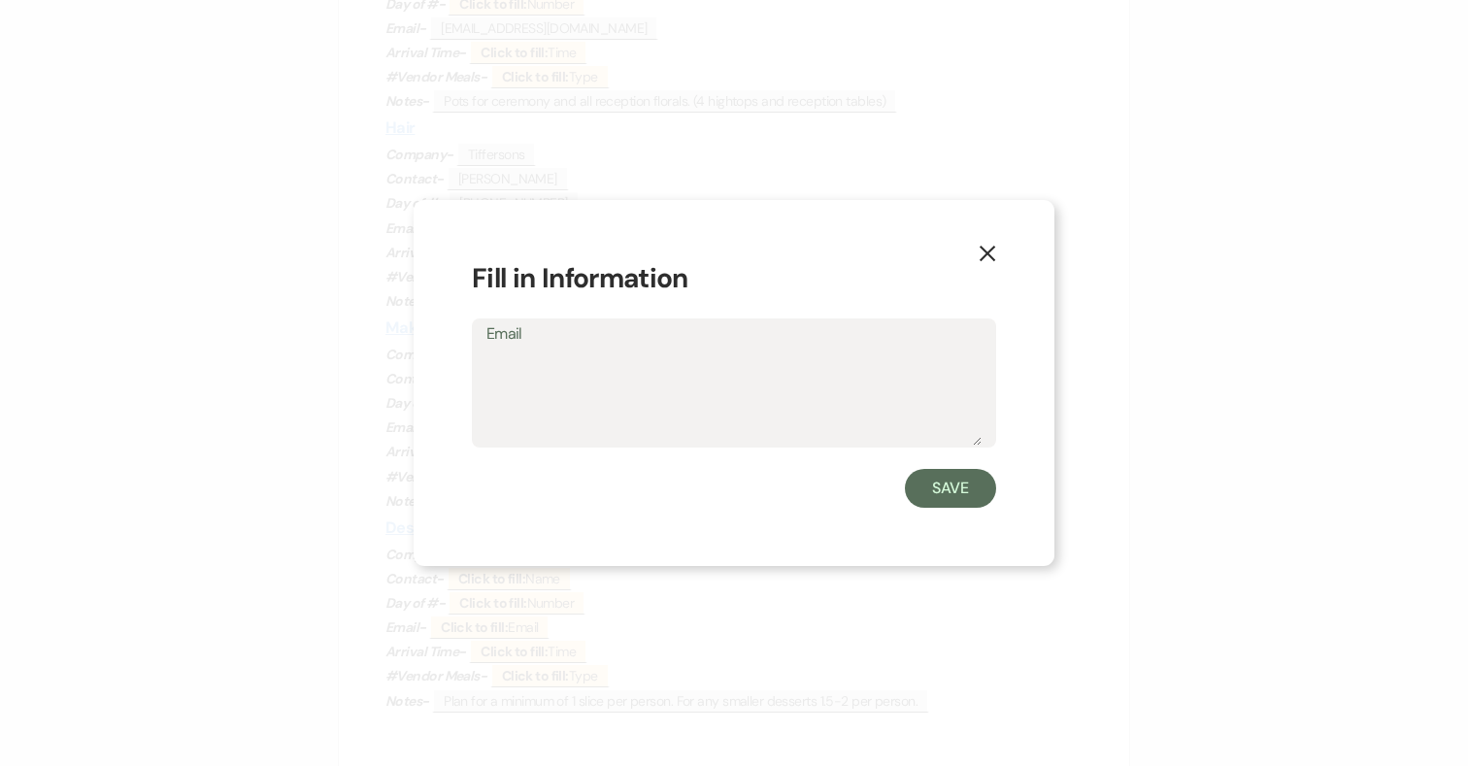
click at [569, 367] on textarea "Email" at bounding box center [734, 397] width 495 height 97
type textarea "[EMAIL_ADDRESS][DOMAIN_NAME]"
click at [953, 487] on button "Save" at bounding box center [950, 488] width 91 height 39
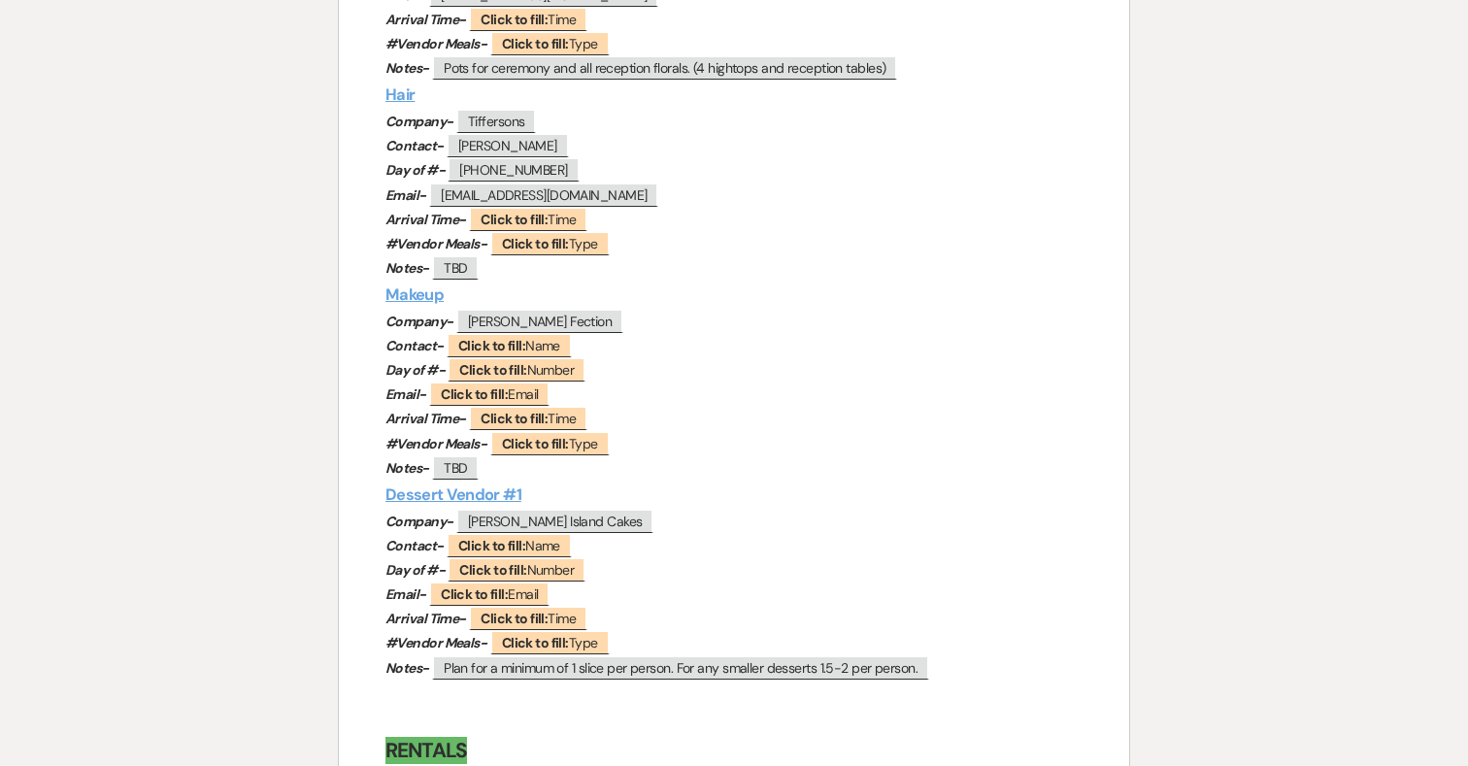
scroll to position [1941, 0]
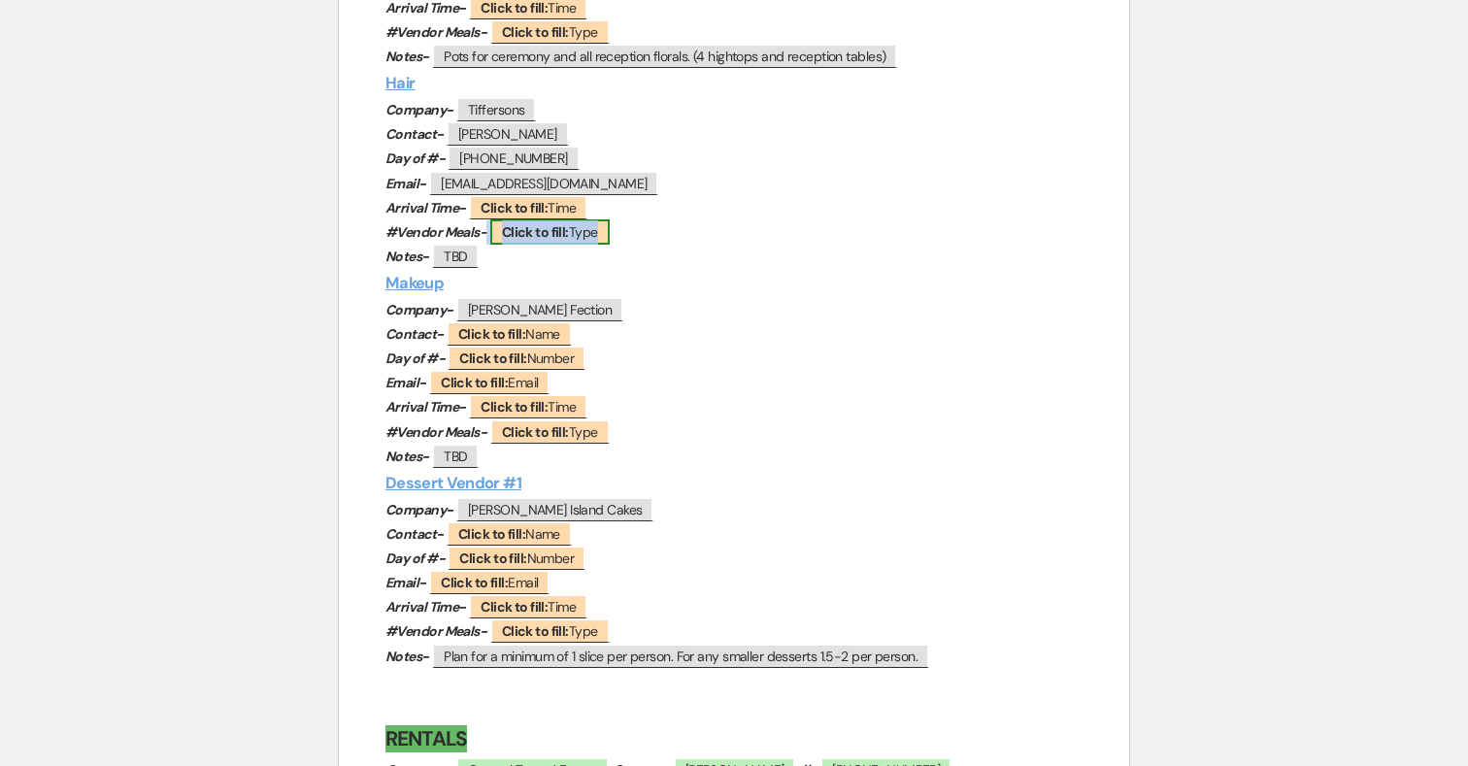
click at [557, 235] on b "Click to fill:" at bounding box center [535, 231] width 67 height 17
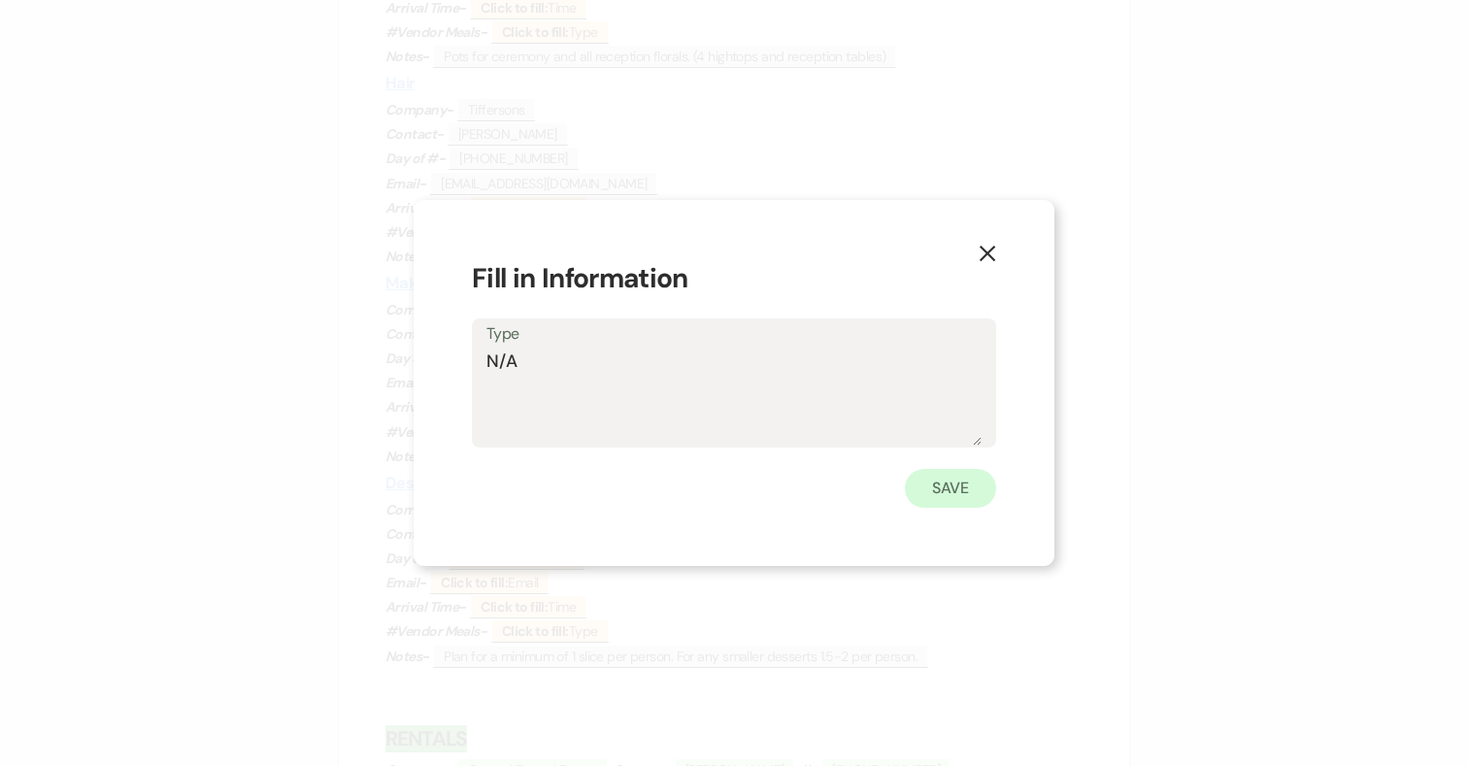
type textarea "N/A"
click at [951, 494] on button "Save" at bounding box center [950, 488] width 91 height 39
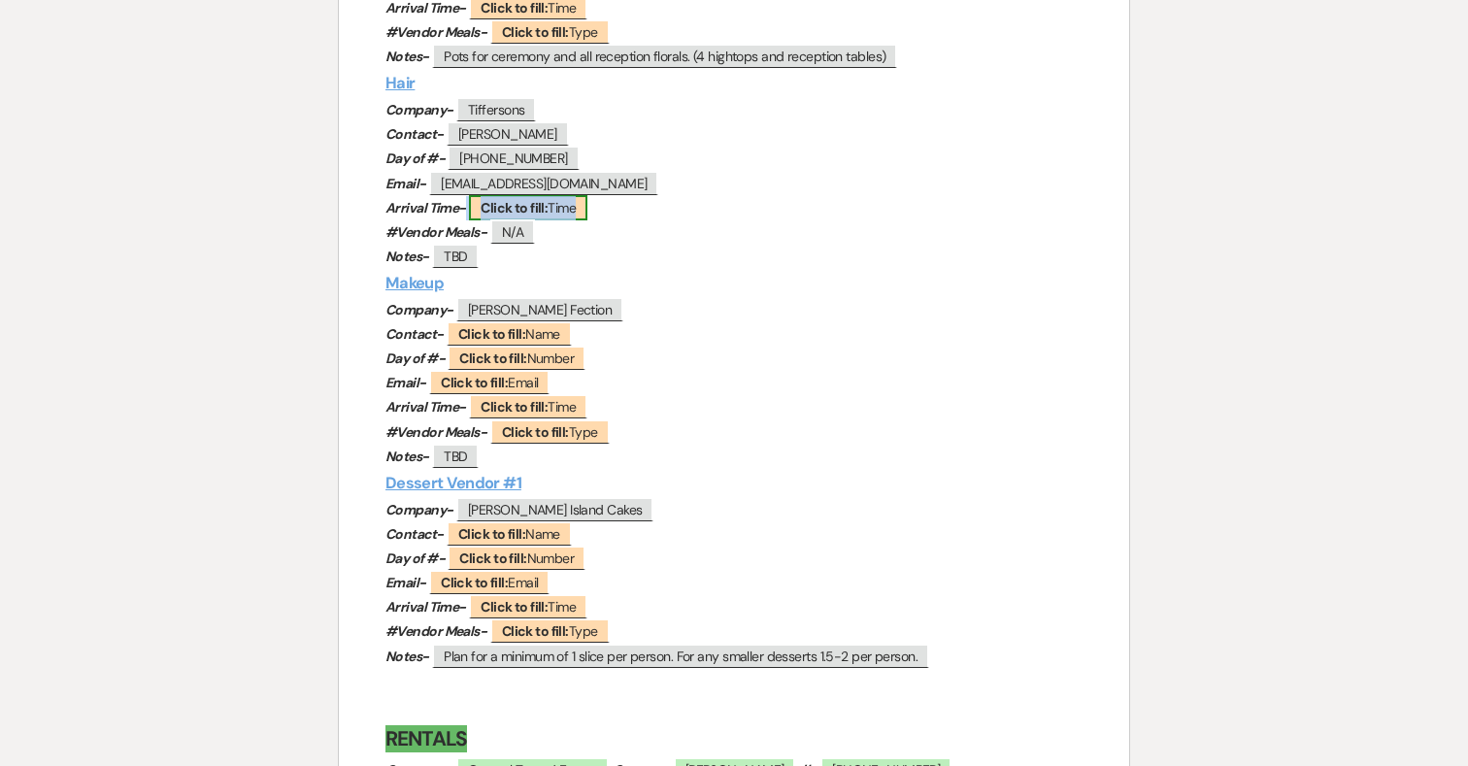
click at [562, 208] on span "Click to fill: Time" at bounding box center [528, 207] width 118 height 25
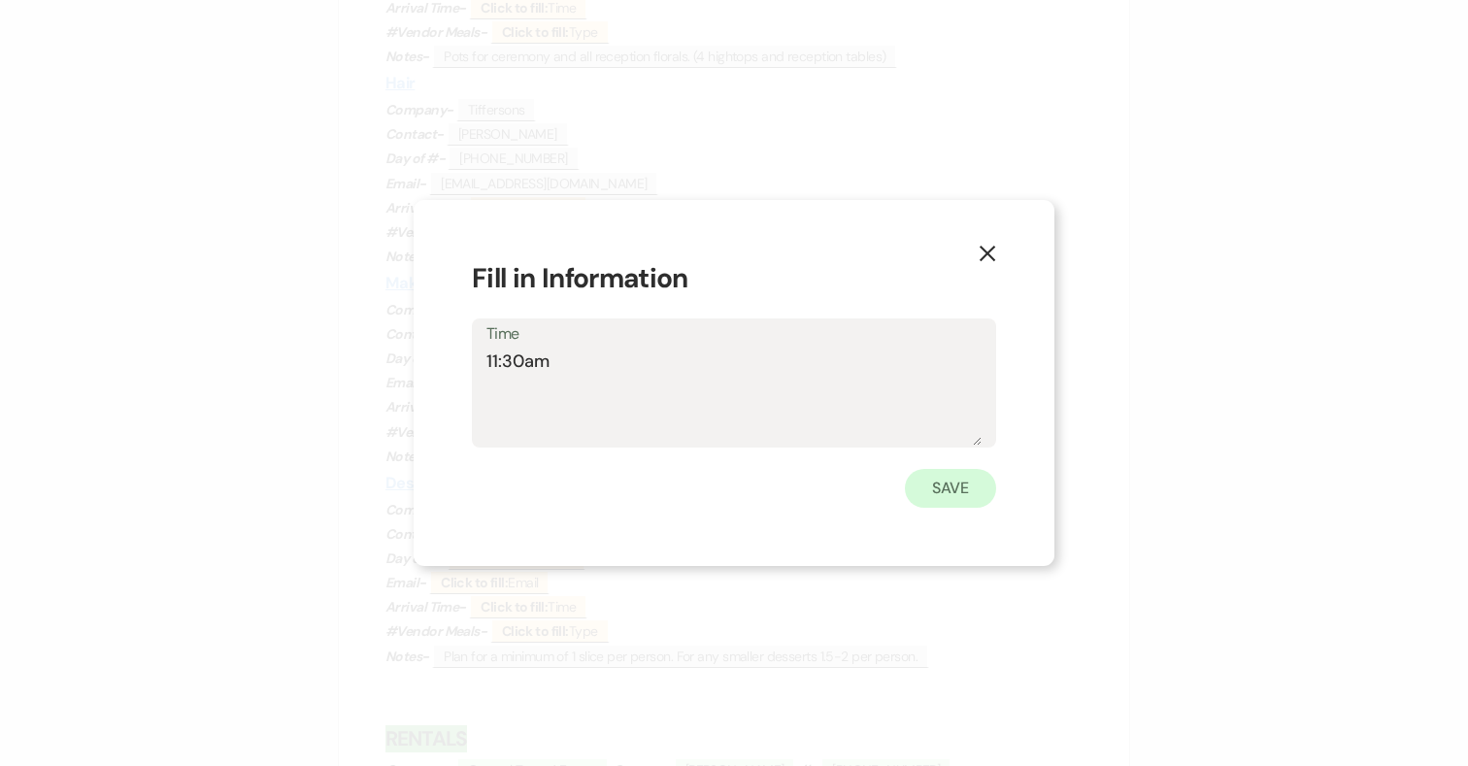
type textarea "11:30am"
click at [962, 488] on button "Save" at bounding box center [950, 488] width 91 height 39
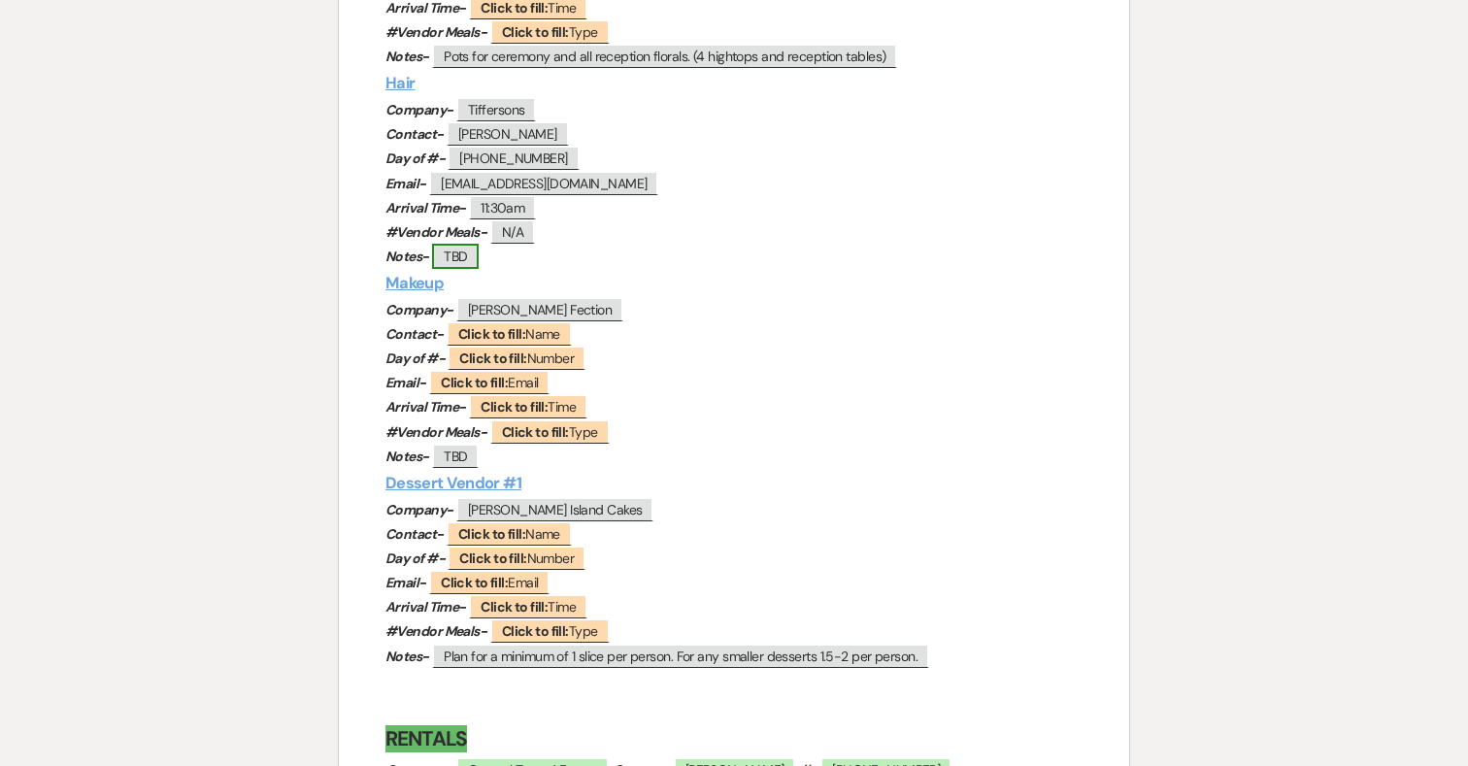
click at [455, 267] on span "TBD" at bounding box center [455, 256] width 47 height 25
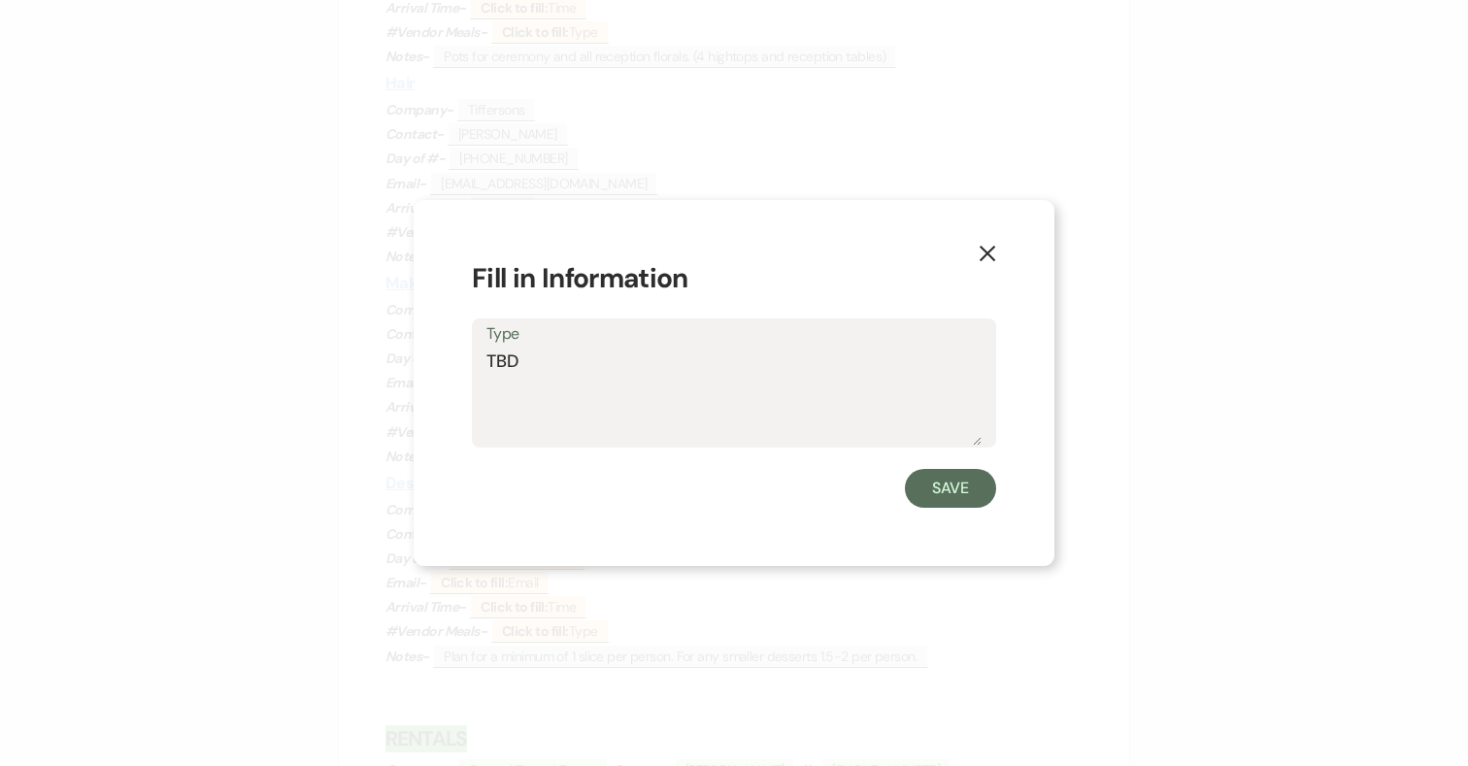
drag, startPoint x: 532, startPoint y: 357, endPoint x: 464, endPoint y: 357, distance: 68.0
click at [464, 357] on div "X Fill in Information Type TBD Save" at bounding box center [734, 383] width 641 height 366
type textarea "("
type textarea "@"
type textarea "4 (Moms, sister and Bride)"
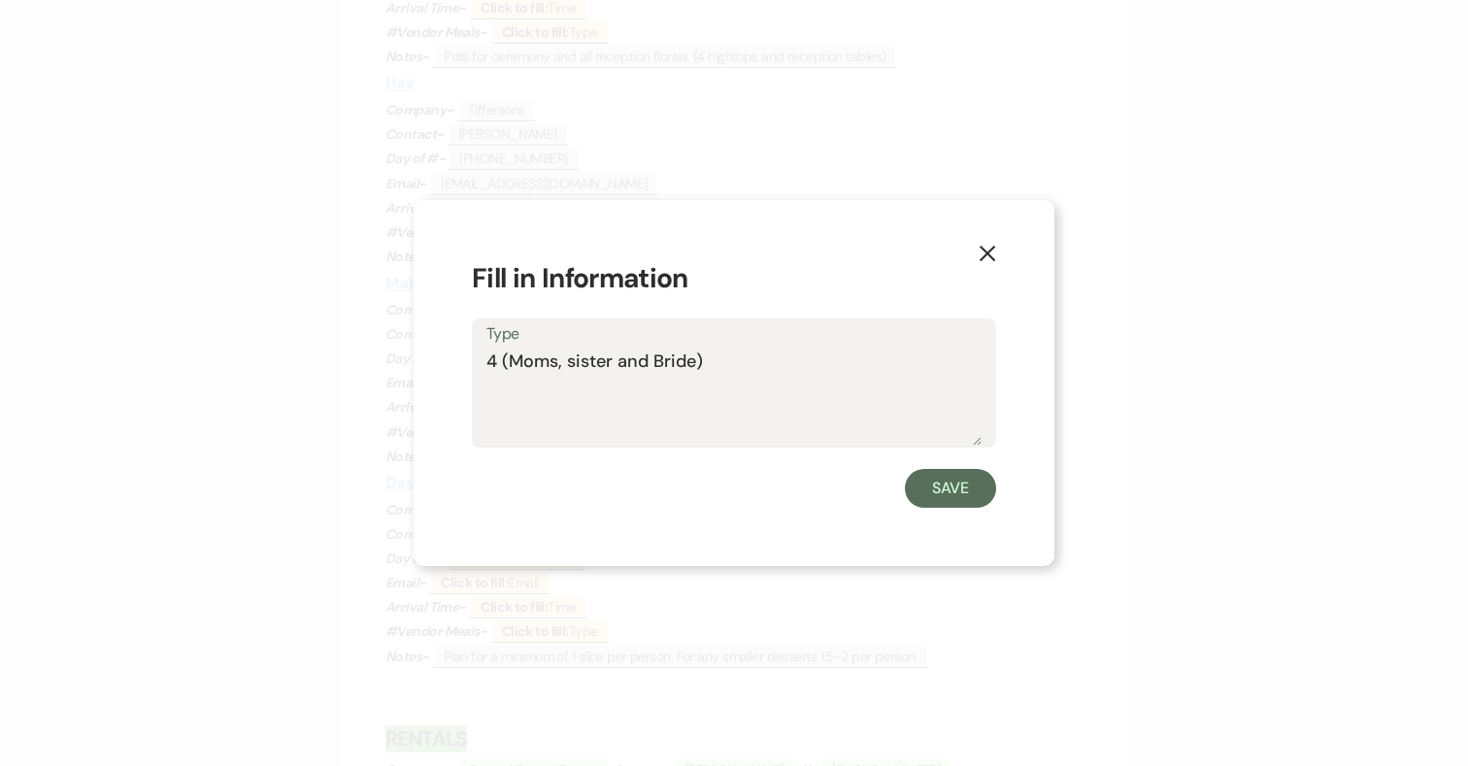
click at [963, 508] on div "X Fill in Information Type 4 (Moms, sister and Bride) Save" at bounding box center [734, 383] width 641 height 366
click at [958, 488] on button "Save" at bounding box center [950, 488] width 91 height 39
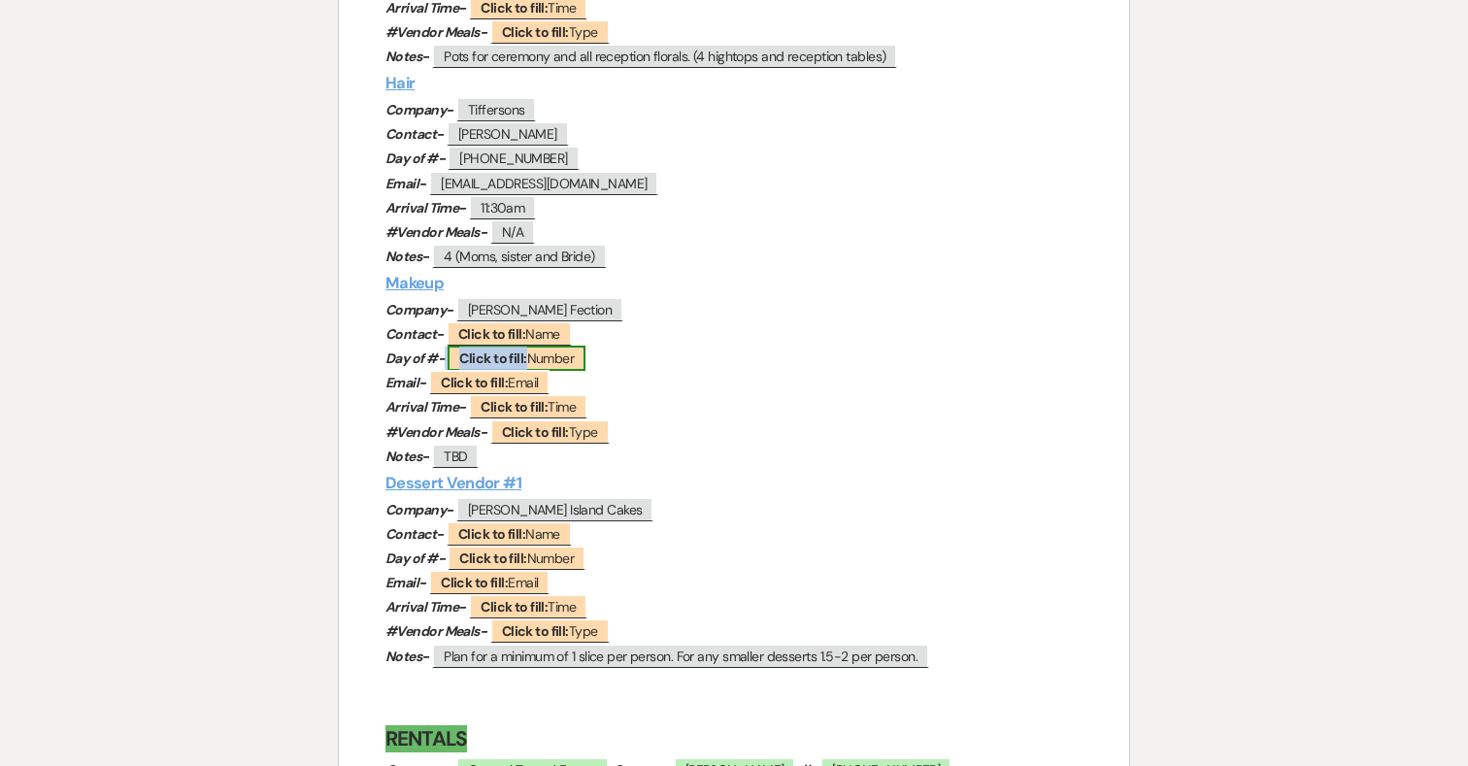
click at [479, 358] on b "Click to fill:" at bounding box center [492, 358] width 67 height 17
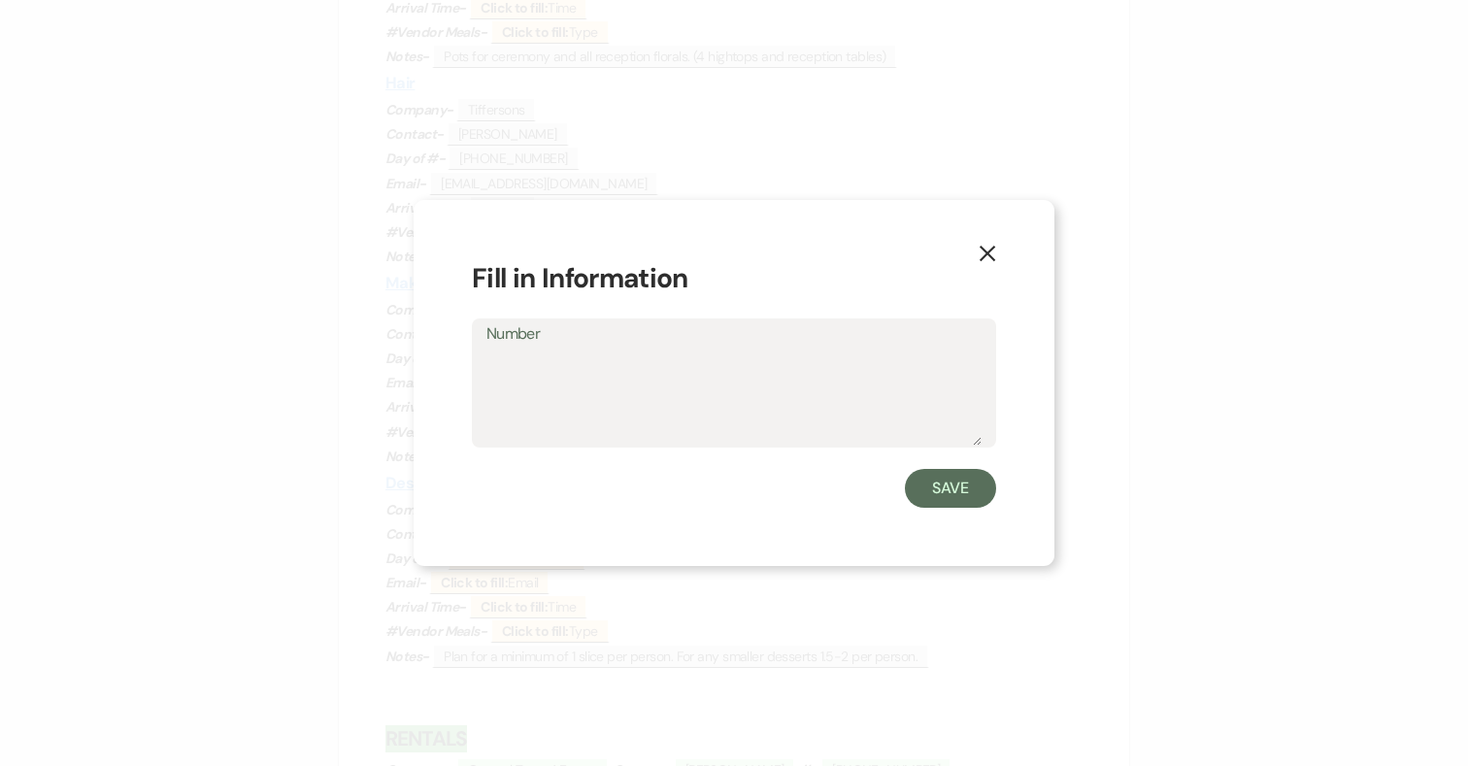
click at [497, 363] on textarea "Number" at bounding box center [734, 397] width 495 height 97
type textarea "[PHONE_NUMBER]"
click at [948, 490] on button "Save" at bounding box center [950, 488] width 91 height 39
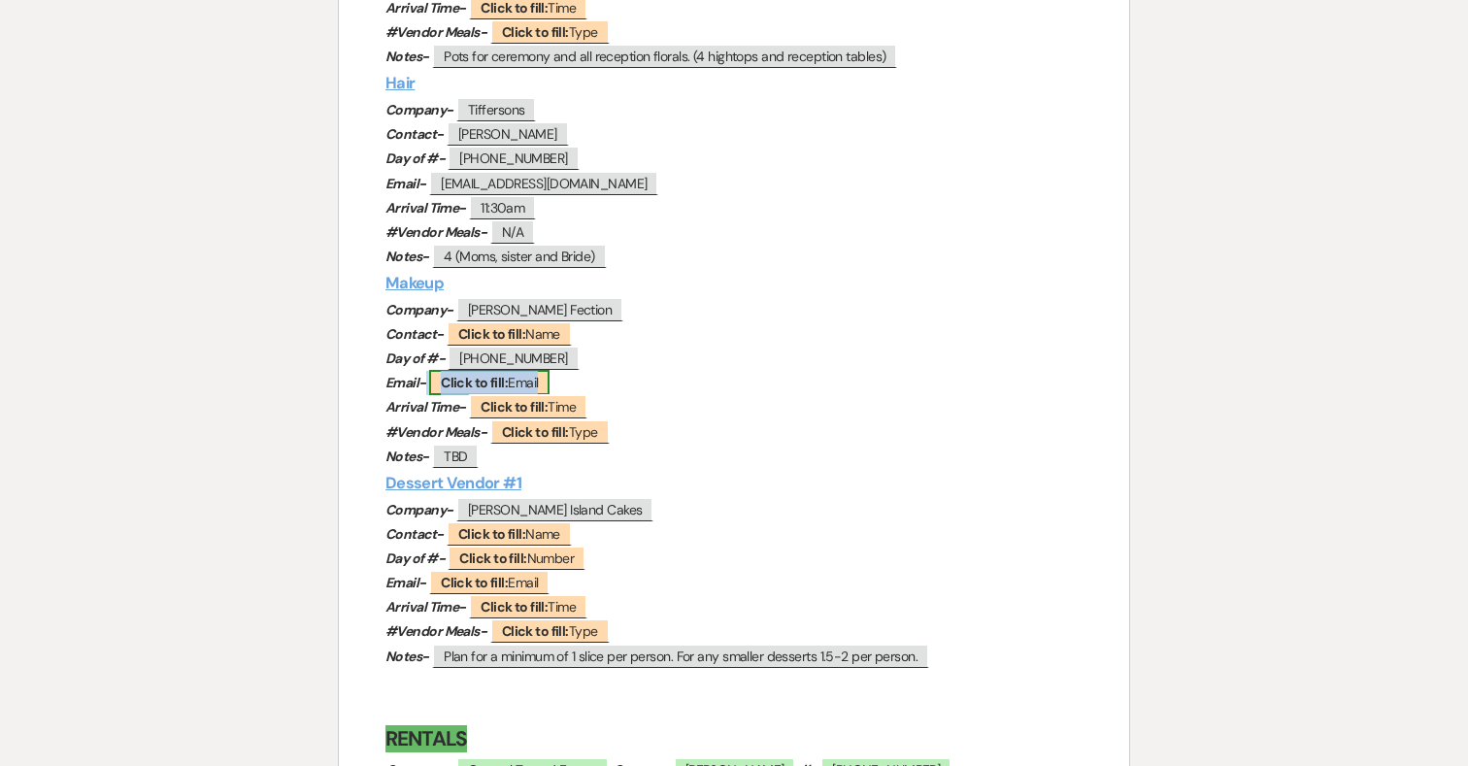
click at [488, 387] on b "Click to fill:" at bounding box center [474, 382] width 67 height 17
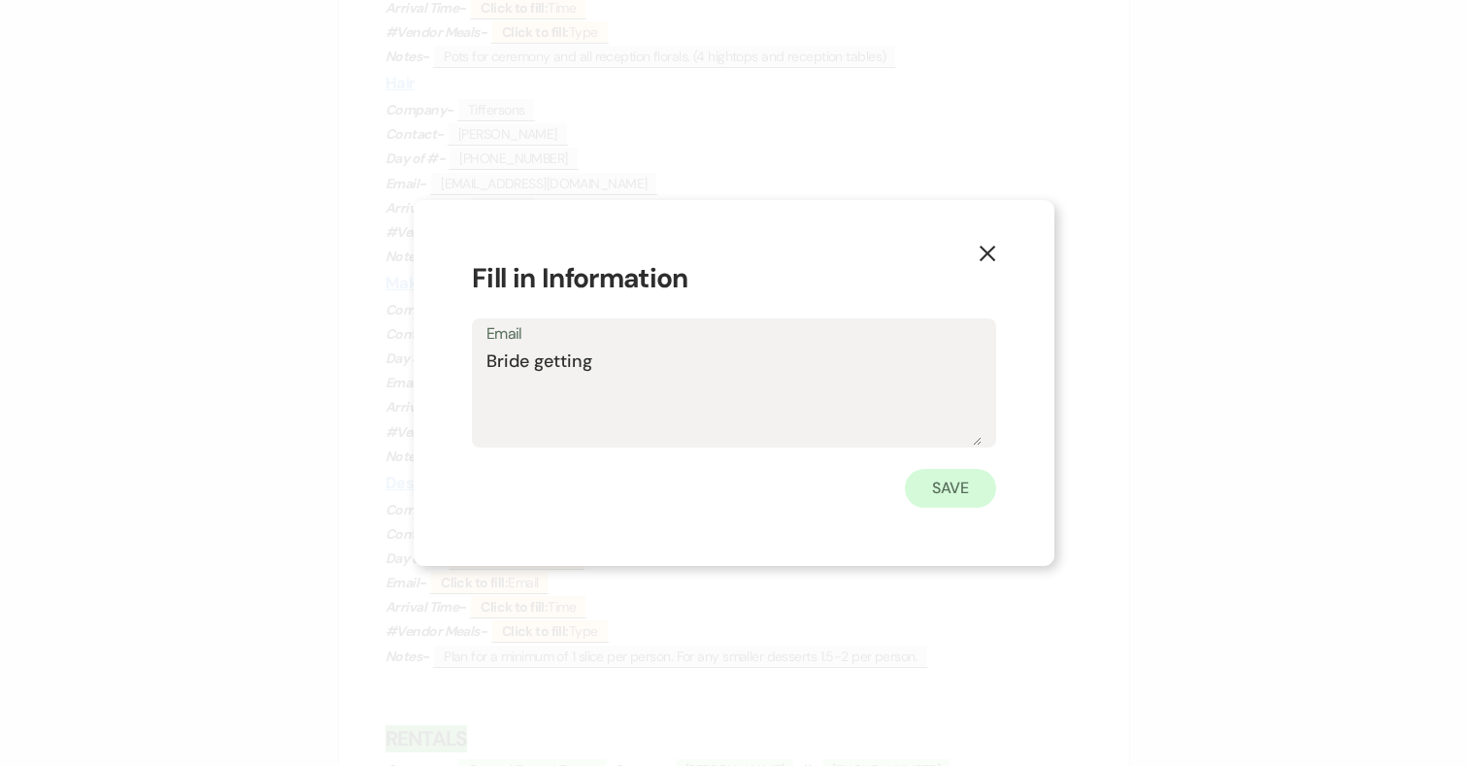
type textarea "Bride getting"
click at [990, 490] on button "Save" at bounding box center [950, 488] width 91 height 39
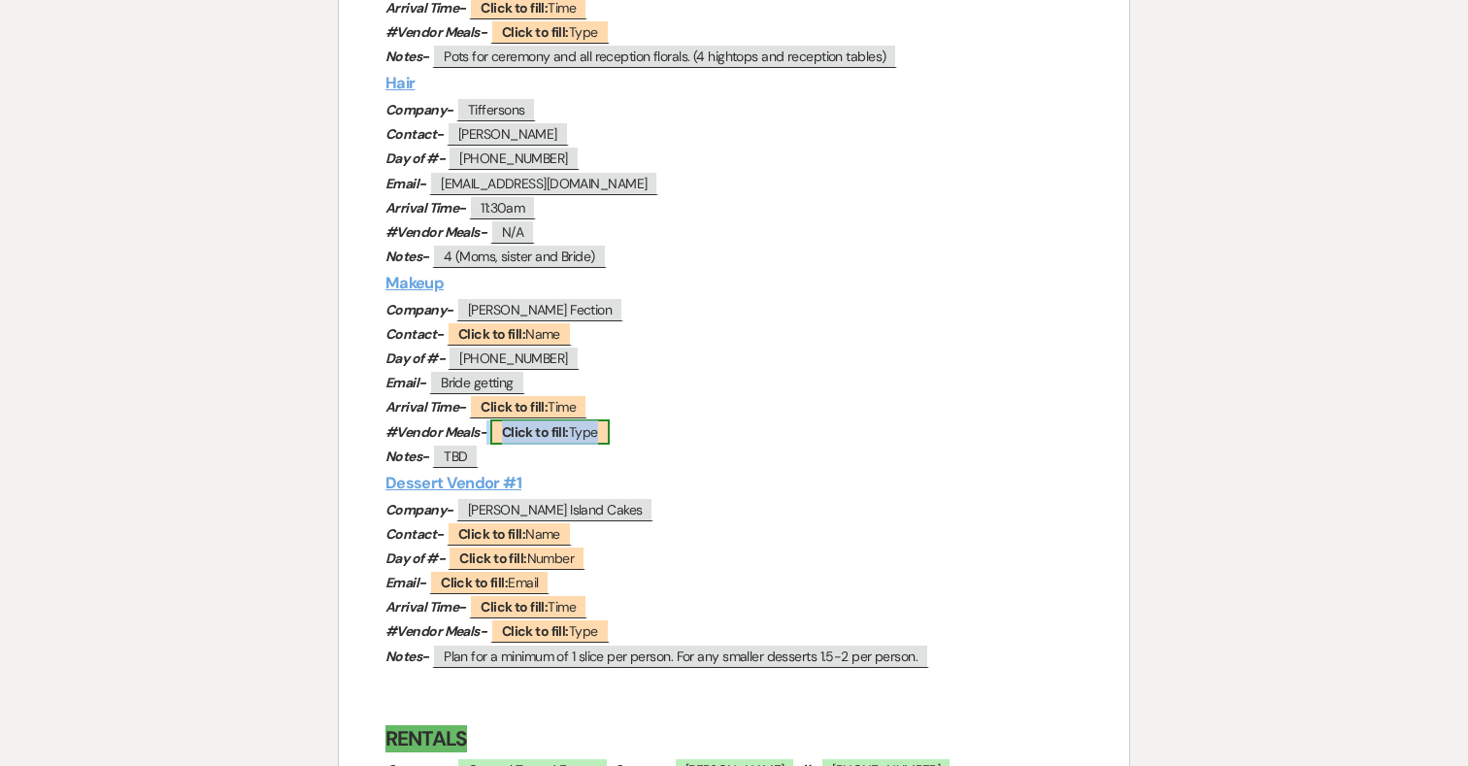
click at [520, 436] on b "Click to fill:" at bounding box center [535, 431] width 67 height 17
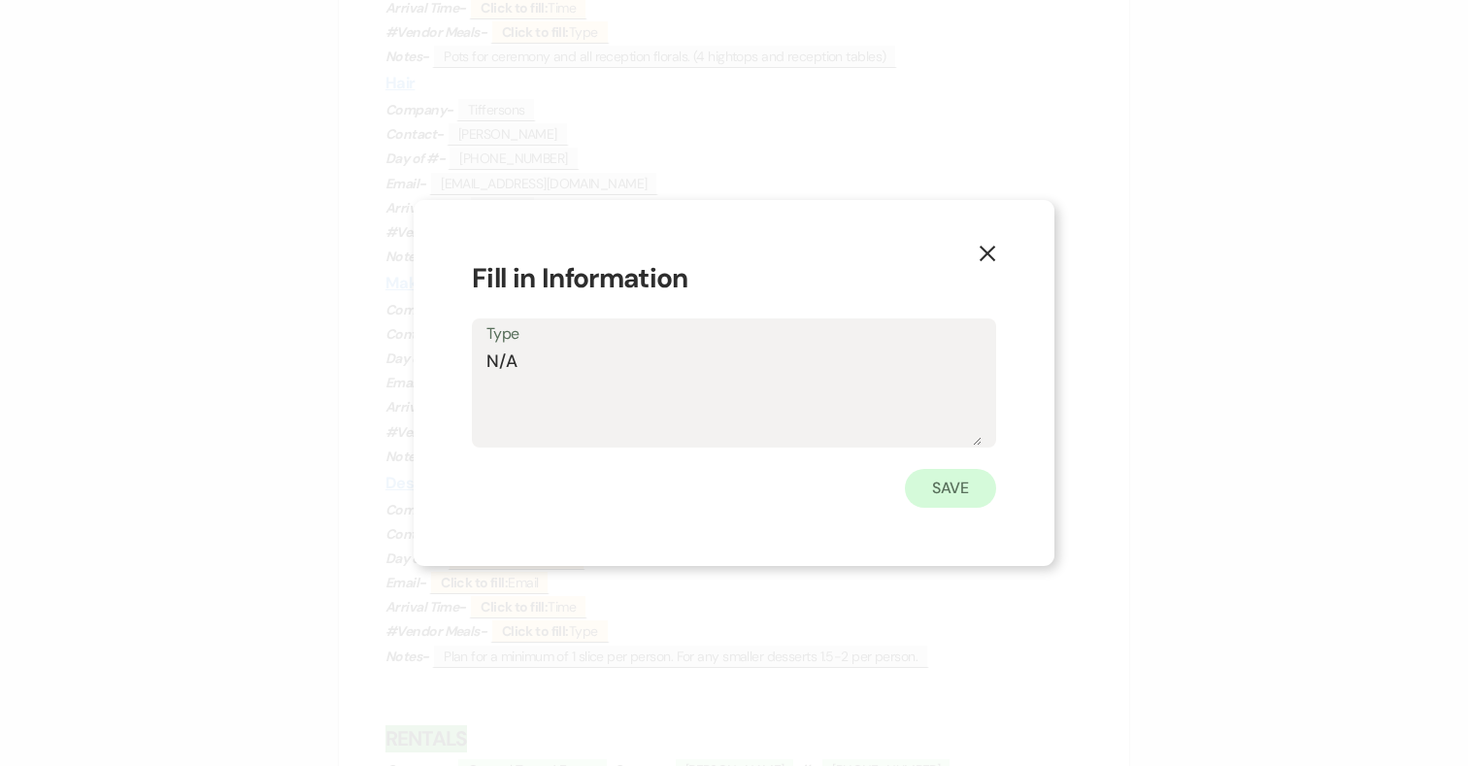
type textarea "N/A"
click at [943, 501] on button "Save" at bounding box center [950, 488] width 91 height 39
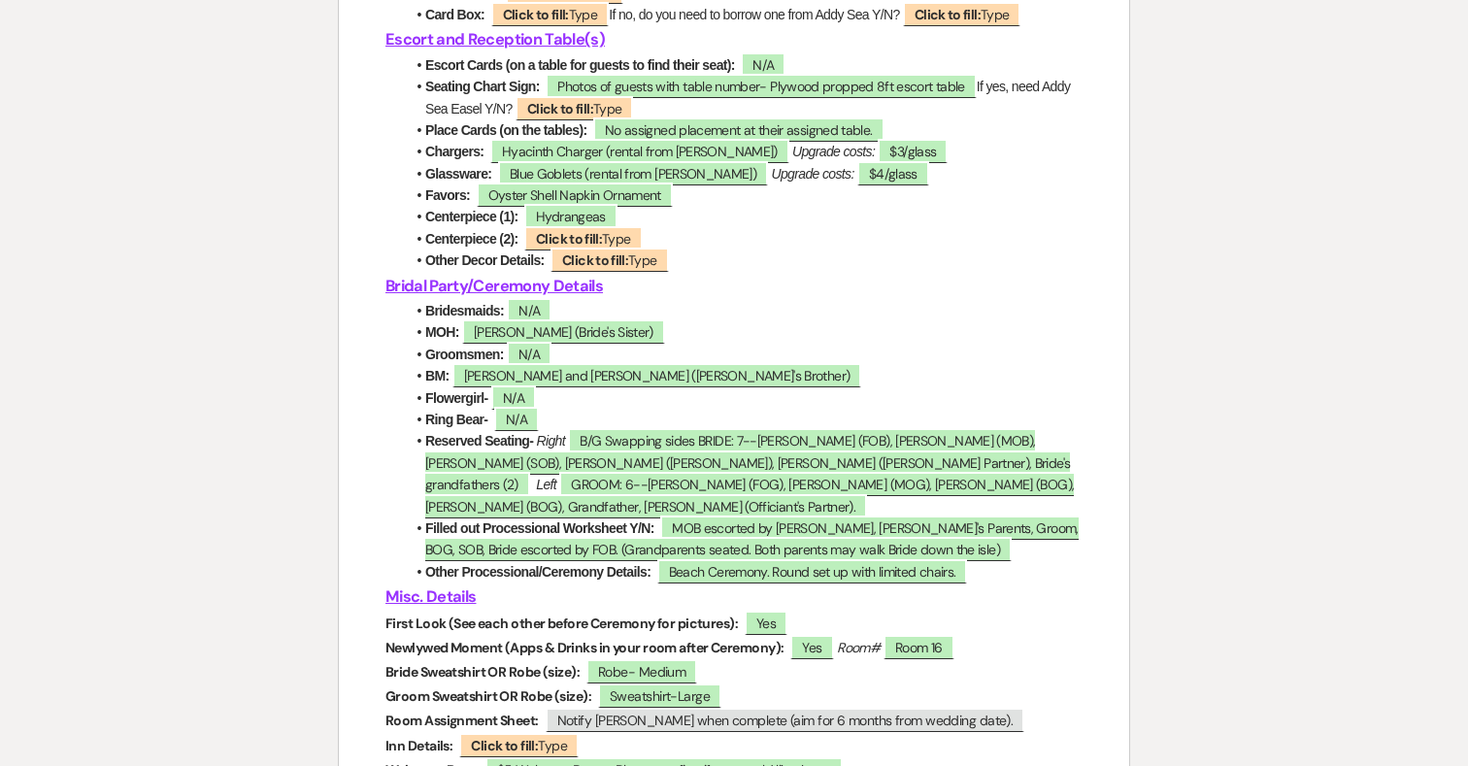
scroll to position [3886, 0]
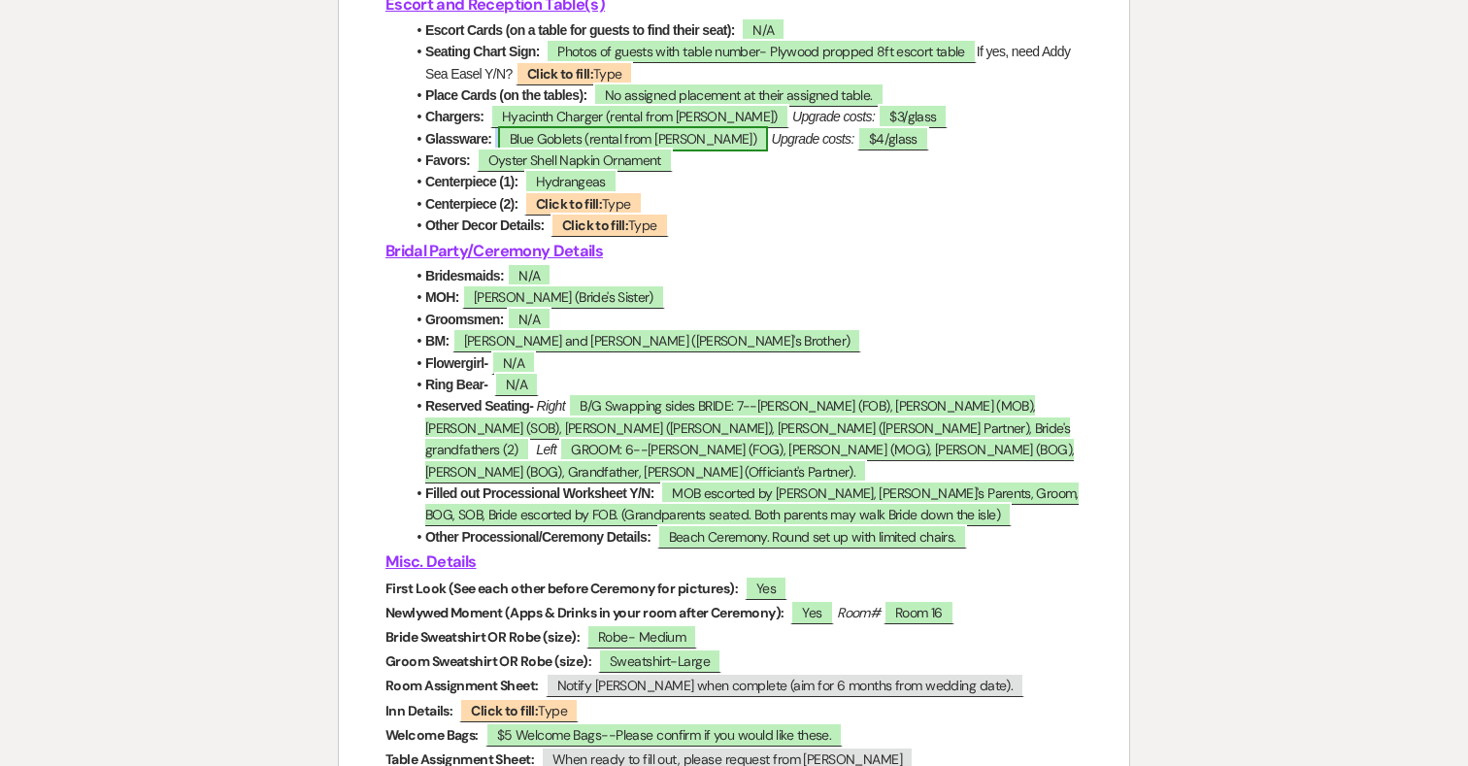
click at [509, 152] on span "Blue Goblets (rental from [PERSON_NAME])" at bounding box center [633, 138] width 270 height 25
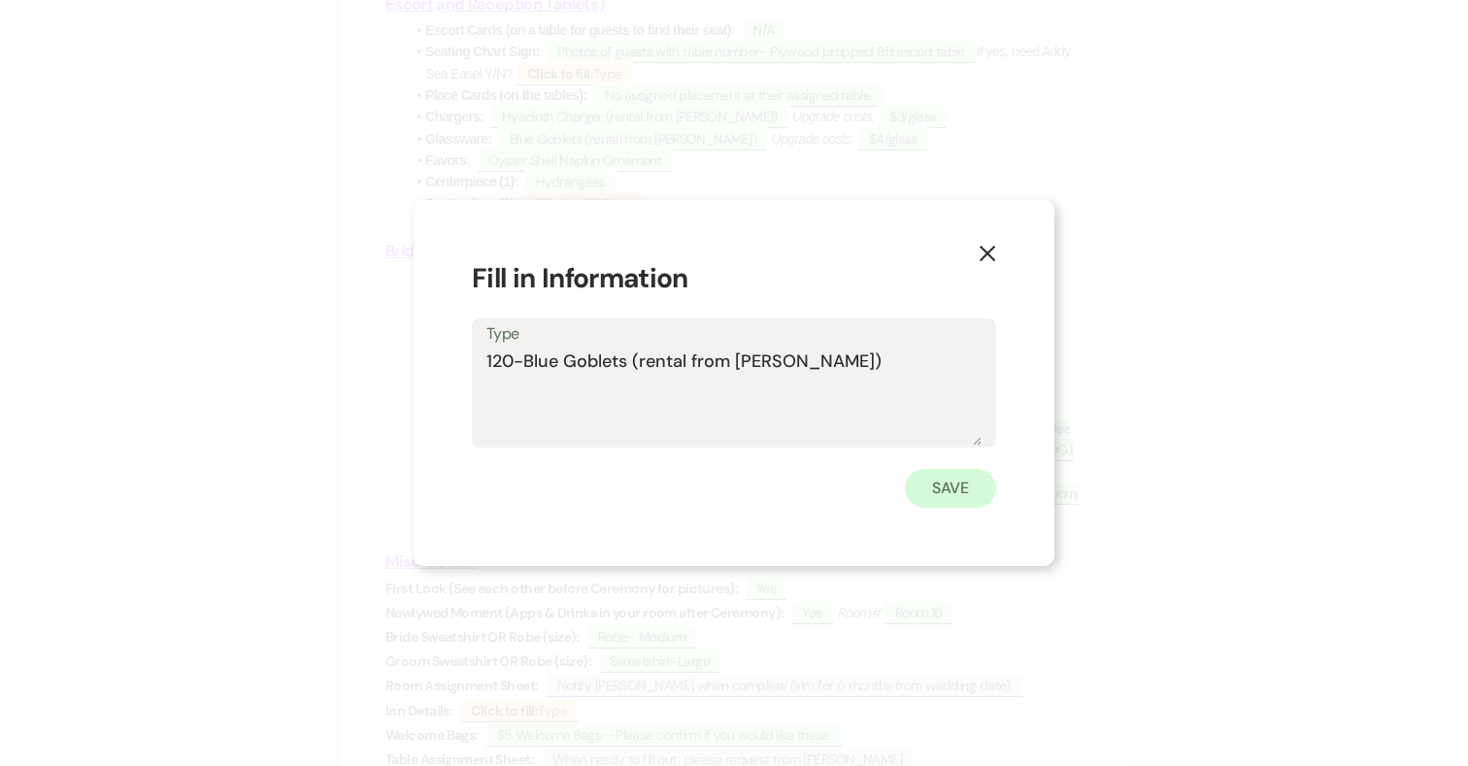
type textarea "120-Blue Goblets (rental from [PERSON_NAME])"
click at [946, 480] on button "Save" at bounding box center [950, 488] width 91 height 39
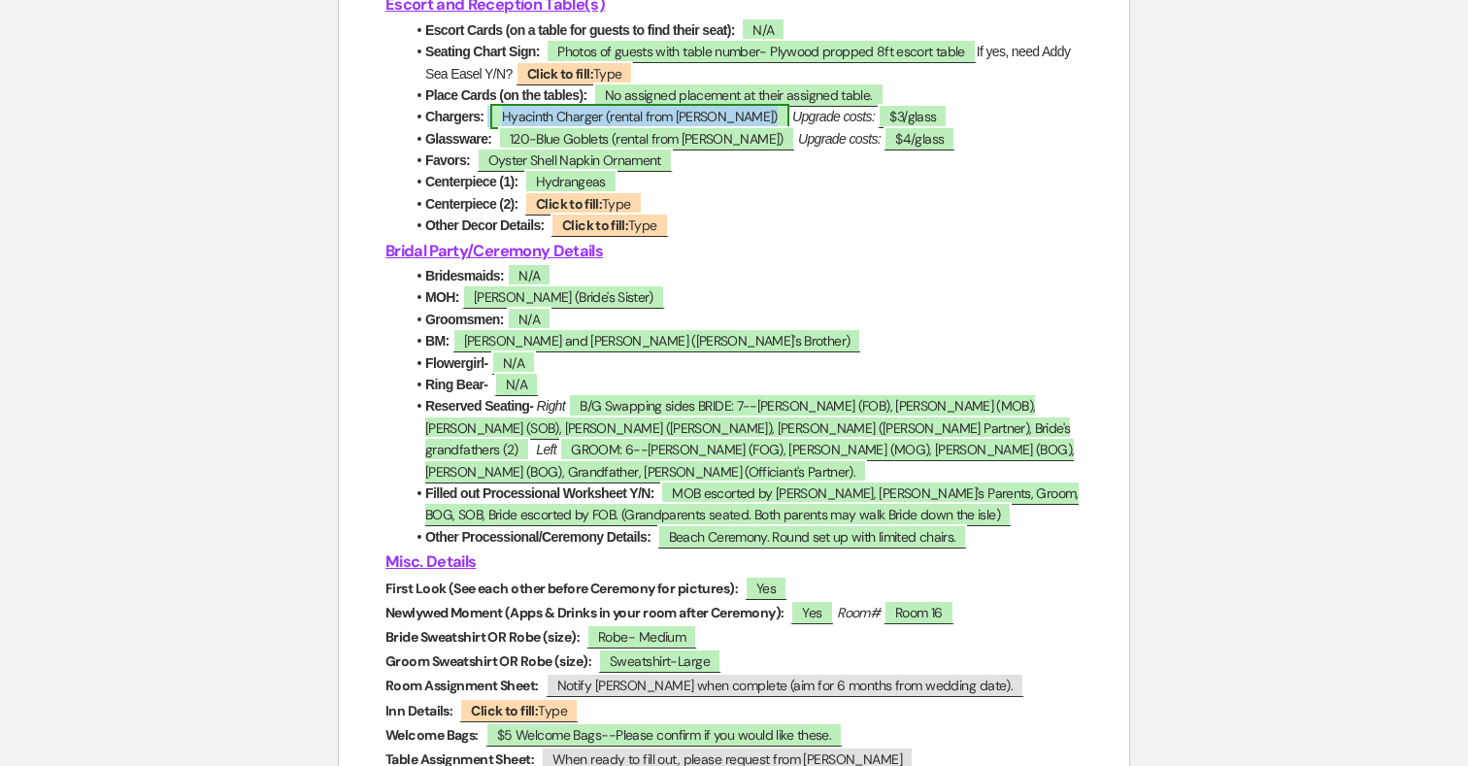
click at [502, 129] on span "Hyacinth Charger (rental from [PERSON_NAME])" at bounding box center [639, 116] width 299 height 25
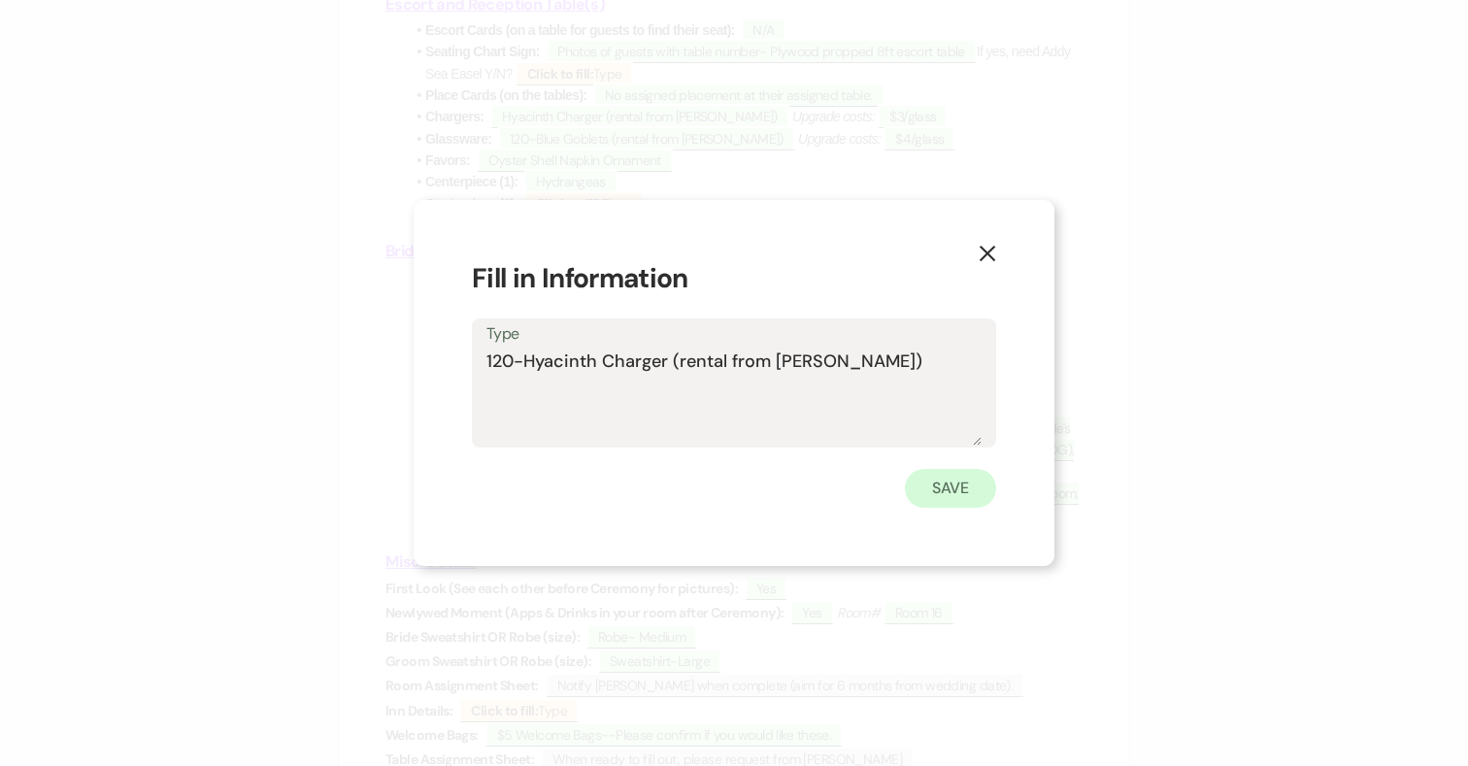
type textarea "120-Hyacinth Charger (rental from [PERSON_NAME])"
click at [952, 475] on button "Save" at bounding box center [950, 488] width 91 height 39
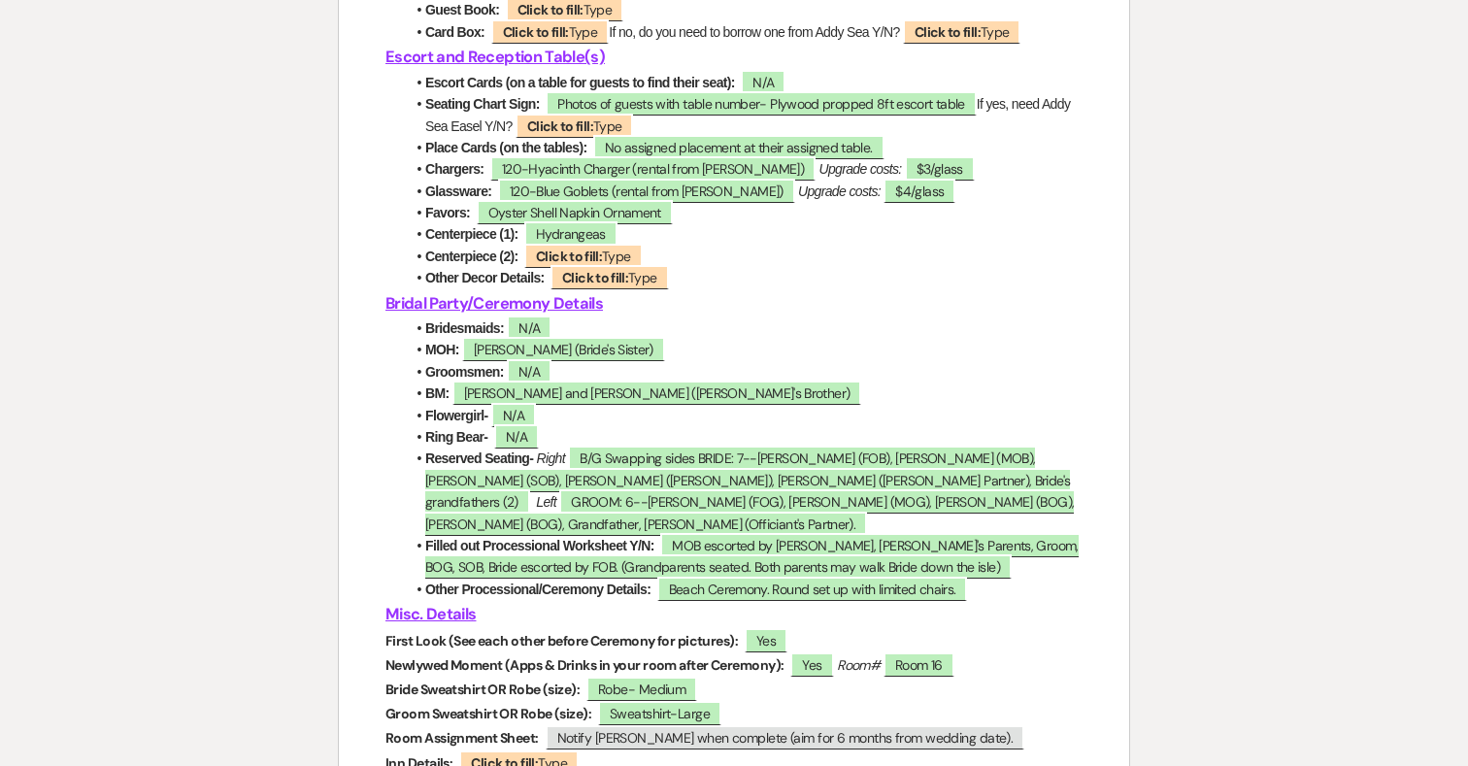
scroll to position [3831, 0]
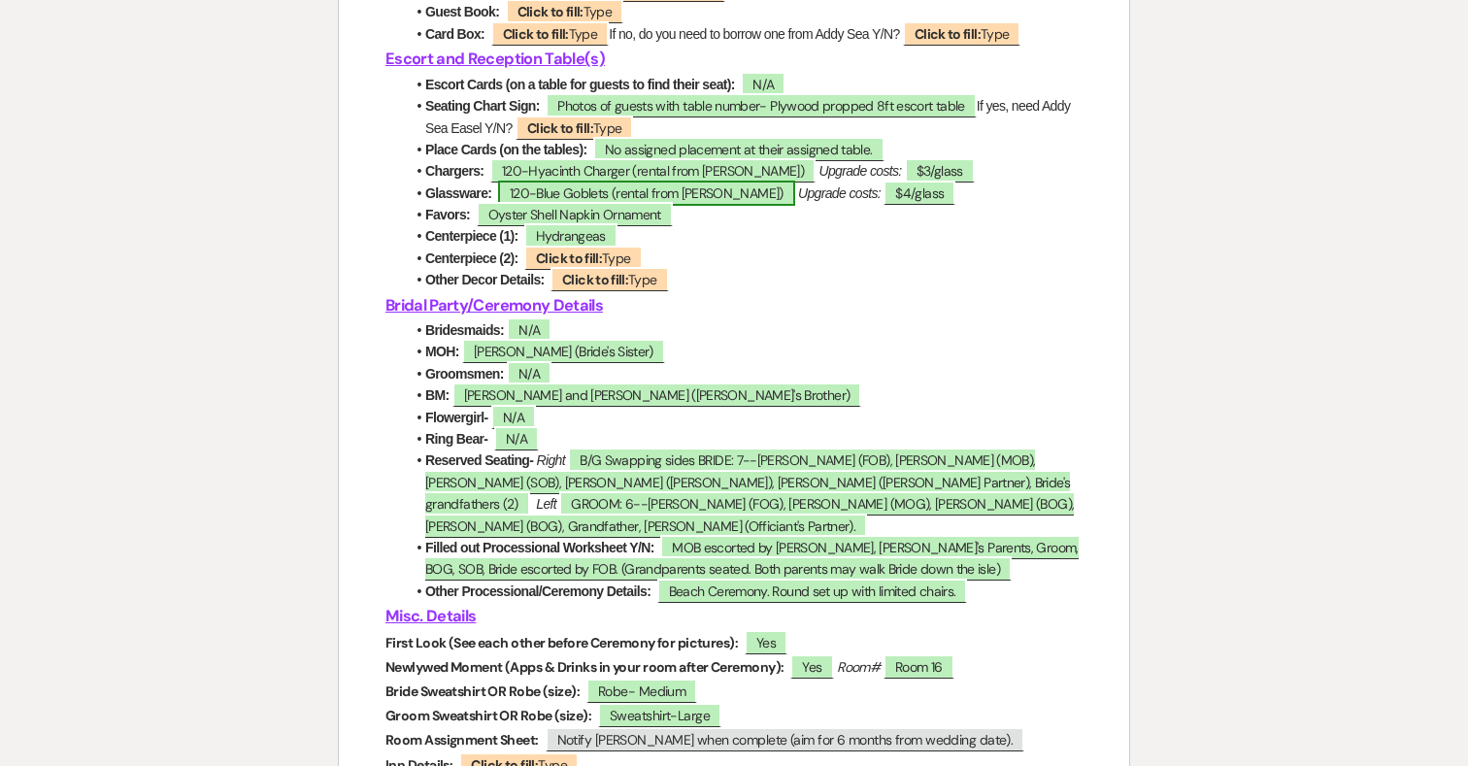
click at [715, 206] on span "120-Blue Goblets (rental from [PERSON_NAME])" at bounding box center [646, 193] width 297 height 25
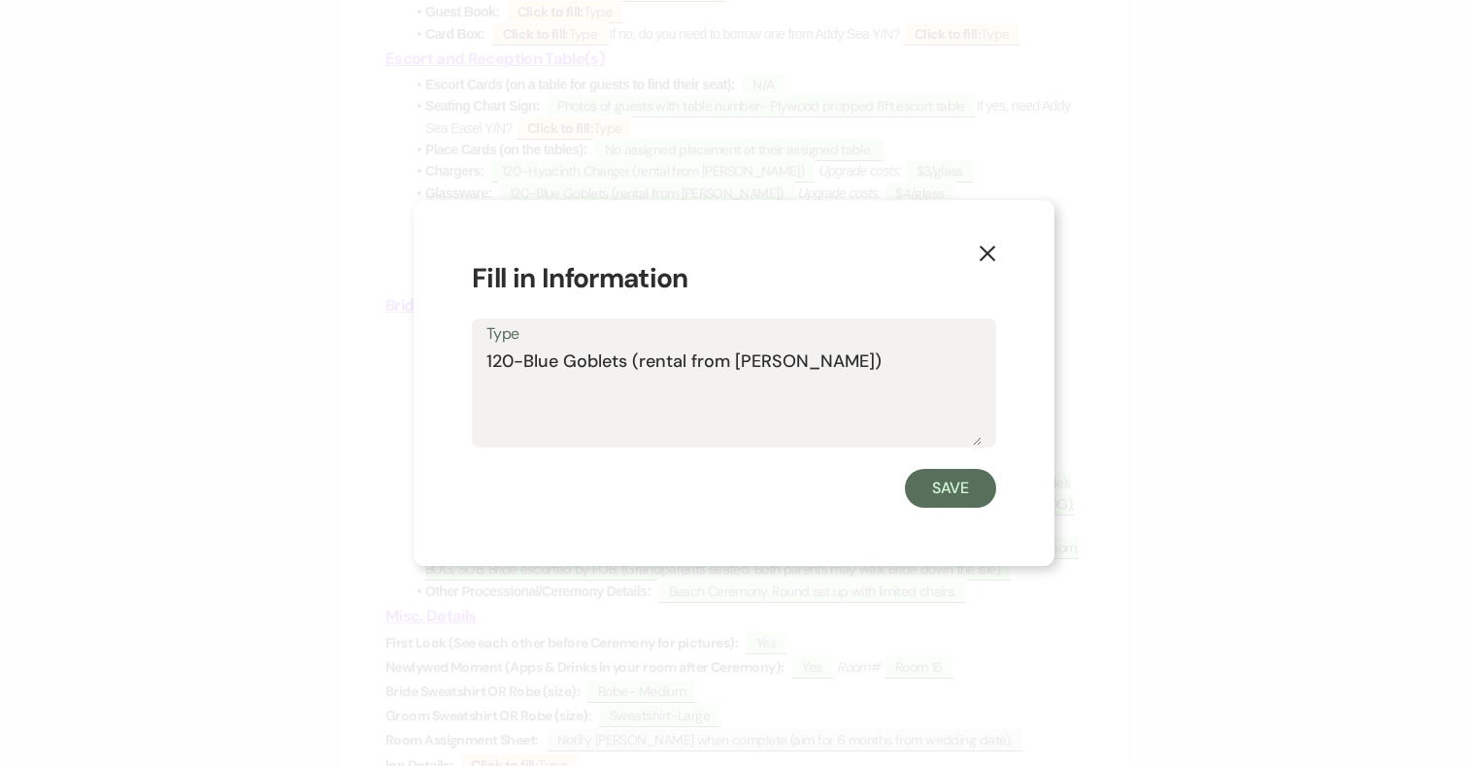
click at [807, 355] on textarea "120-Blue Goblets (rental from [PERSON_NAME])" at bounding box center [734, 397] width 495 height 97
type textarea "120-Blue Goblets (rental from [PERSON_NAME]) 2 clear b&g"
click at [961, 491] on button "Save" at bounding box center [950, 488] width 91 height 39
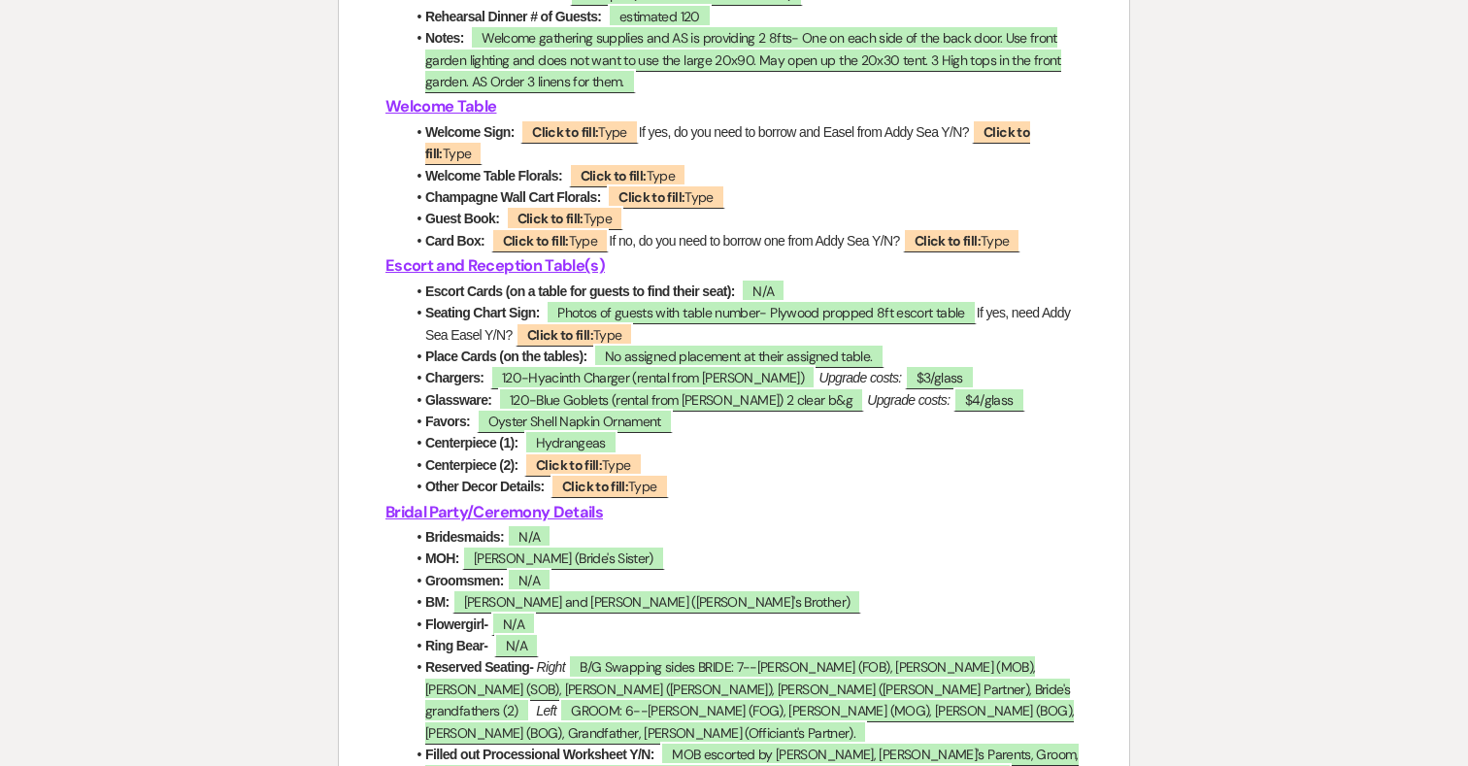
scroll to position [3620, 0]
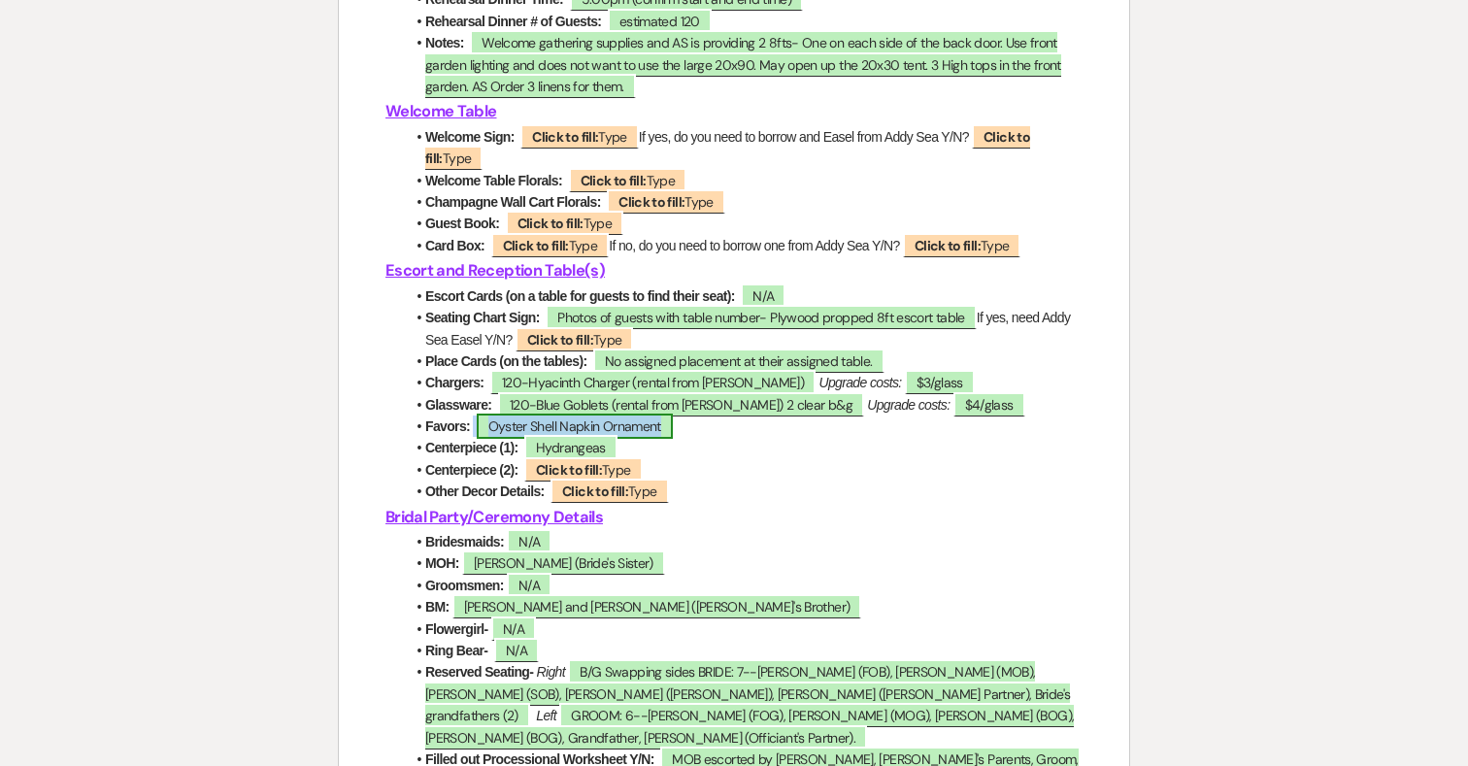
click at [651, 439] on span "Oyster Shell Napkin Ornament" at bounding box center [575, 426] width 196 height 25
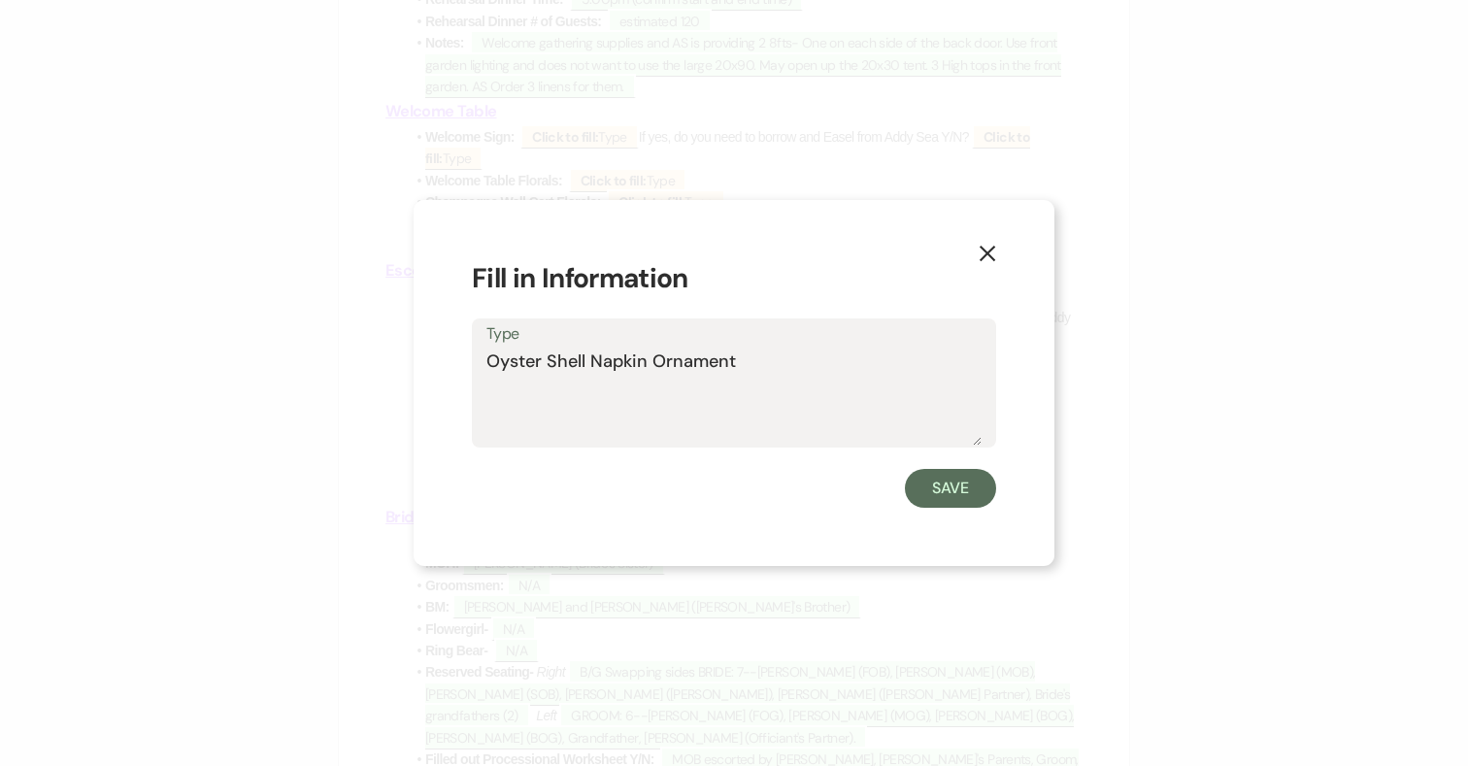
drag, startPoint x: 741, startPoint y: 366, endPoint x: 511, endPoint y: 344, distance: 231.3
click at [511, 344] on div "Type Oyster Shell Napkin Ornament" at bounding box center [734, 383] width 524 height 129
type textarea "Notes at the table"
click at [964, 485] on button "Save" at bounding box center [950, 488] width 91 height 39
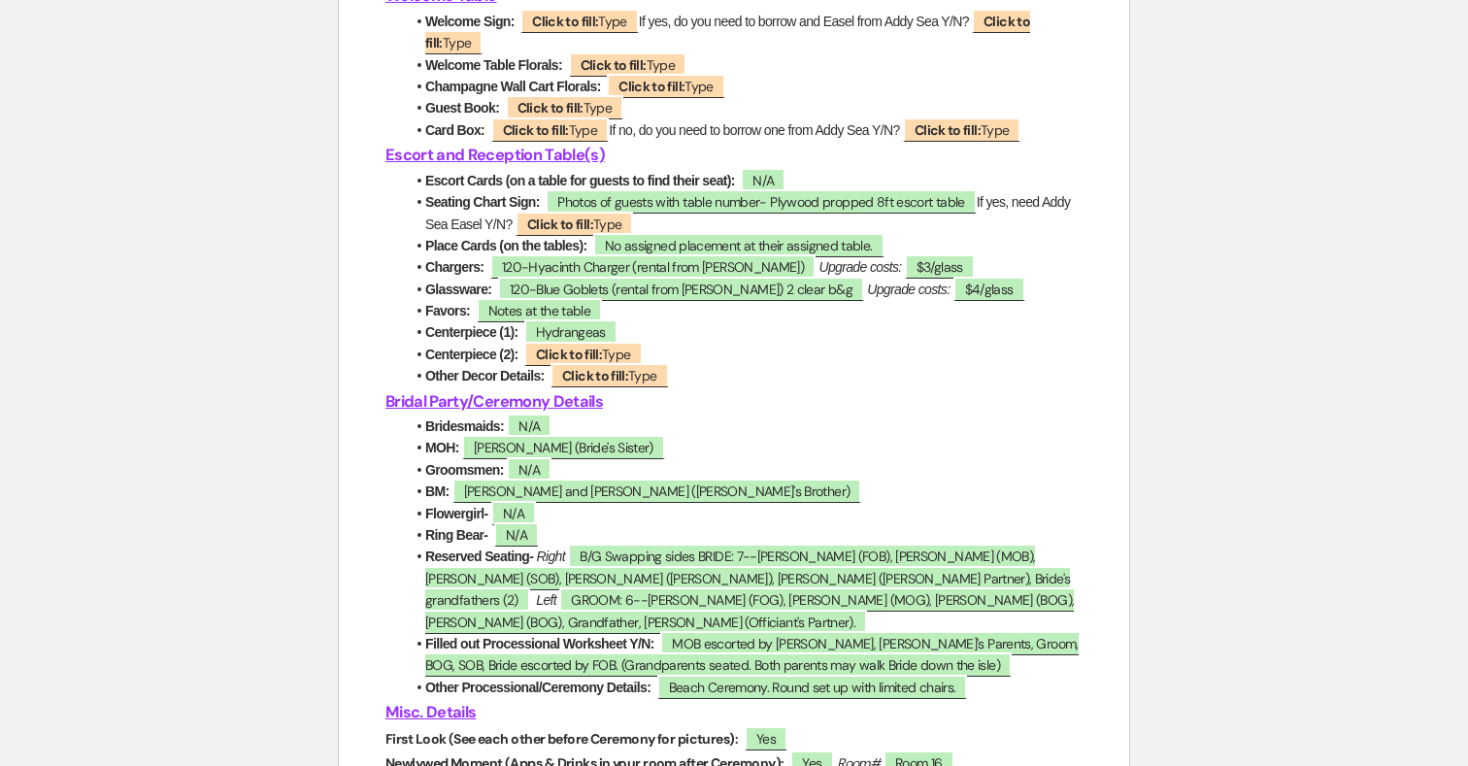
scroll to position [3736, 0]
click at [764, 257] on span "No assigned placement at their assigned table." at bounding box center [738, 244] width 291 height 25
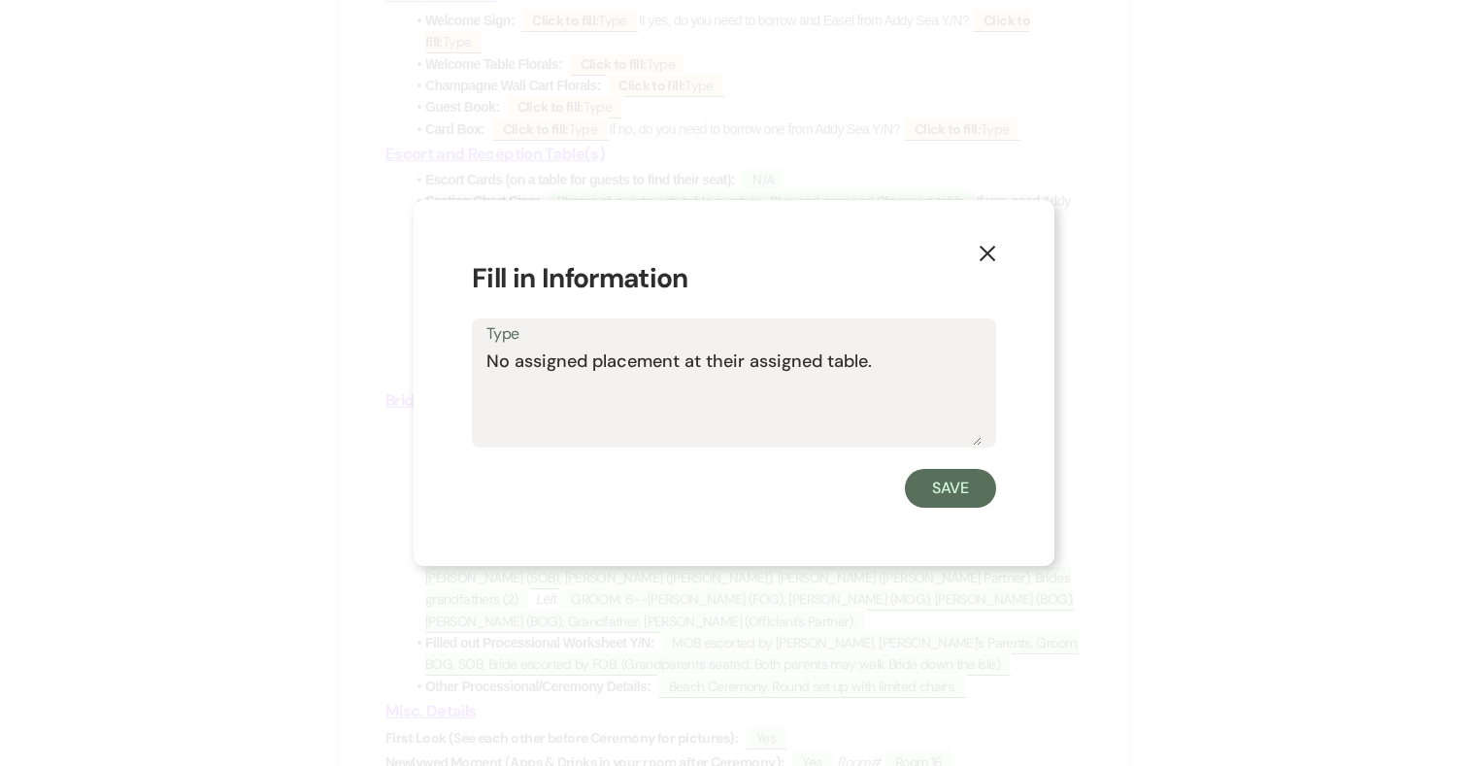
click at [924, 368] on textarea "No assigned placement at their assigned table." at bounding box center [734, 397] width 495 height 97
type textarea "No assigned placement at their assigned table. White Sahara napkin, white satin…"
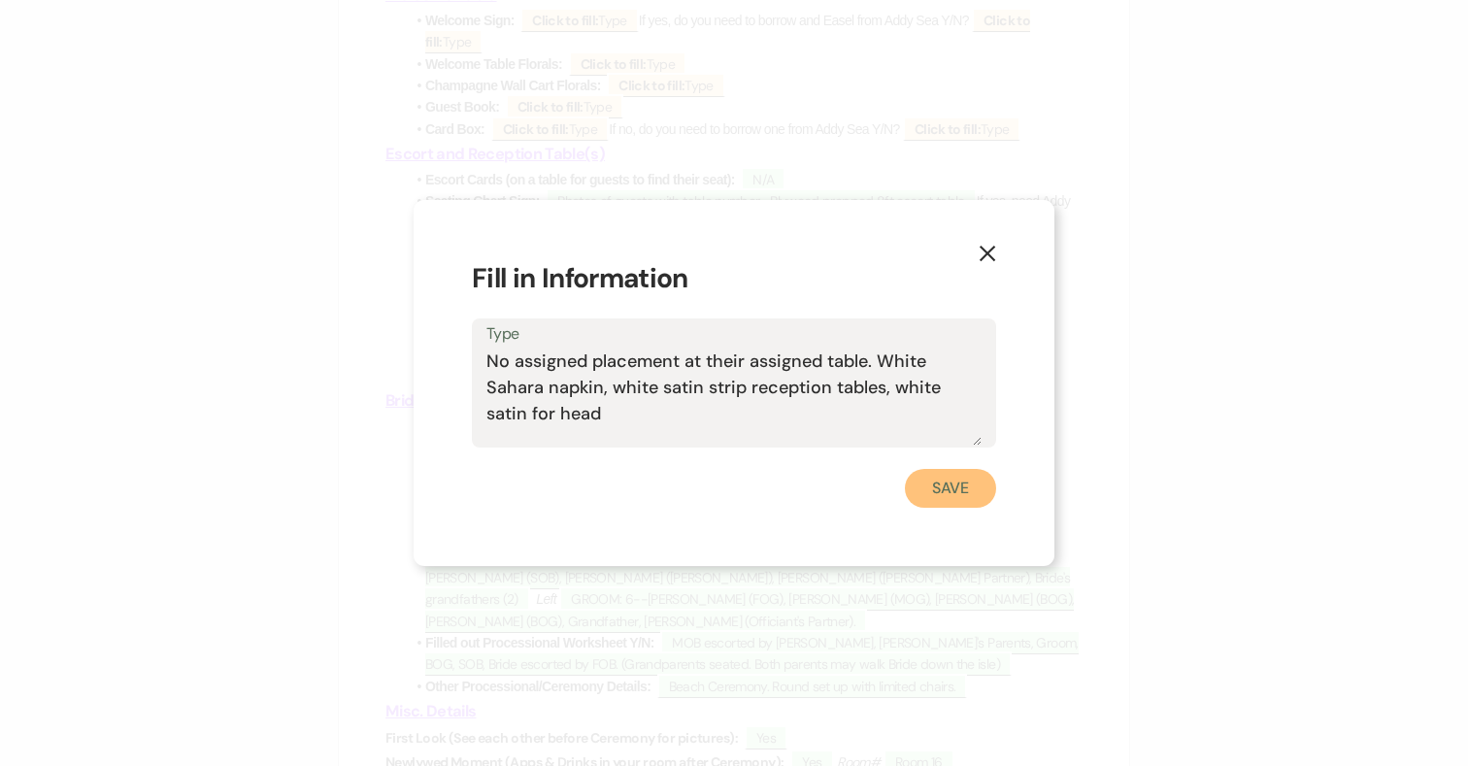
click at [940, 489] on button "Save" at bounding box center [950, 488] width 91 height 39
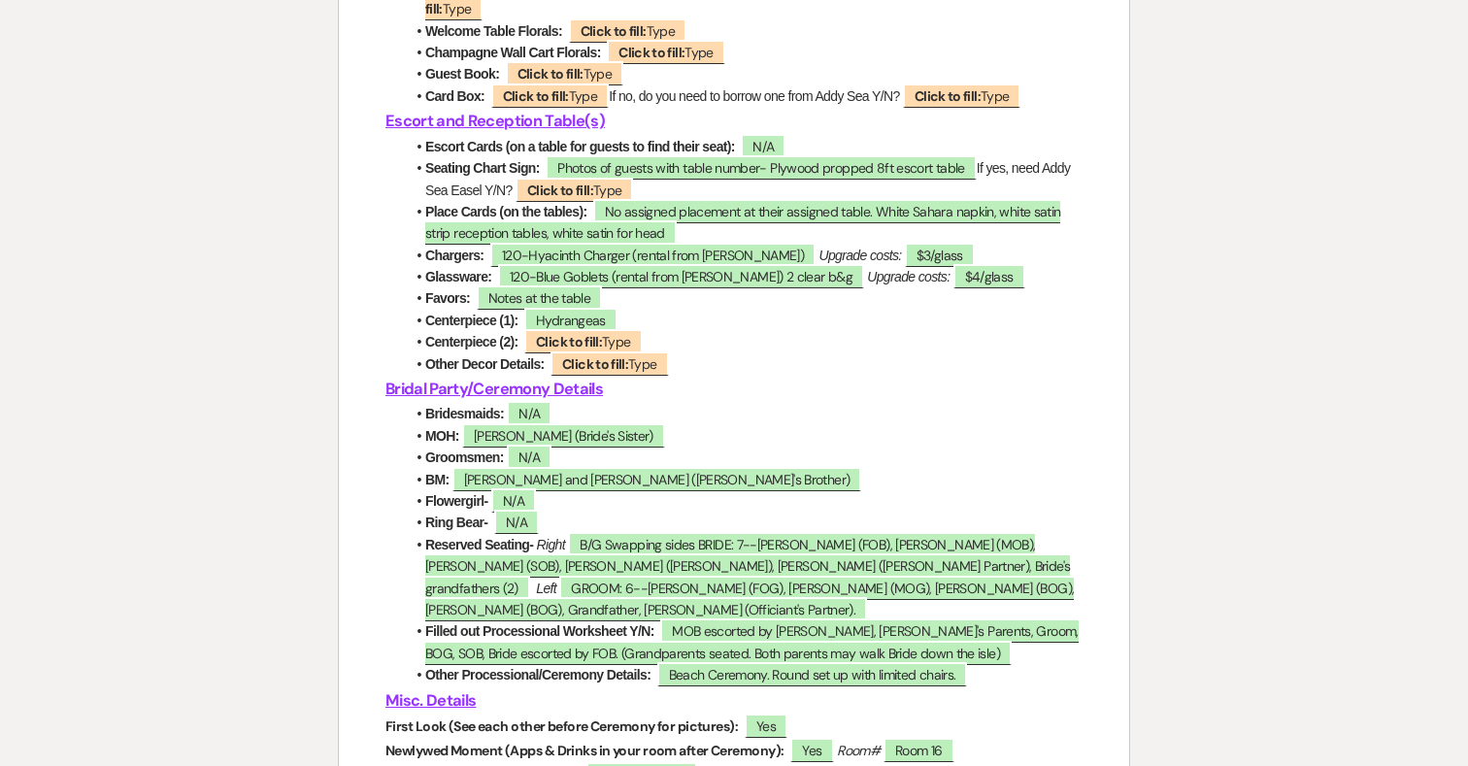
scroll to position [3712, 0]
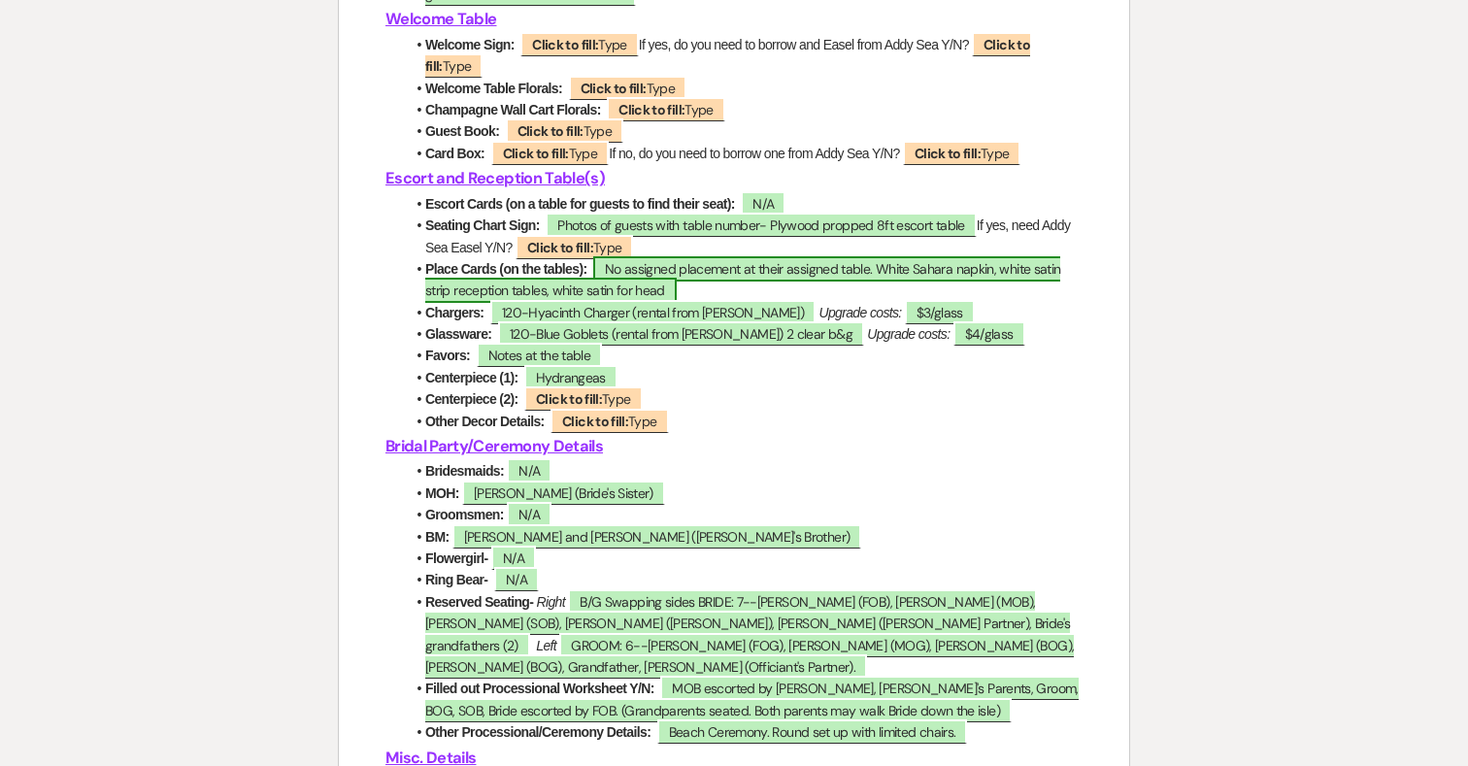
click at [958, 303] on span "No assigned placement at their assigned table. White Sahara napkin, white satin…" at bounding box center [742, 279] width 635 height 47
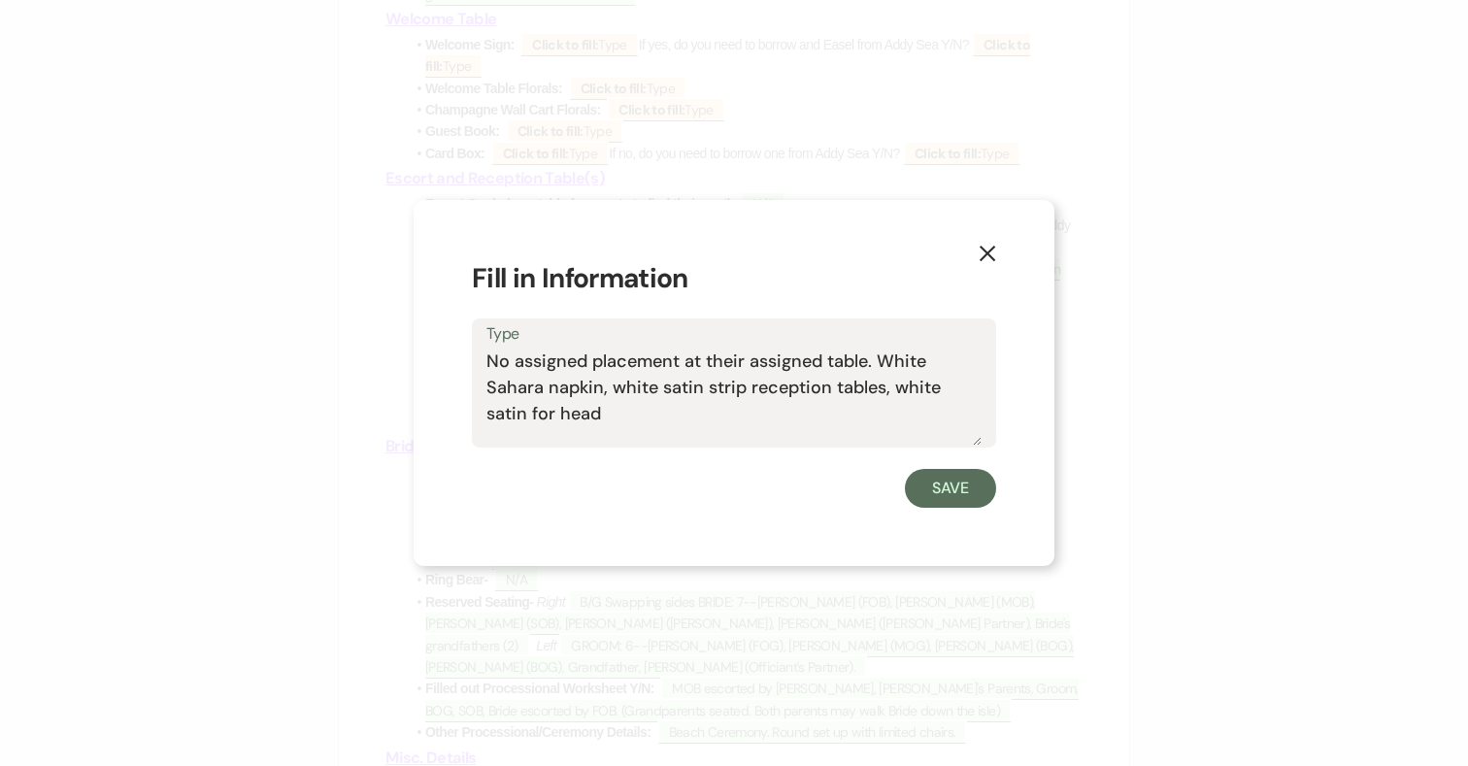
click at [569, 414] on textarea "No assigned placement at their assigned table. White Sahara napkin, white satin…" at bounding box center [734, 397] width 495 height 97
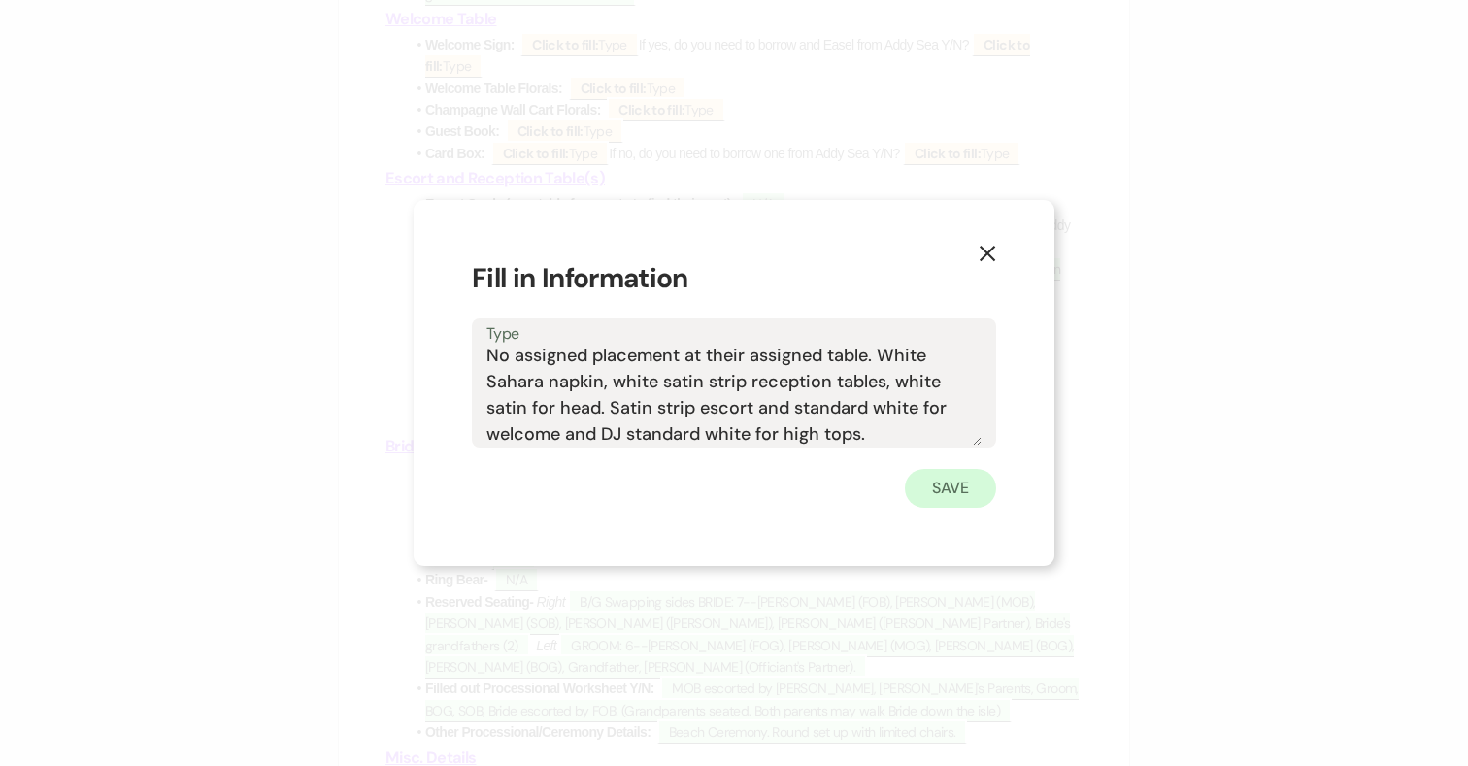
type textarea "No assigned placement at their assigned table. White Sahara napkin, white satin…"
click at [932, 491] on button "Save" at bounding box center [950, 488] width 91 height 39
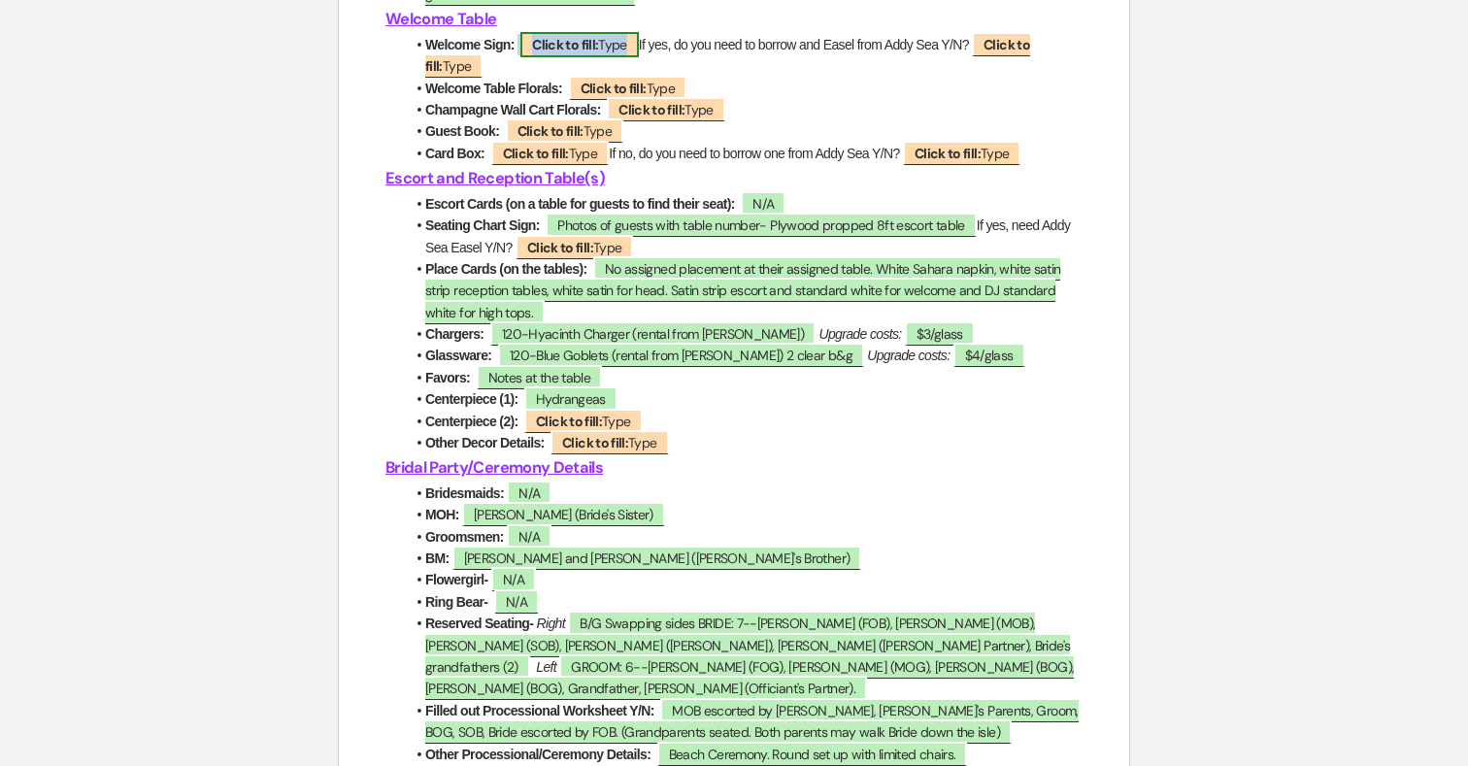
click at [615, 57] on span "Click to fill: Type" at bounding box center [580, 44] width 118 height 25
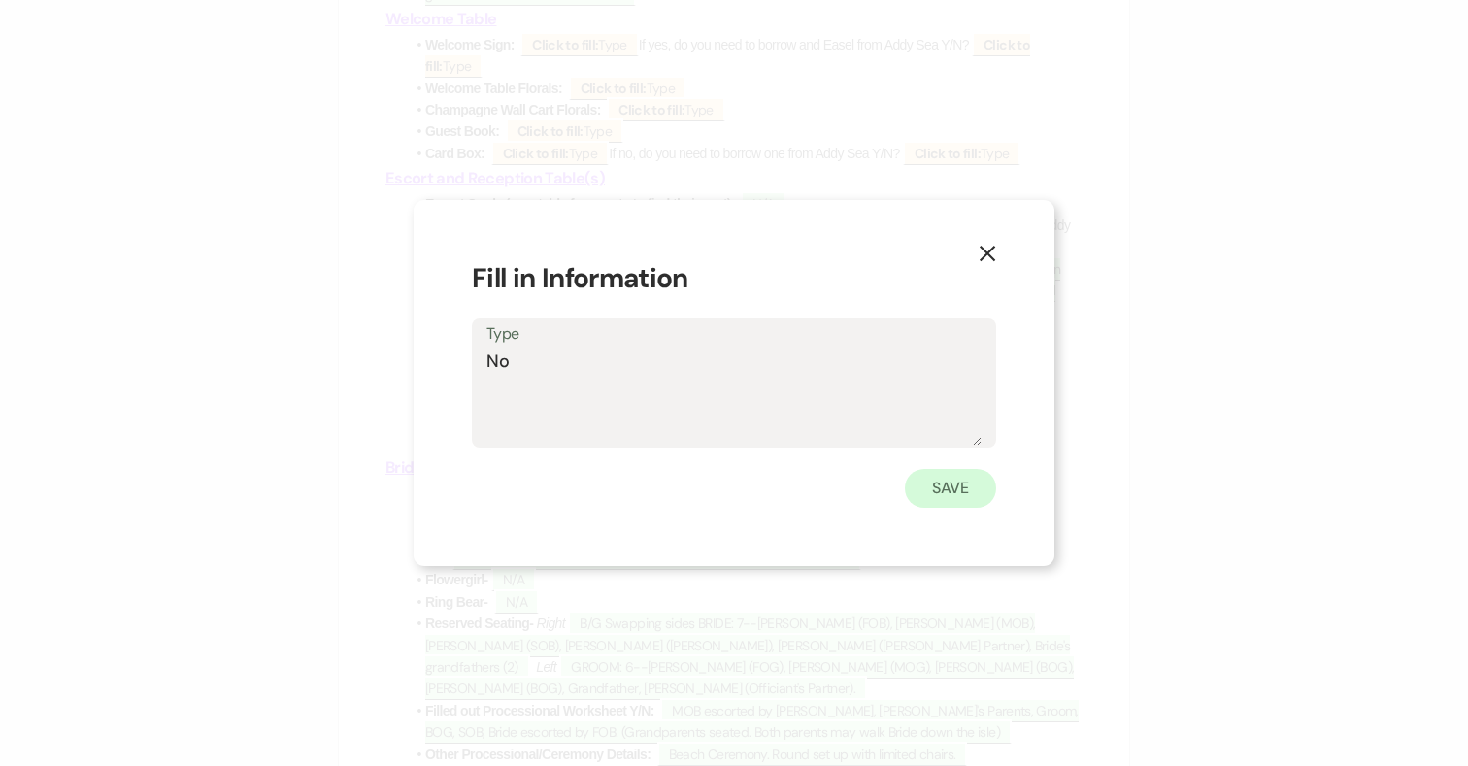
type textarea "No"
click at [936, 474] on button "Save" at bounding box center [950, 488] width 91 height 39
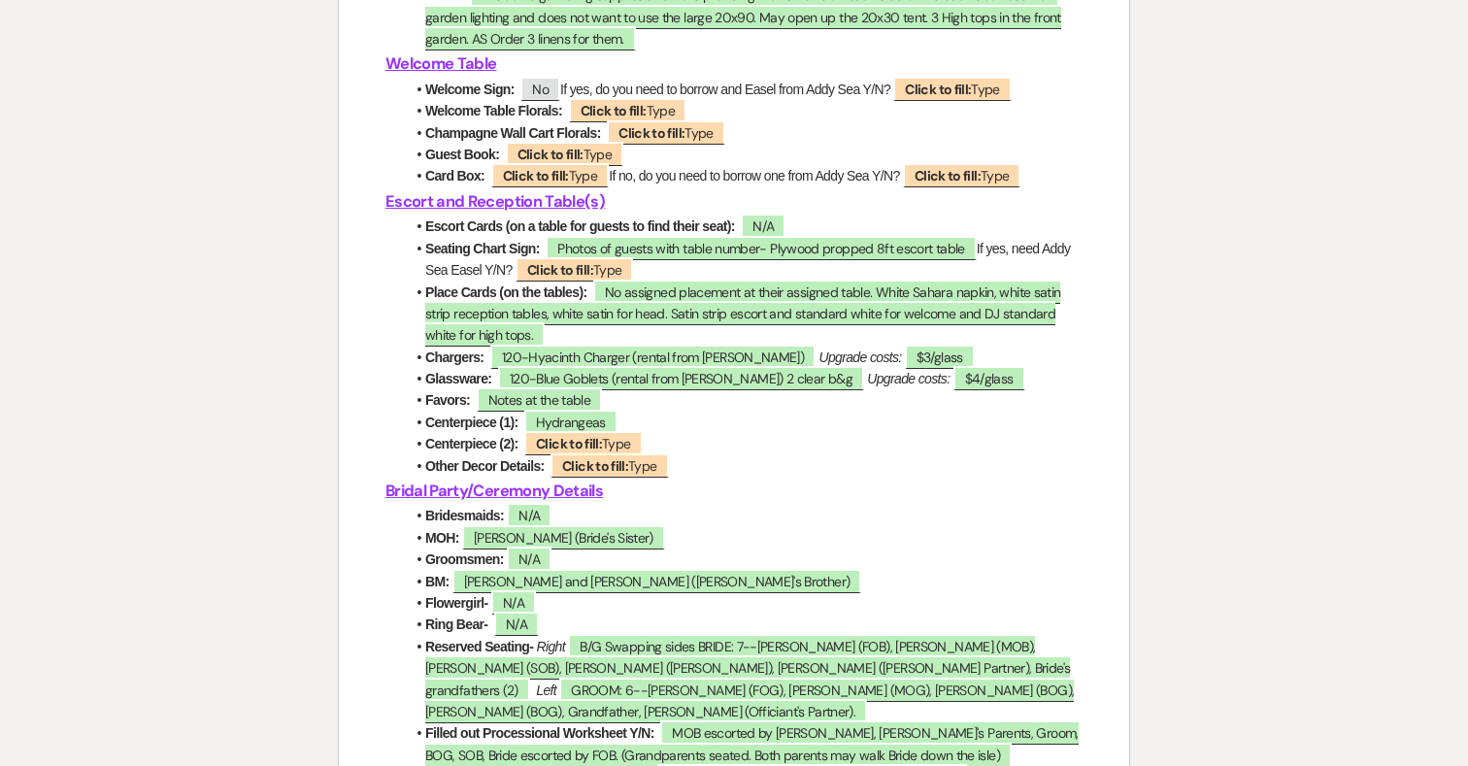
scroll to position [3662, 0]
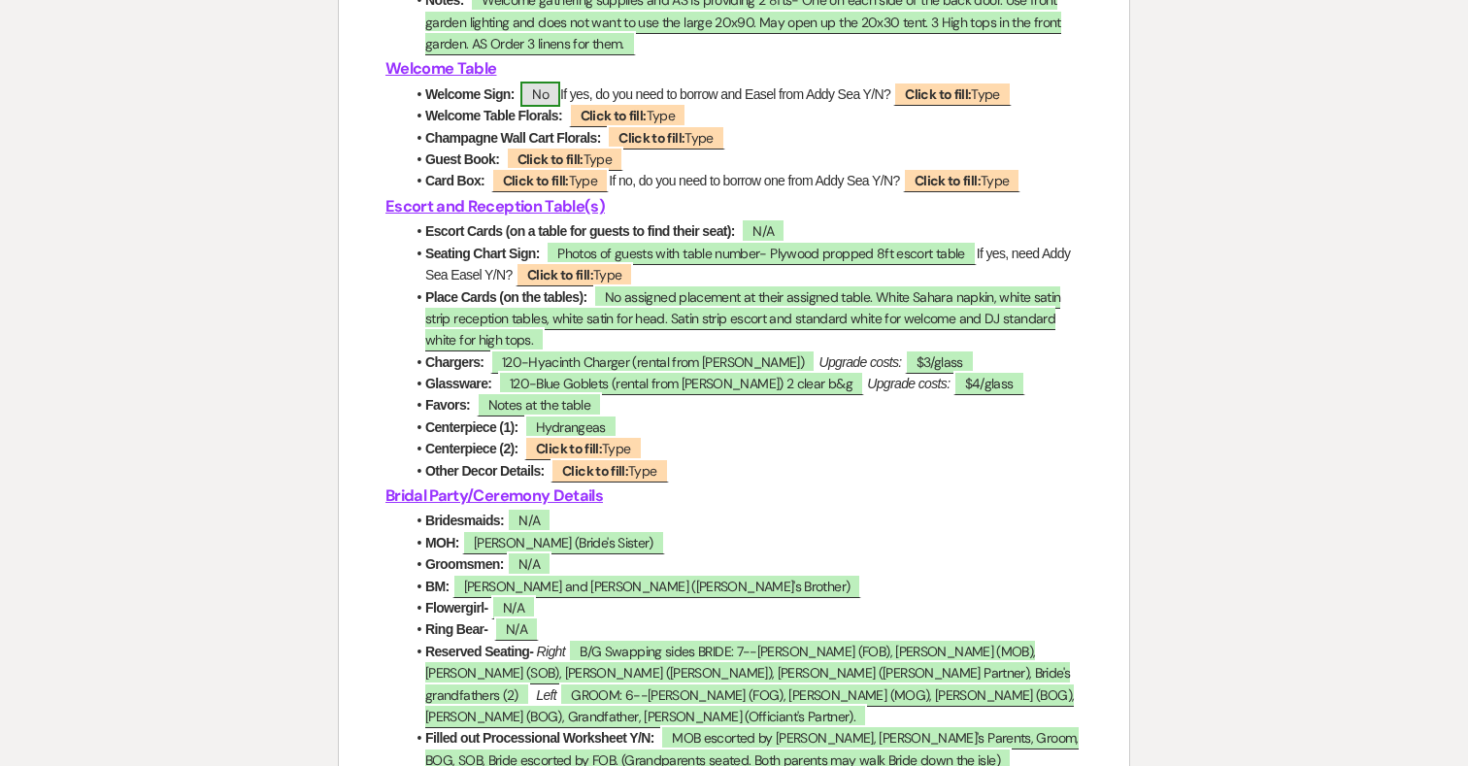
click at [556, 107] on span "No" at bounding box center [541, 94] width 40 height 25
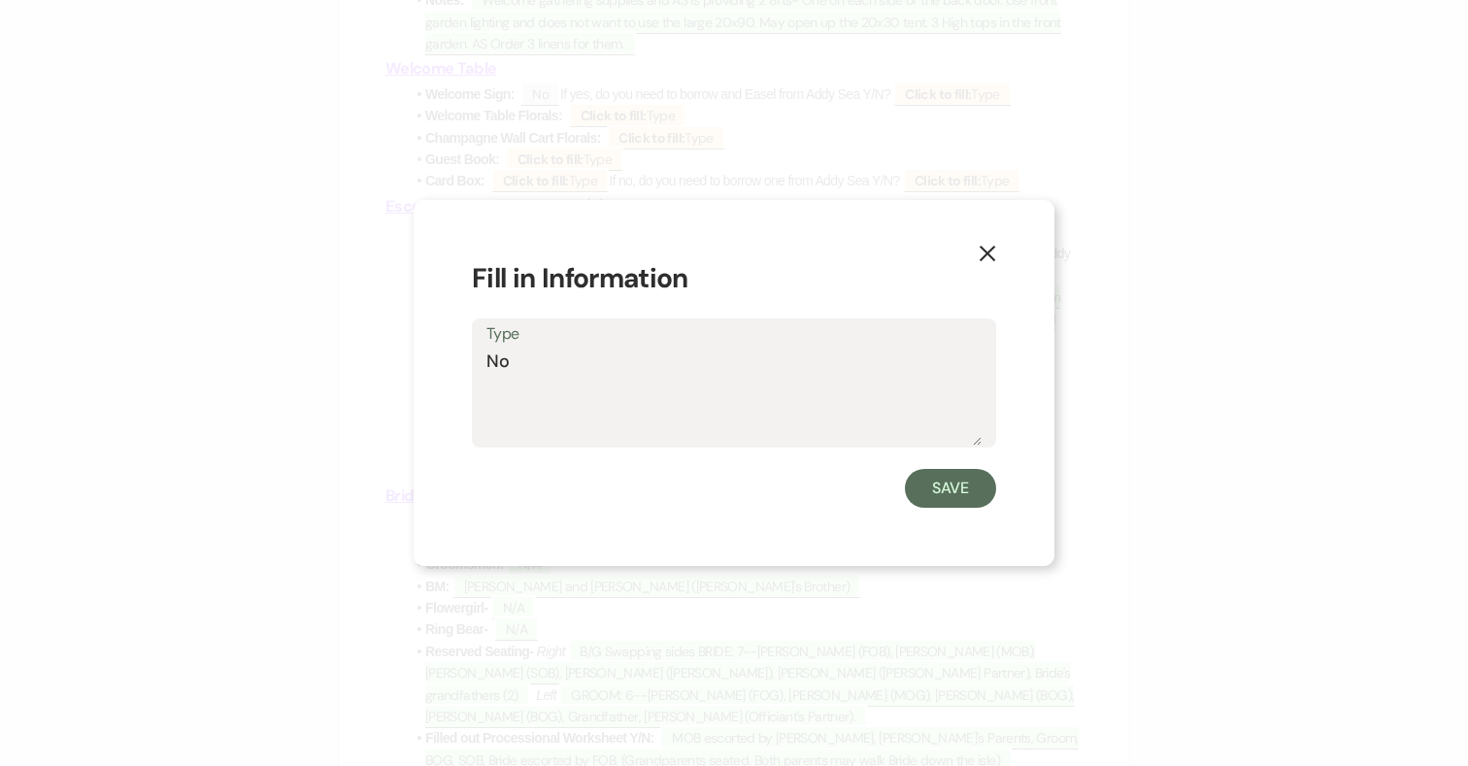
click at [520, 359] on textarea "No" at bounding box center [734, 397] width 495 height 97
type textarea "No- maybe a sign for welcome gathering"
click at [972, 488] on button "Save" at bounding box center [950, 488] width 91 height 39
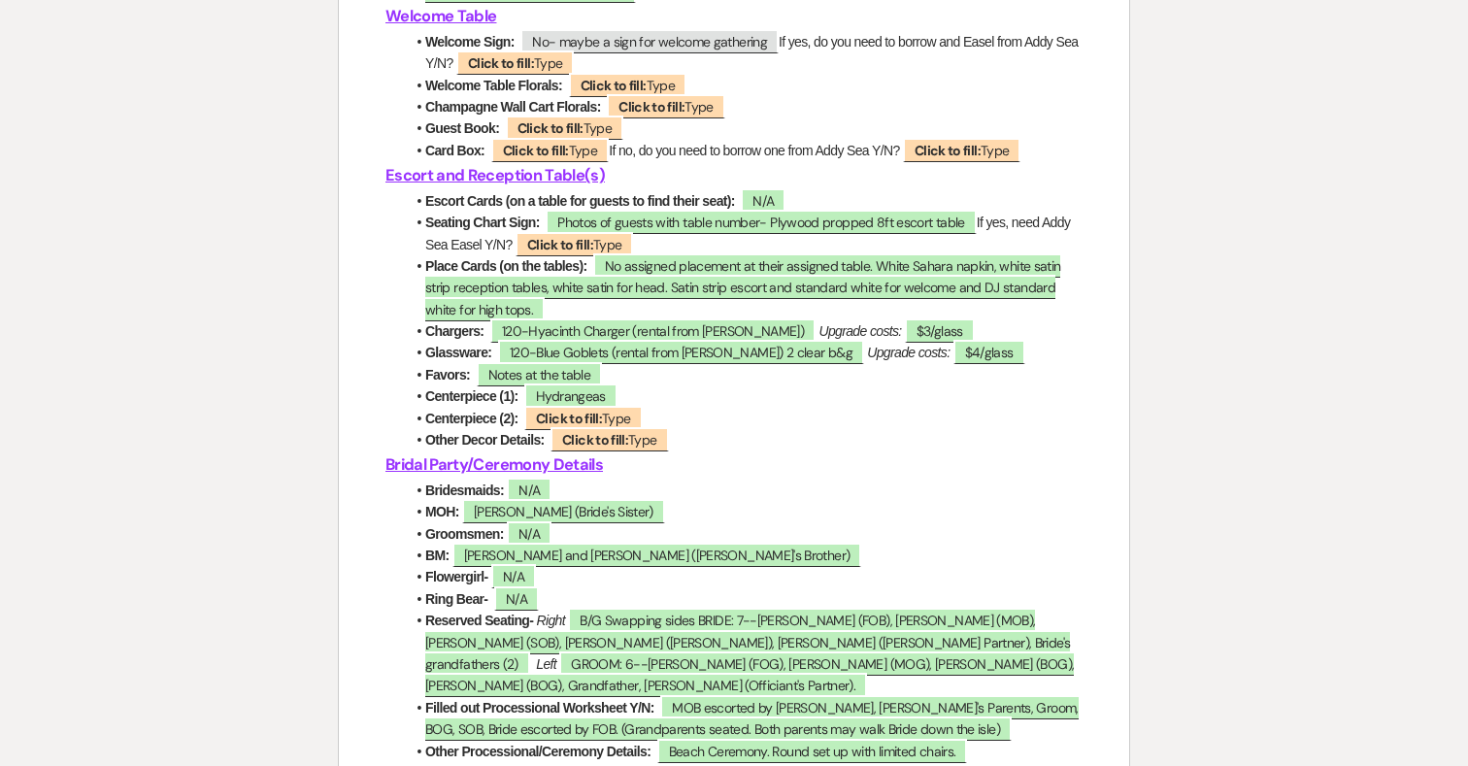
scroll to position [3714, 0]
click at [570, 254] on b "Click to fill:" at bounding box center [560, 245] width 66 height 17
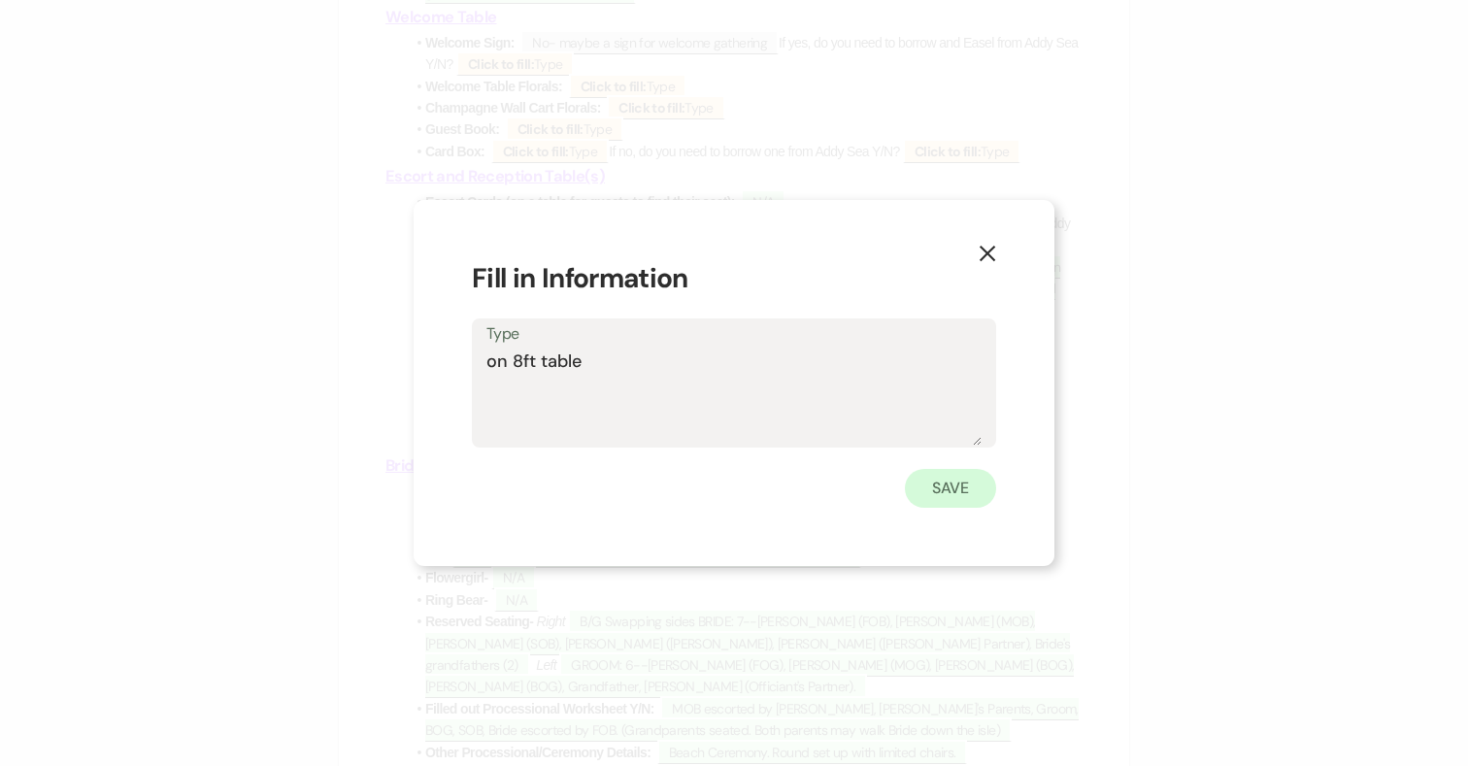
type textarea "on 8ft table"
click at [978, 486] on button "Save" at bounding box center [950, 488] width 91 height 39
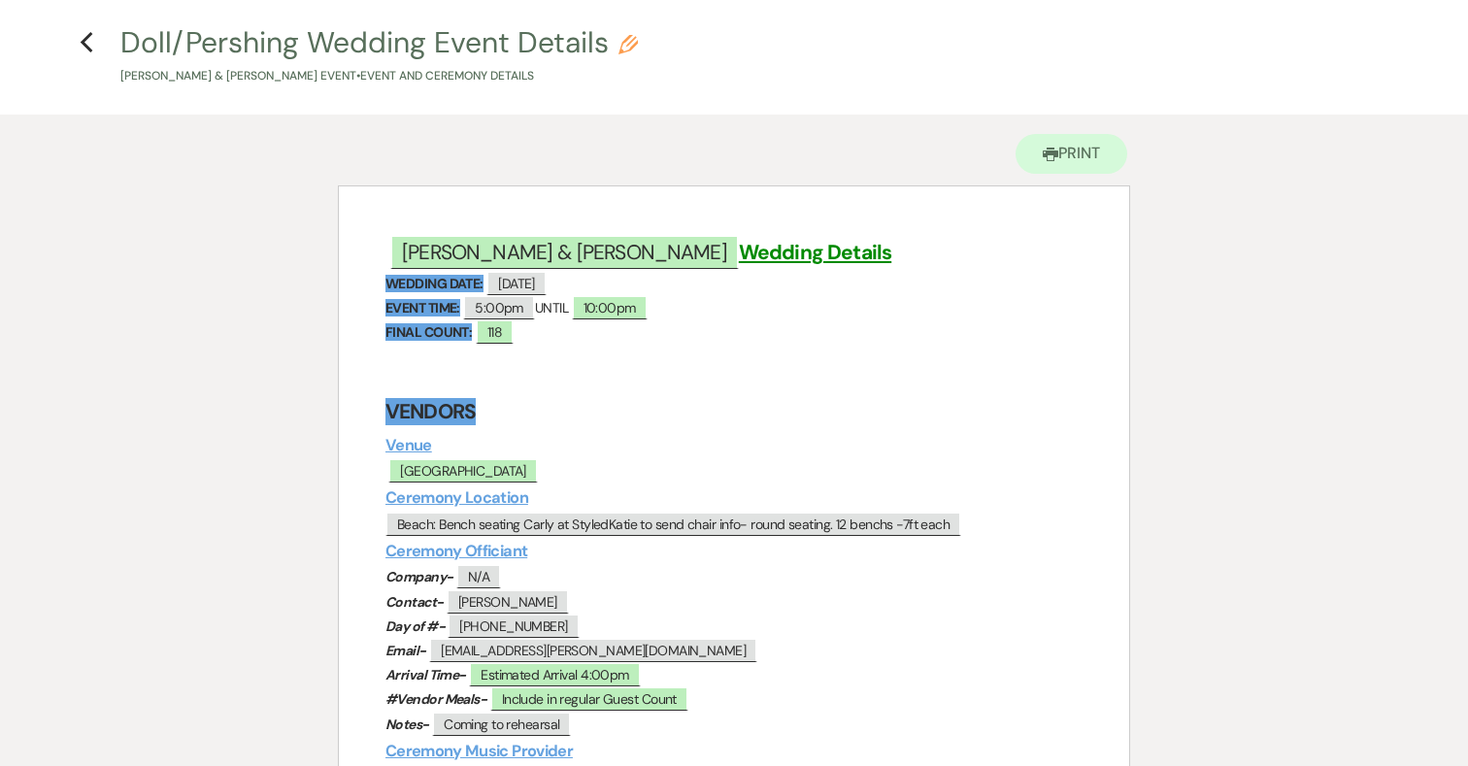
scroll to position [79, 0]
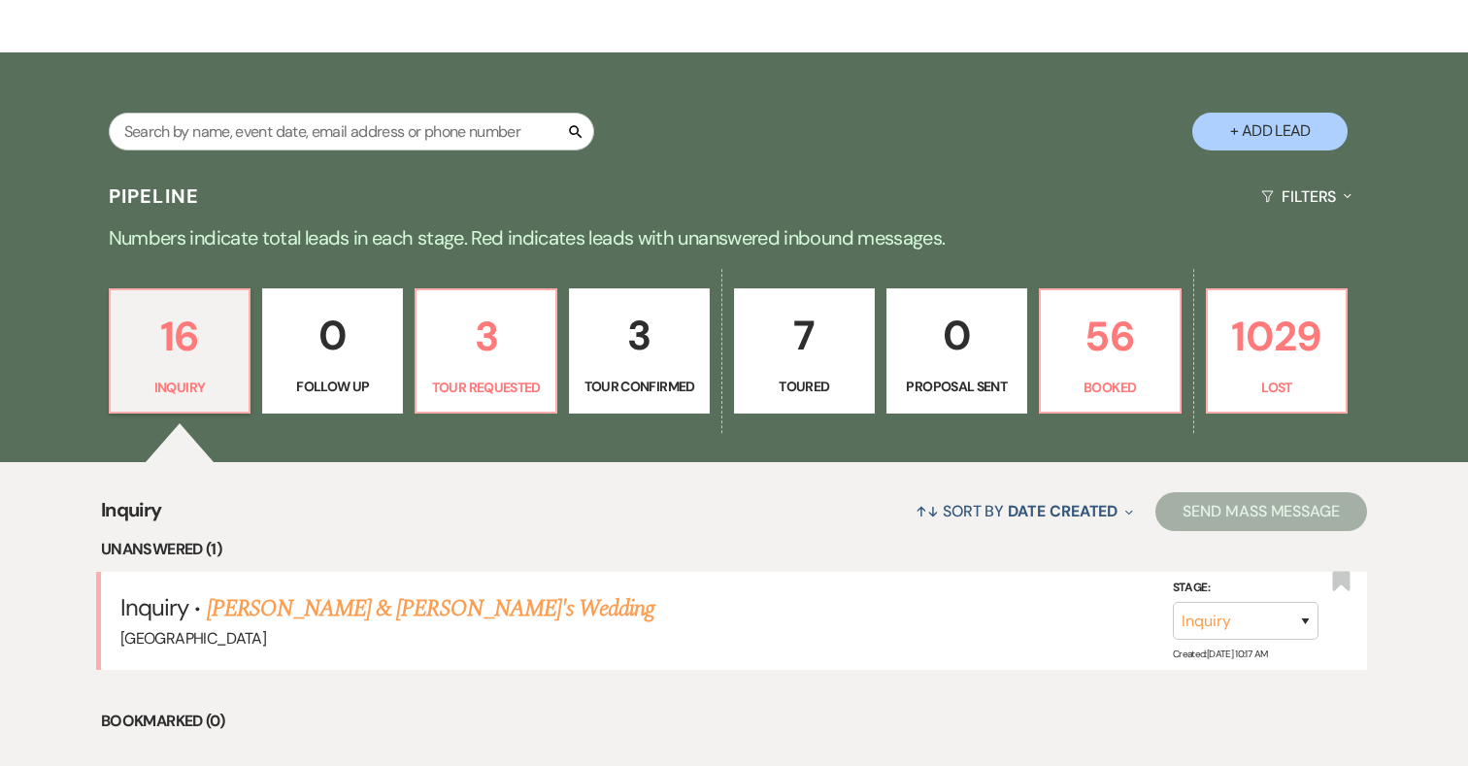
scroll to position [304, 0]
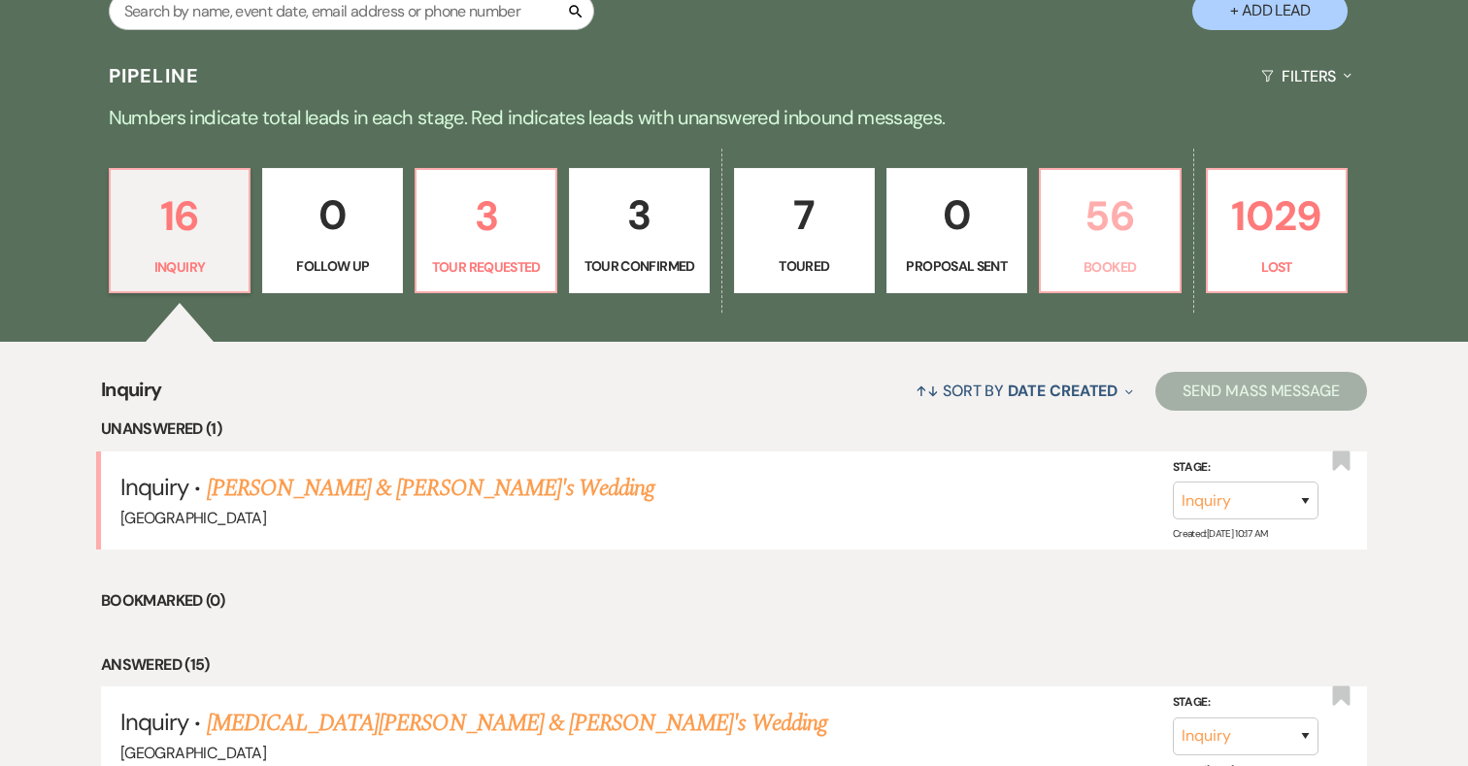
click at [1108, 221] on p "56" at bounding box center [1111, 216] width 116 height 65
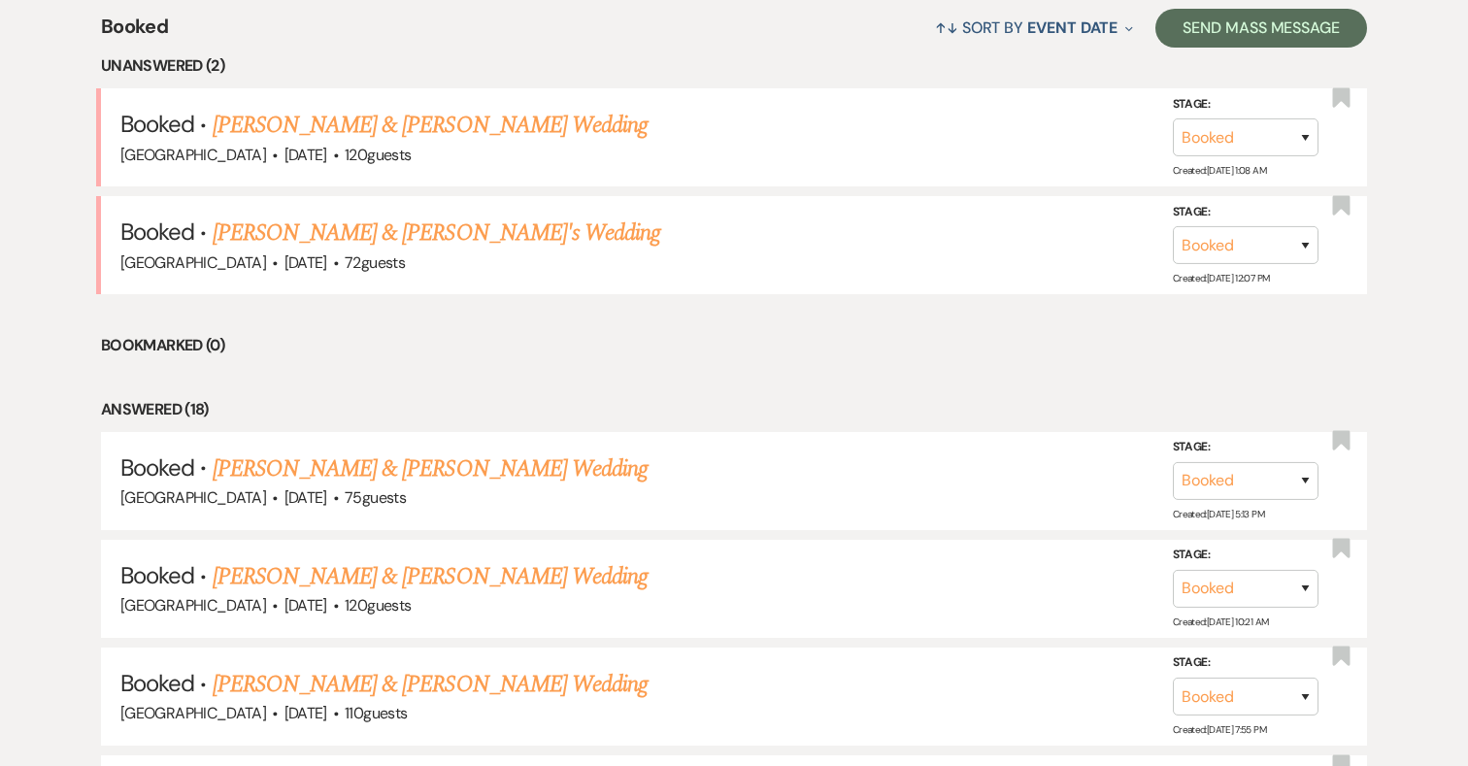
scroll to position [814, 0]
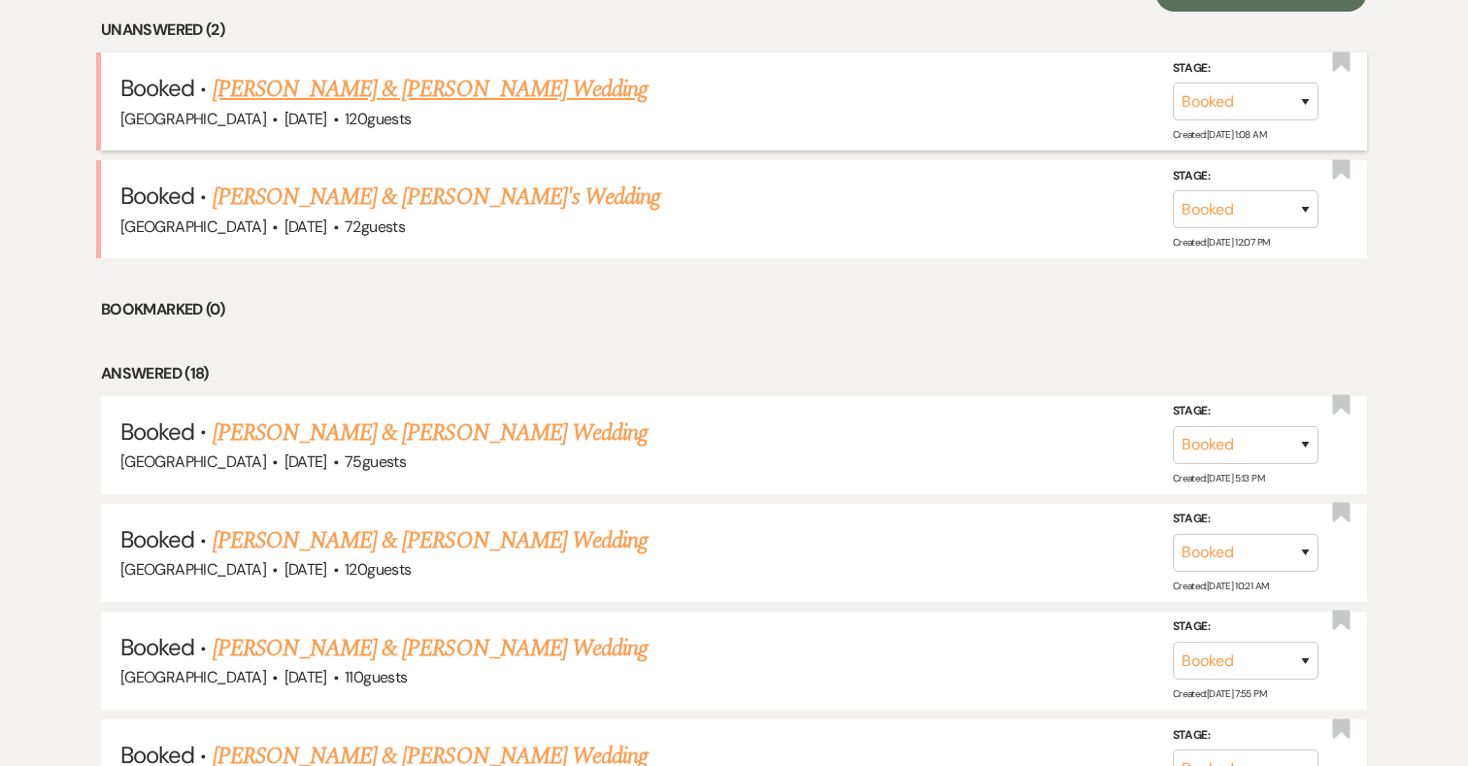
click at [476, 97] on link "[PERSON_NAME] & [PERSON_NAME] Wedding" at bounding box center [430, 89] width 435 height 35
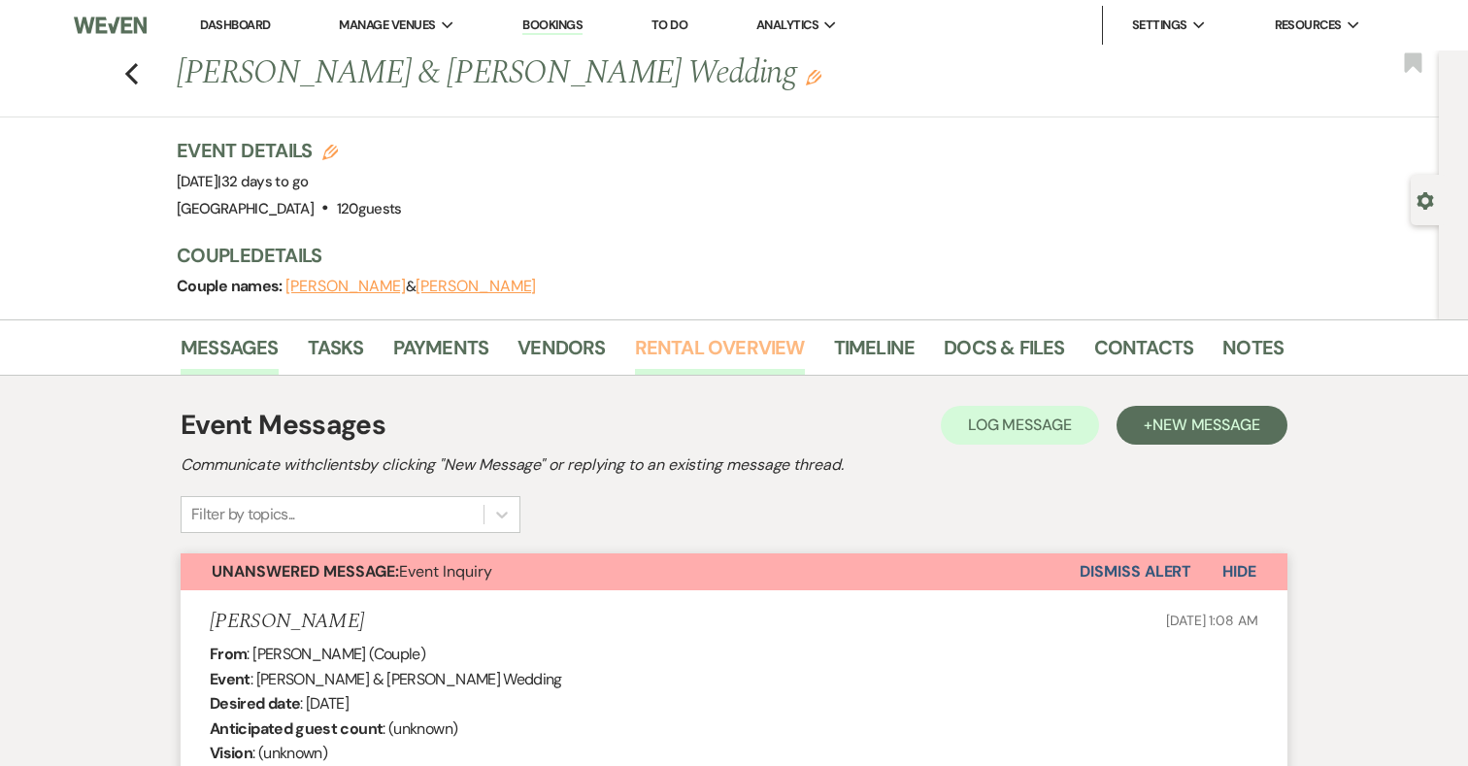
click at [698, 343] on link "Rental Overview" at bounding box center [720, 353] width 170 height 43
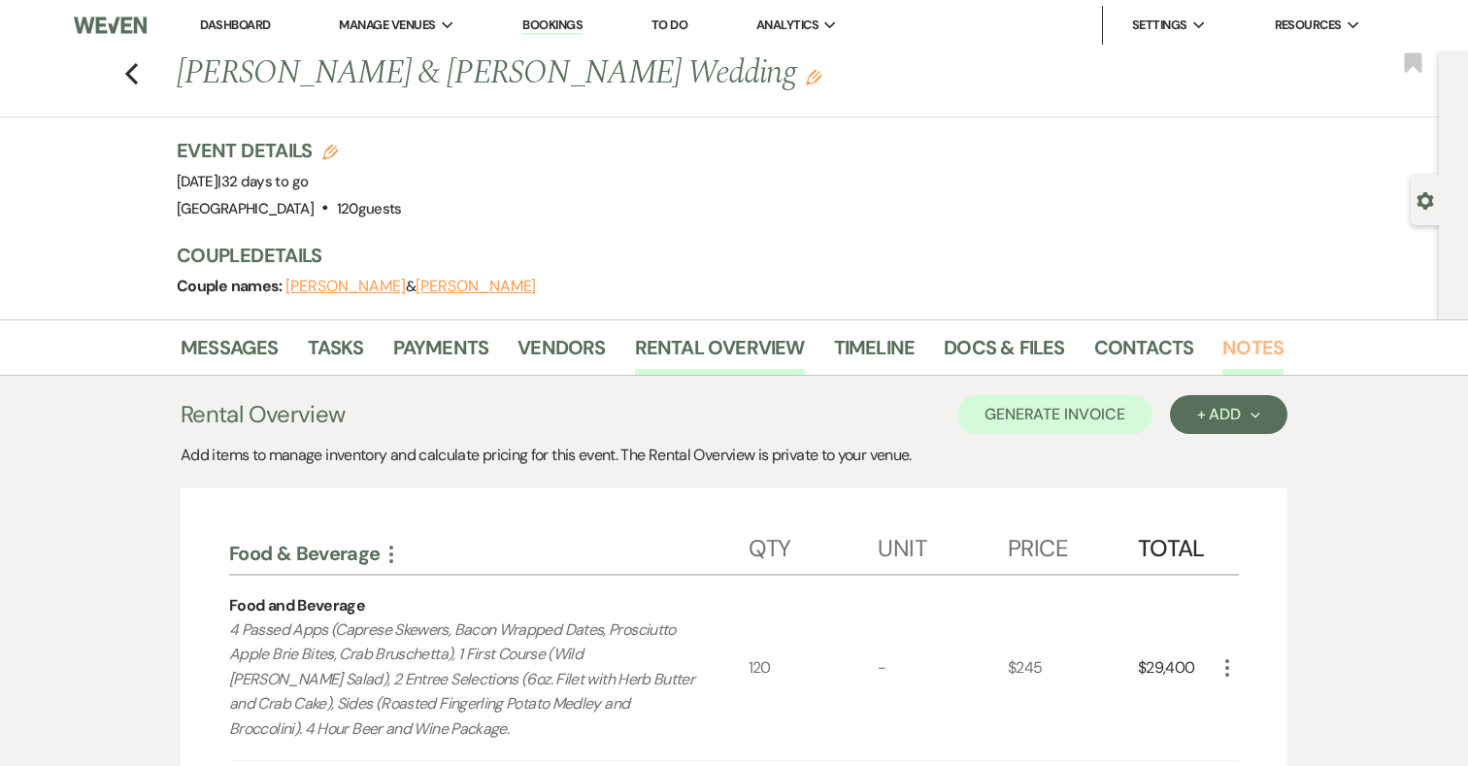
click at [1248, 340] on link "Notes" at bounding box center [1253, 353] width 61 height 43
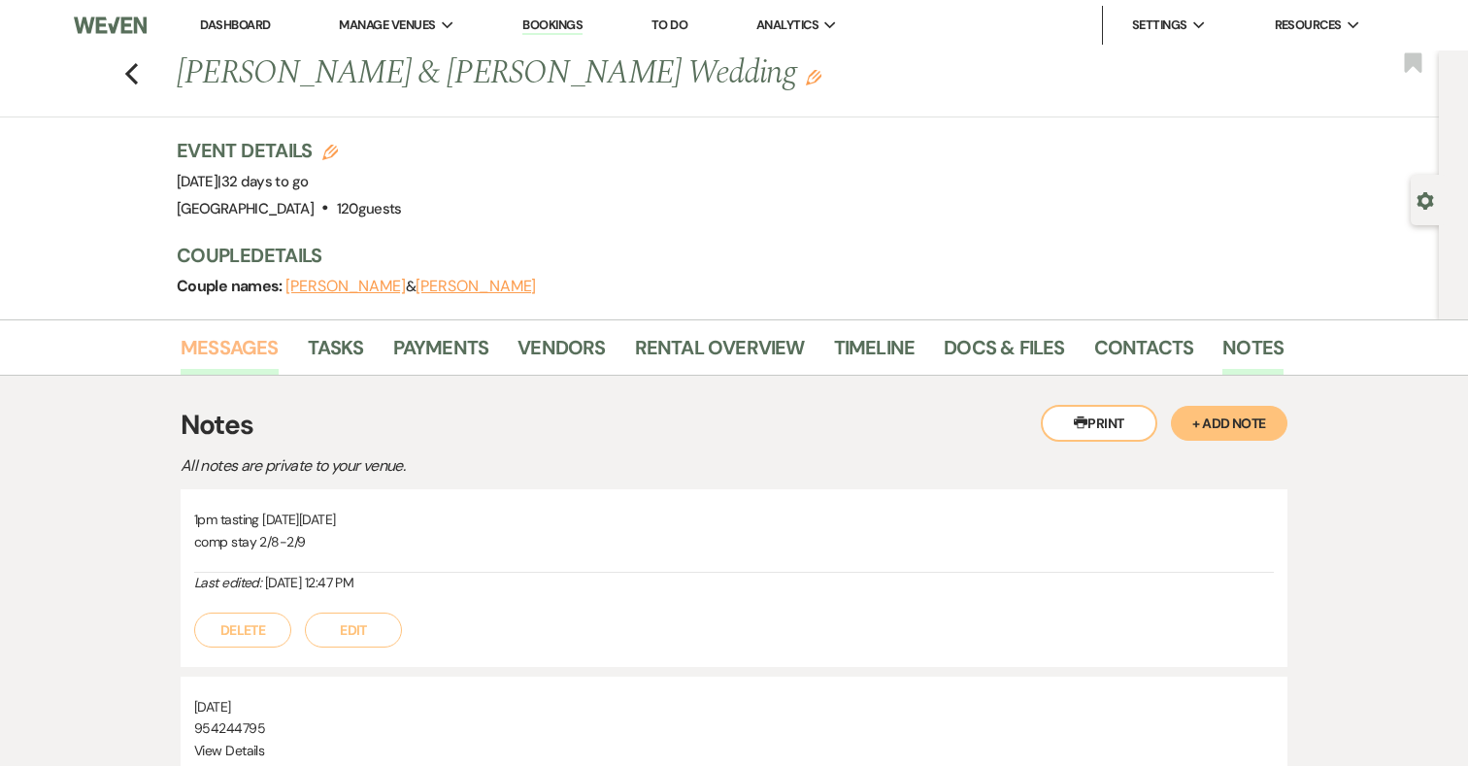
click at [251, 349] on link "Messages" at bounding box center [230, 353] width 98 height 43
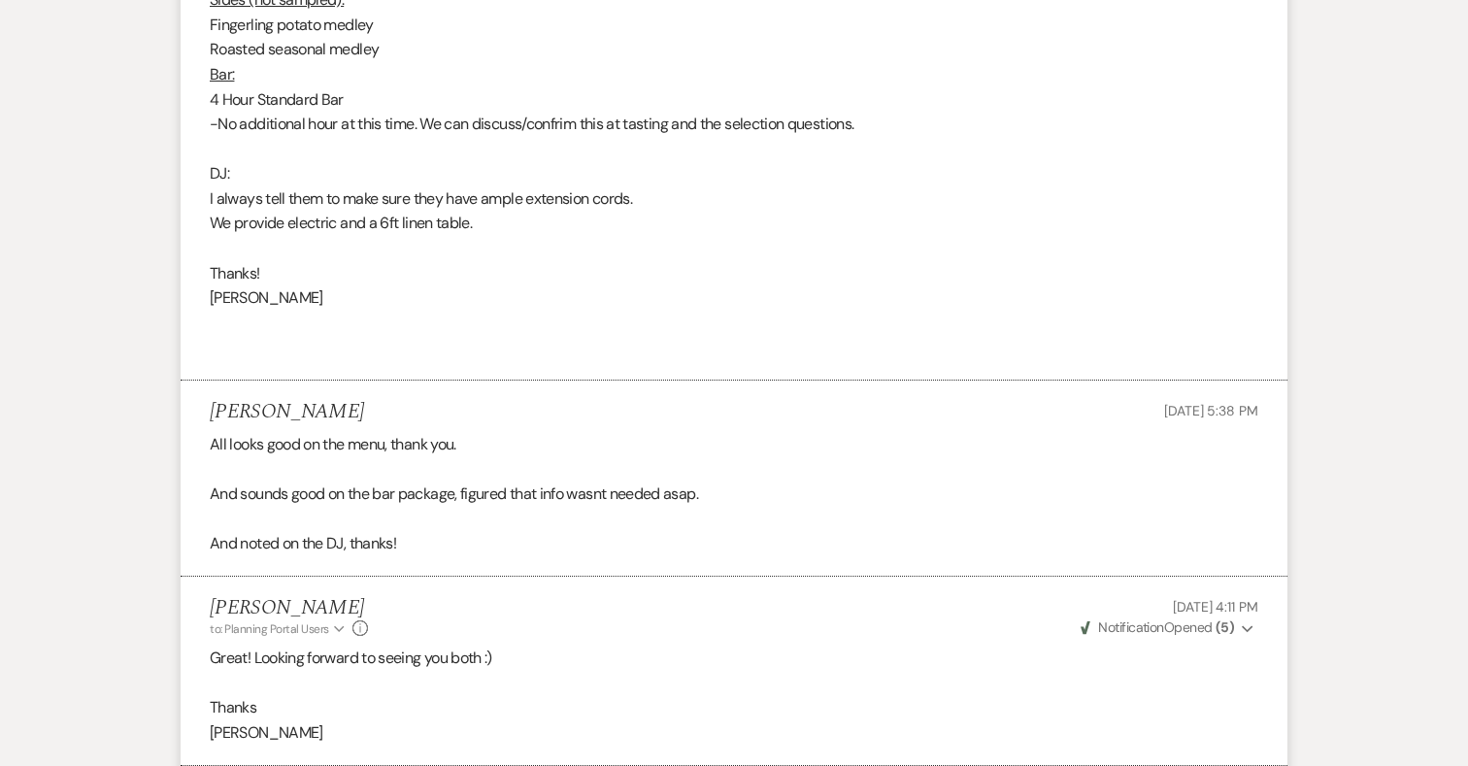
scroll to position [15624, 0]
